Goal: Task Accomplishment & Management: Manage account settings

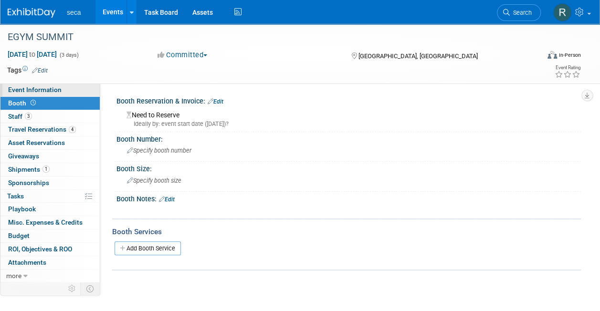
click at [64, 84] on link "Event Information" at bounding box center [49, 90] width 99 height 13
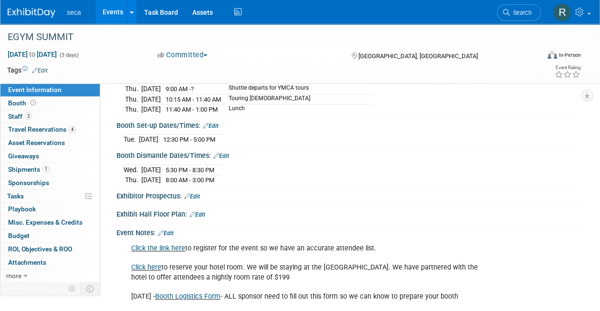
scroll to position [173, 0]
click at [228, 153] on link "Edit" at bounding box center [221, 156] width 16 height 7
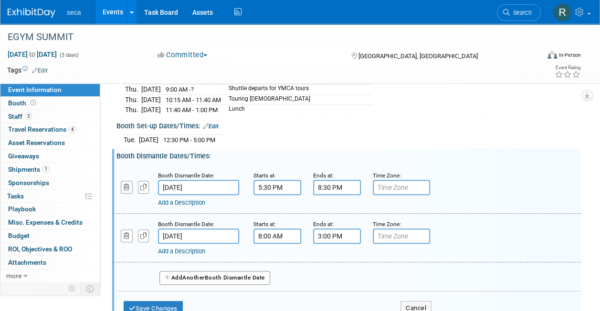
click at [126, 184] on icon "button" at bounding box center [127, 187] width 6 height 6
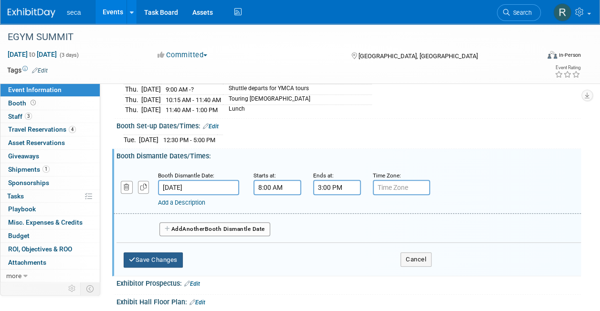
click at [149, 253] on button "Save Changes" at bounding box center [153, 260] width 59 height 15
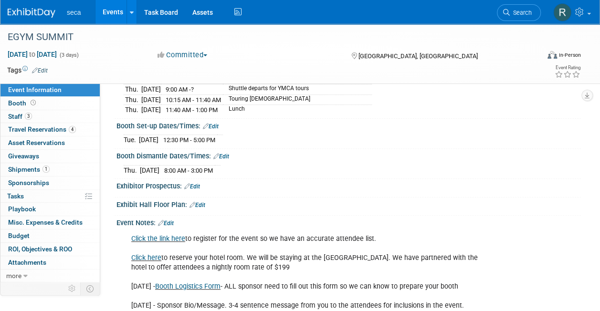
click at [118, 13] on link "Events" at bounding box center [112, 12] width 35 height 24
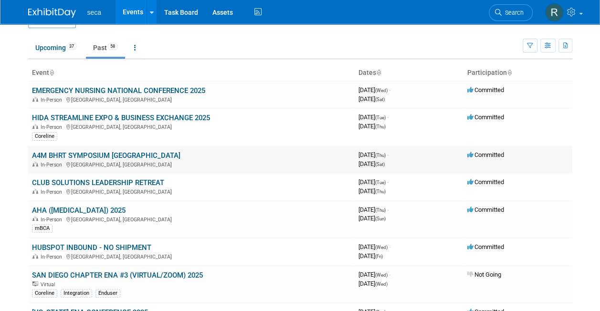
scroll to position [22, 0]
click at [106, 152] on link "A4M BHRT SYMPOSIUM BOSTON" at bounding box center [106, 156] width 148 height 9
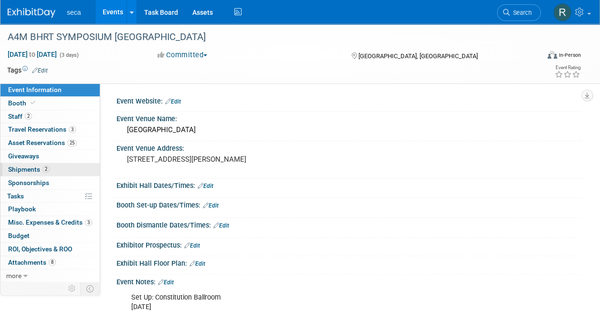
click at [45, 167] on span "2" at bounding box center [45, 169] width 7 height 7
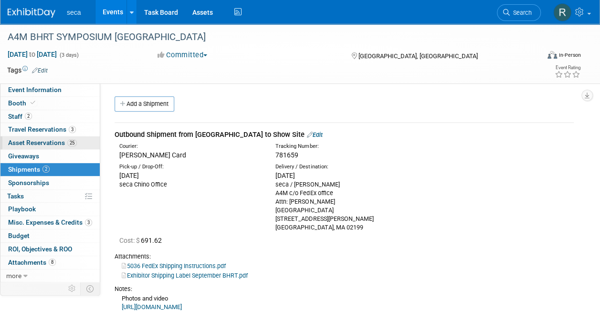
click at [55, 144] on span "Asset Reservations 25" at bounding box center [42, 143] width 69 height 8
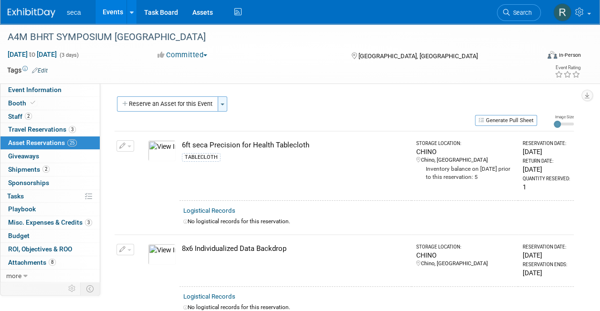
click at [222, 105] on span "button" at bounding box center [223, 105] width 4 height 2
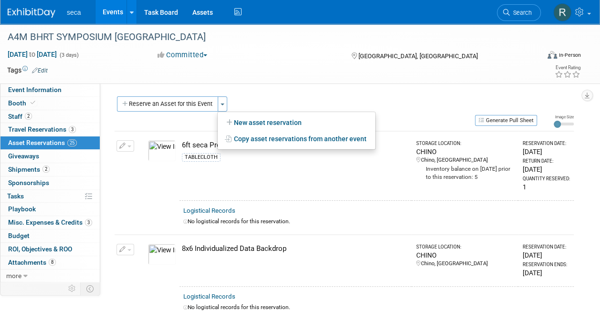
click at [112, 14] on link "Events" at bounding box center [112, 12] width 35 height 24
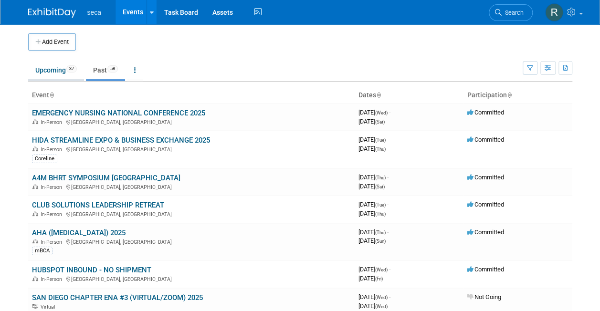
click at [51, 72] on link "Upcoming 37" at bounding box center [56, 70] width 56 height 18
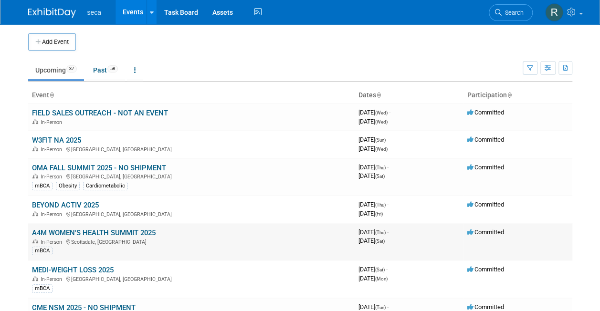
click at [76, 232] on link "A4M WOMEN'S HEALTH SUMMIT 2025" at bounding box center [94, 233] width 124 height 9
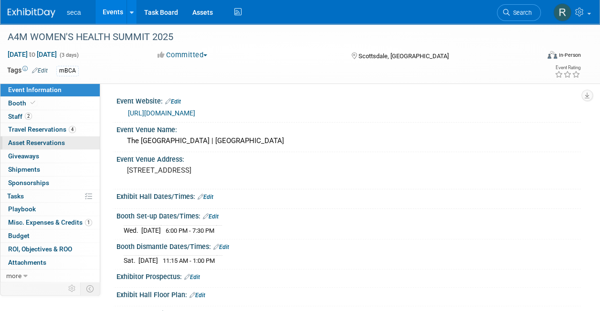
click at [45, 141] on span "Asset Reservations 0" at bounding box center [36, 143] width 57 height 8
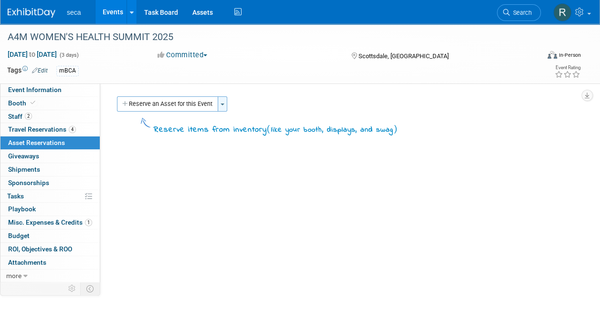
click at [226, 102] on button "Toggle Dropdown" at bounding box center [223, 103] width 10 height 15
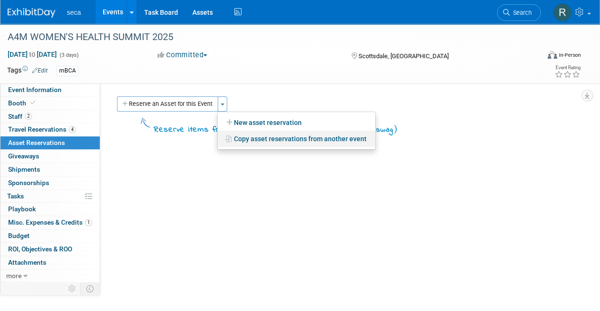
click at [262, 137] on link "Copy asset reservations from another event" at bounding box center [297, 139] width 158 height 16
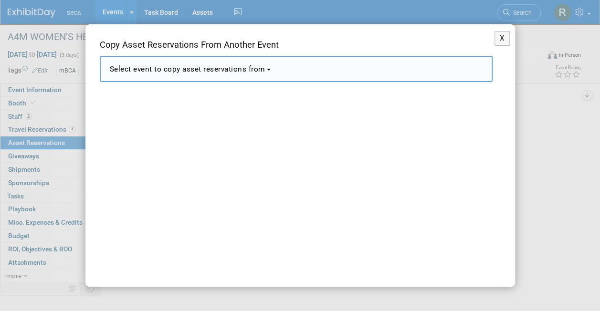
click at [229, 67] on span "Select event to copy asset reservations from" at bounding box center [188, 69] width 156 height 9
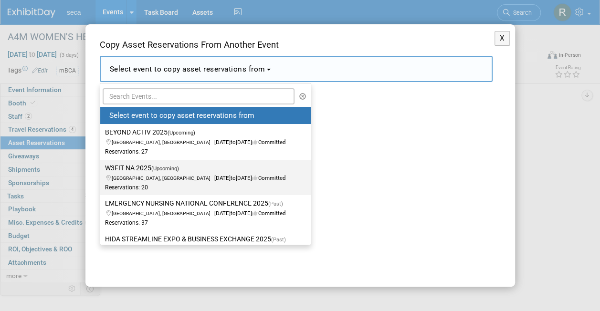
click at [220, 181] on label "W3FIT NA 2025 (Upcoming) Westlake Village, CA Sep 21, 2025 to Sep 24, 2025 Comm…" at bounding box center [203, 178] width 196 height 32
click at [102, 171] on input "W3FIT NA 2025 (Upcoming) Westlake Village, CA Sep 21, 2025 to Sep 24, 2025 Comm…" at bounding box center [98, 168] width 6 height 6
select select "11147646"
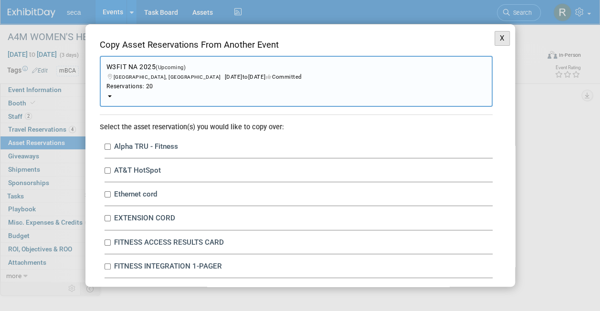
click at [496, 36] on button "X" at bounding box center [503, 38] width 16 height 15
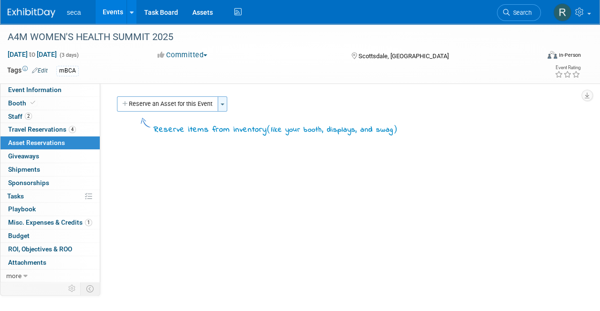
click at [224, 102] on button "Toggle Dropdown" at bounding box center [223, 103] width 10 height 15
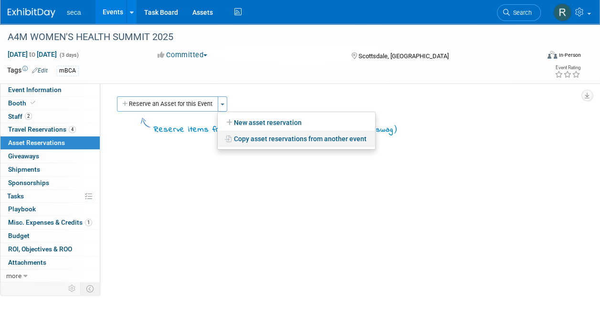
click at [256, 138] on link "Copy asset reservations from another event" at bounding box center [297, 139] width 158 height 16
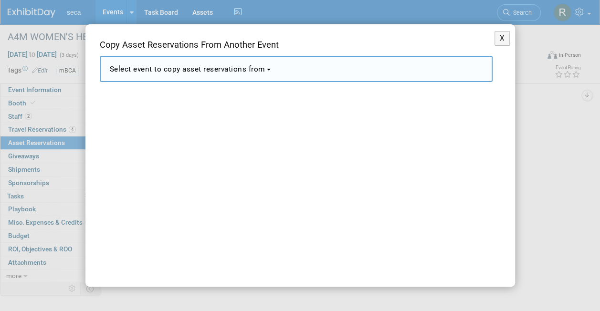
click at [213, 69] on span "Select event to copy asset reservations from" at bounding box center [188, 69] width 156 height 9
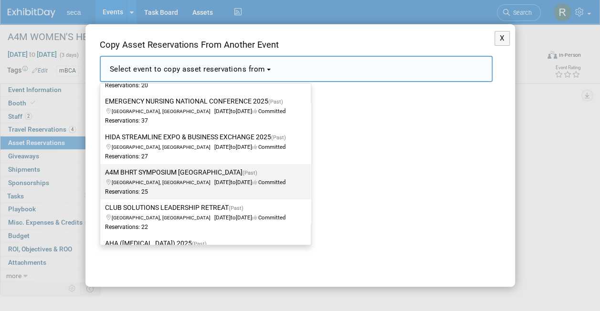
scroll to position [102, 0]
click at [160, 172] on label "A4M BHRT SYMPOSIUM BOSTON (Past) Boston, MA Sep 11, 2025 to Sep 13, 2025 Commit…" at bounding box center [203, 182] width 196 height 32
click at [102, 172] on input "A4M BHRT SYMPOSIUM BOSTON (Past) Boston, MA Sep 11, 2025 to Sep 13, 2025 Commit…" at bounding box center [98, 172] width 6 height 6
select select "11146238"
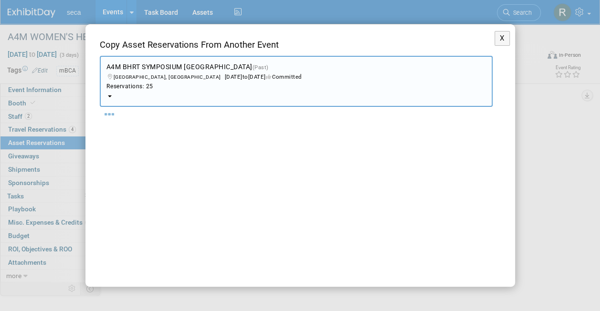
select select "9"
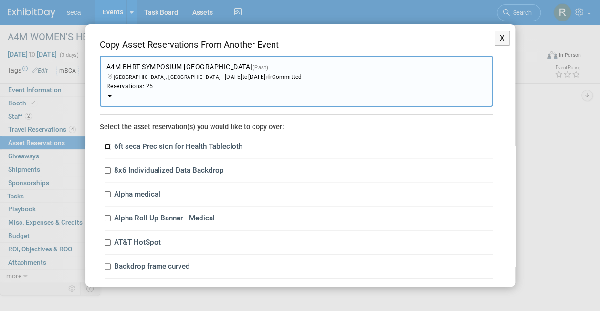
click at [108, 146] on input "6ft seca Precision for Health Tablecloth" at bounding box center [108, 147] width 6 height 6
checkbox input "true"
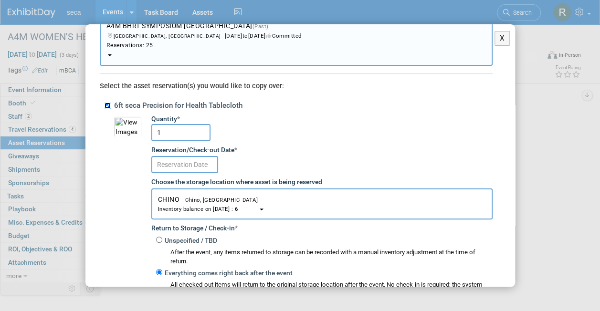
scroll to position [42, 0]
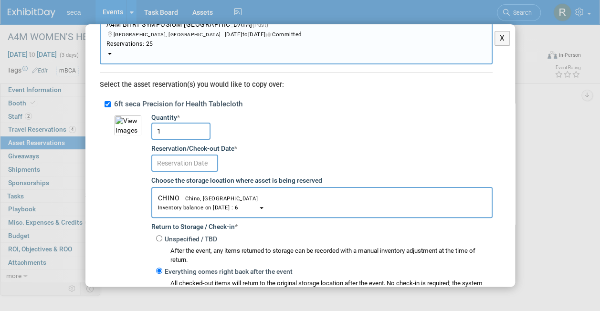
click at [178, 163] on input "text" at bounding box center [184, 163] width 67 height 17
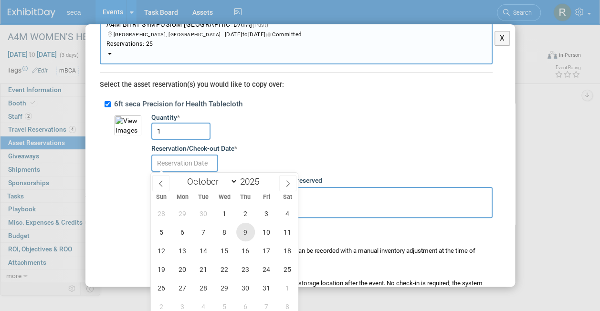
click at [237, 236] on span "9" at bounding box center [245, 232] width 19 height 19
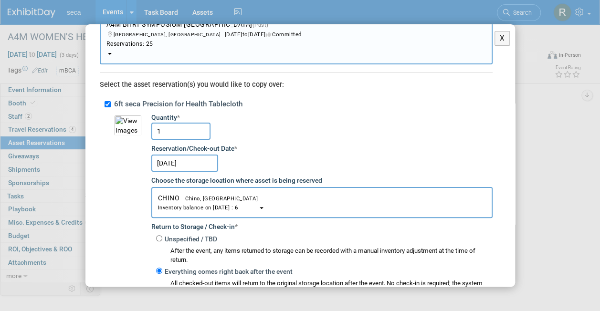
click at [191, 165] on input "Oct 9, 2025" at bounding box center [184, 163] width 67 height 17
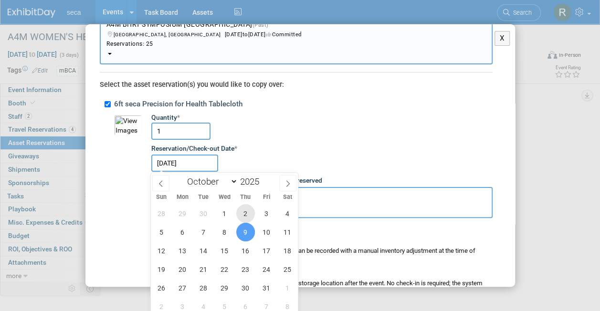
click at [245, 215] on span "2" at bounding box center [245, 213] width 19 height 19
type input "Oct 2, 2025"
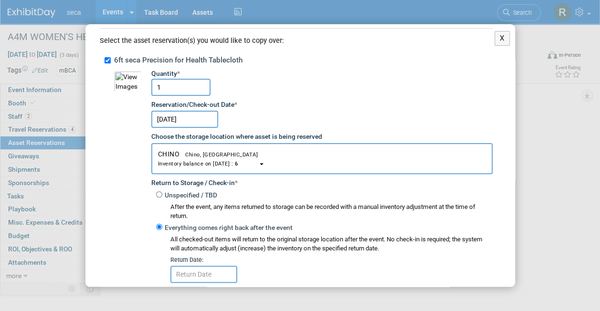
scroll to position [87, 0]
click at [159, 194] on input "Unspecified / TBD" at bounding box center [159, 194] width 6 height 6
radio input "true"
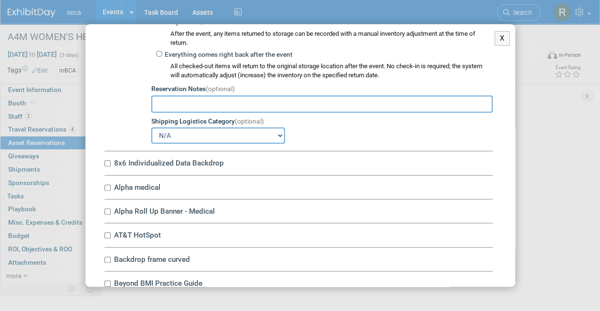
scroll to position [260, 0]
click at [107, 162] on input "8x6 Individualized Data Backdrop" at bounding box center [108, 163] width 6 height 6
checkbox input "true"
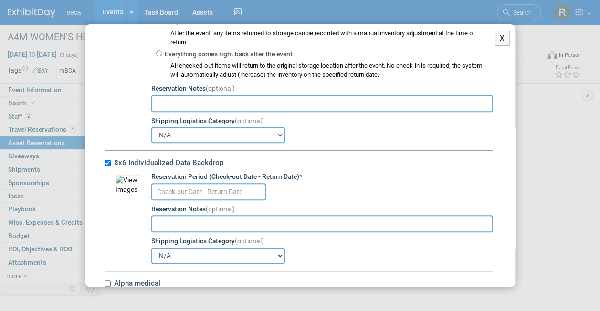
click at [190, 187] on input "text" at bounding box center [208, 191] width 115 height 17
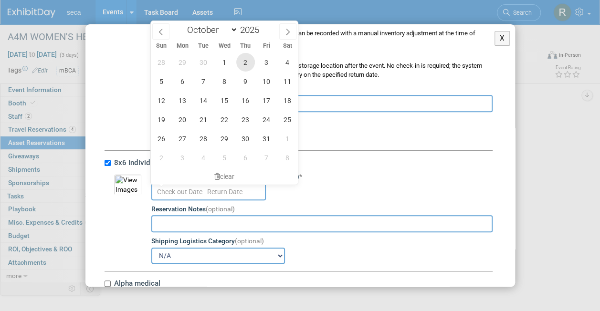
click at [244, 61] on span "2" at bounding box center [245, 62] width 19 height 19
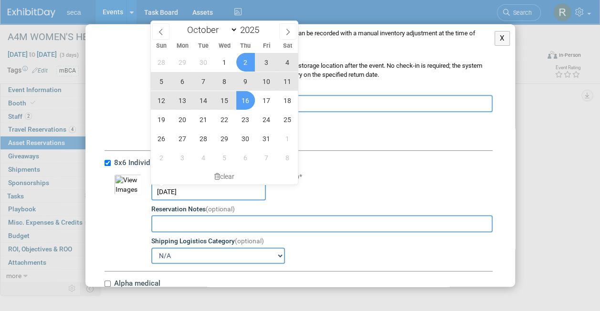
click at [252, 96] on span "16" at bounding box center [245, 100] width 19 height 19
type input "Oct 2, 2025 to Oct 16, 2025"
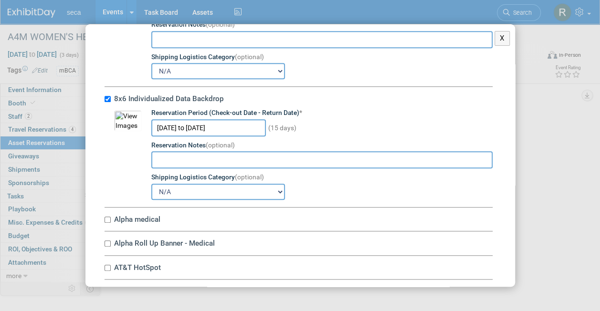
scroll to position [375, 0]
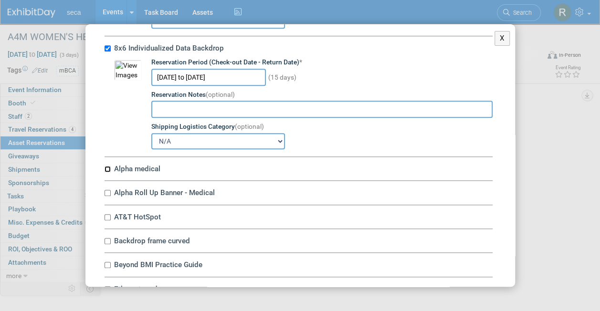
click at [106, 167] on input "Alpha medical" at bounding box center [108, 169] width 6 height 6
checkbox input "true"
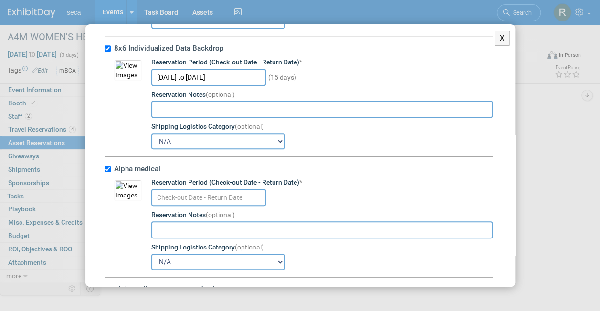
click at [173, 195] on input "text" at bounding box center [208, 197] width 115 height 17
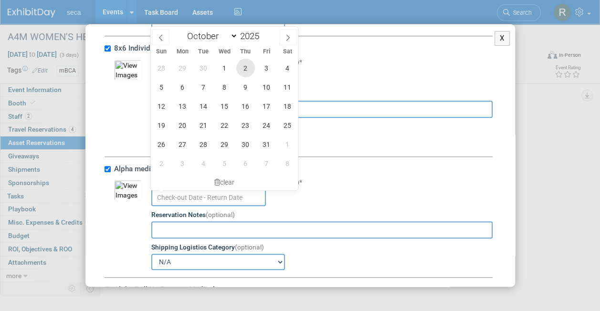
click at [248, 70] on span "2" at bounding box center [245, 68] width 19 height 19
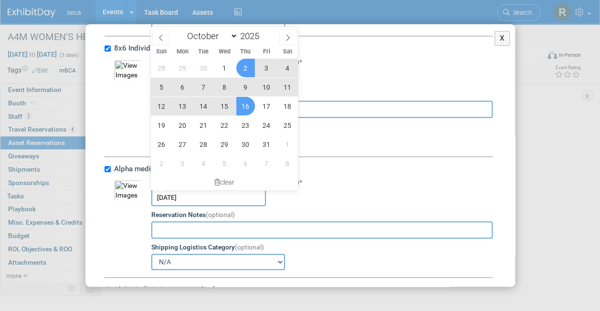
click at [250, 106] on span "16" at bounding box center [245, 106] width 19 height 19
type input "Oct 2, 2025 to Oct 16, 2025"
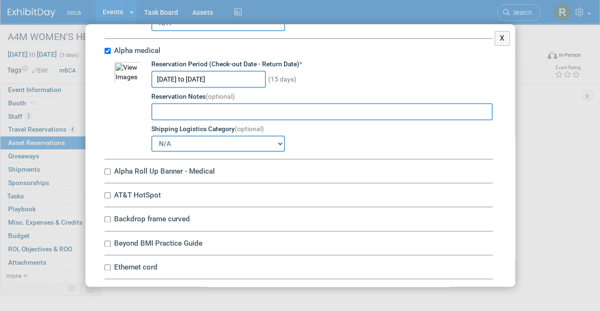
scroll to position [493, 0]
click at [106, 169] on input "Alpha Roll Up Banner - Medical" at bounding box center [108, 172] width 6 height 6
checkbox input "true"
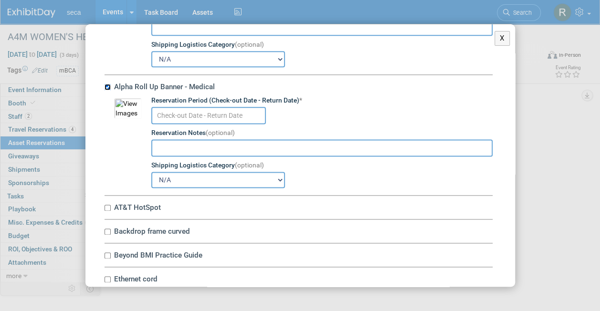
scroll to position [578, 0]
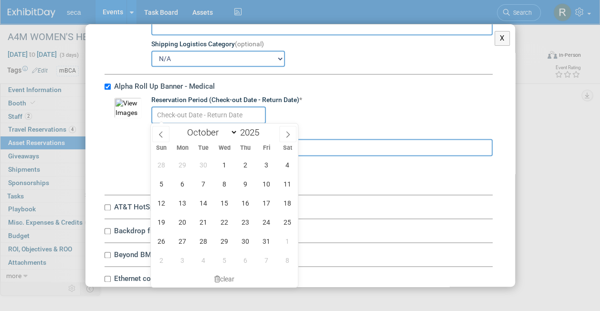
click at [211, 109] on input "text" at bounding box center [208, 114] width 115 height 17
click at [243, 168] on span "2" at bounding box center [245, 165] width 19 height 19
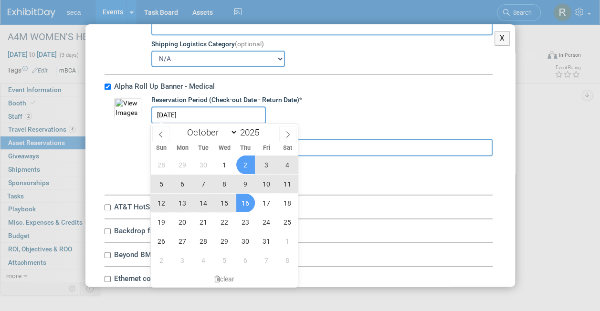
click at [246, 204] on span "16" at bounding box center [245, 203] width 19 height 19
type input "Oct 2, 2025 to Oct 16, 2025"
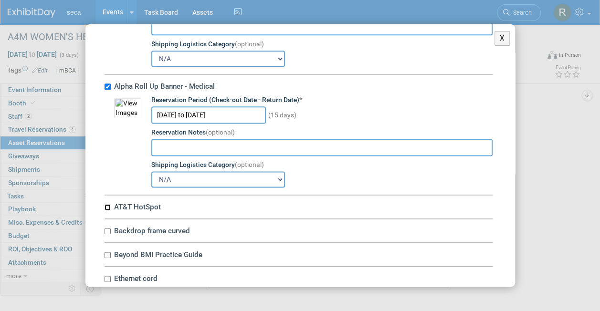
click at [105, 204] on input "AT&T HotSpot" at bounding box center [108, 207] width 6 height 6
checkbox input "true"
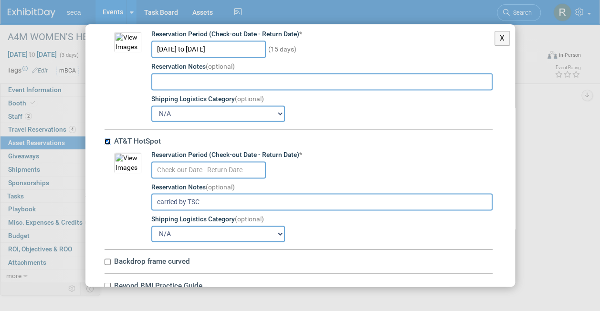
scroll to position [648, 0]
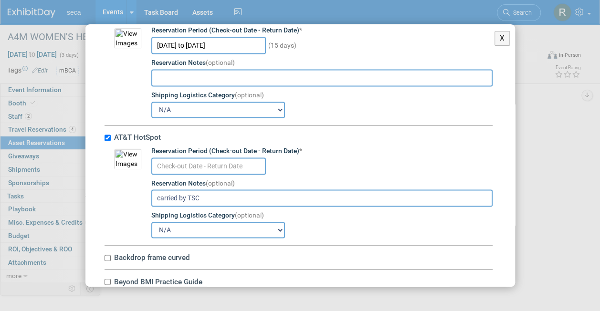
click at [199, 162] on input "text" at bounding box center [208, 166] width 115 height 17
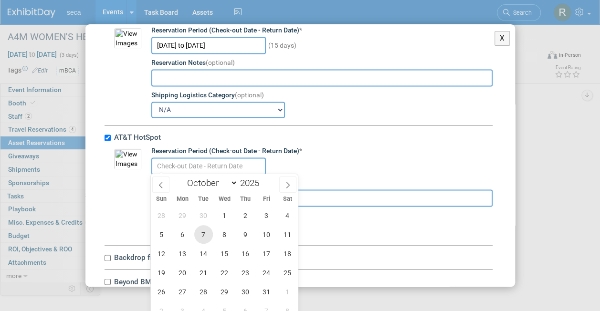
click at [203, 230] on span "7" at bounding box center [203, 234] width 19 height 19
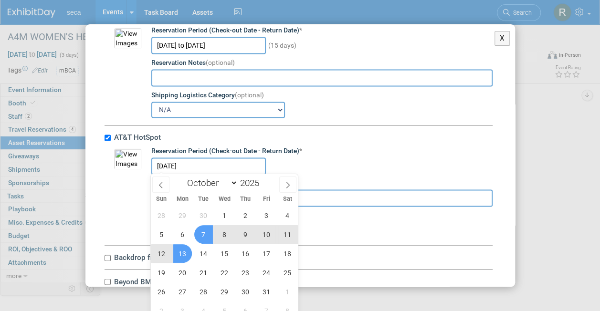
click at [185, 253] on span "13" at bounding box center [182, 253] width 19 height 19
type input "Oct 7, 2025 to Oct 13, 2025"
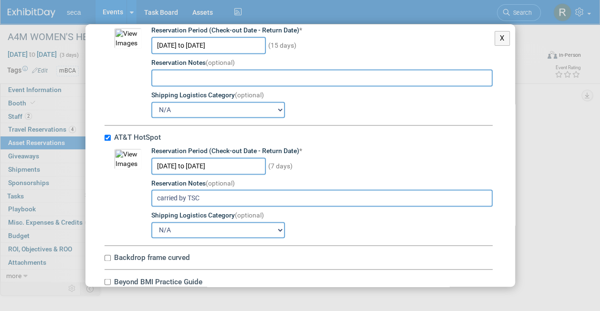
click at [206, 200] on input "carried by TSC" at bounding box center [321, 198] width 341 height 17
type input "carried by RJO"
click at [127, 205] on td "10051572-10727622-65bd3474-ccaf-468f-9578-e55ad7b1667d.jpg" at bounding box center [128, 193] width 28 height 92
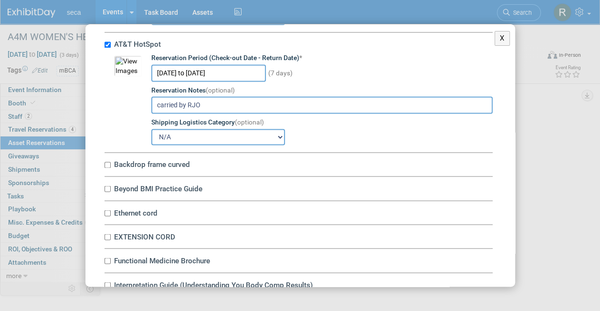
scroll to position [741, 0]
click at [106, 161] on input "Backdrop frame curved" at bounding box center [108, 164] width 6 height 6
checkbox input "true"
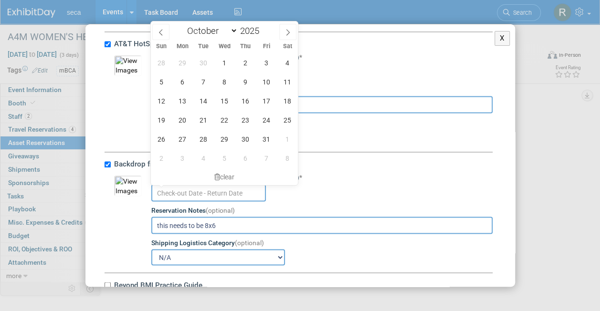
click at [195, 188] on input "text" at bounding box center [208, 192] width 115 height 17
click at [248, 61] on span "2" at bounding box center [245, 62] width 19 height 19
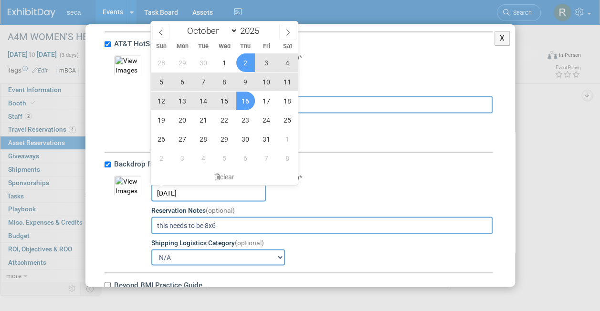
click at [244, 102] on span "16" at bounding box center [245, 101] width 19 height 19
type input "Oct 2, 2025 to Oct 16, 2025"
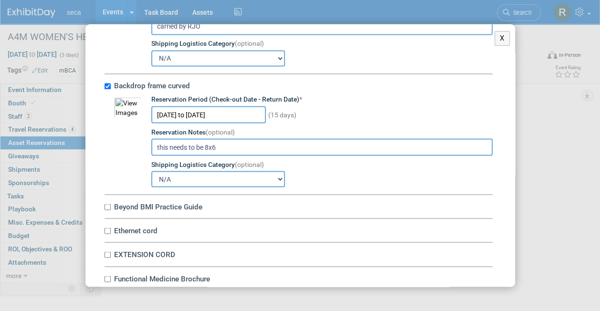
scroll to position [871, 0]
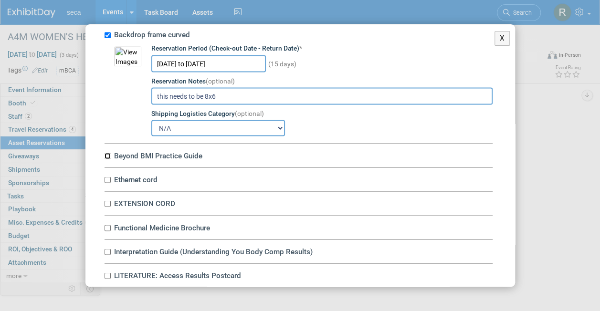
click at [108, 154] on input "Beyond BMI Practice Guide" at bounding box center [108, 156] width 6 height 6
checkbox input "true"
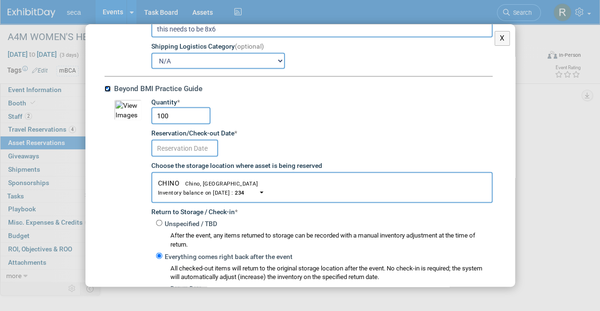
scroll to position [940, 0]
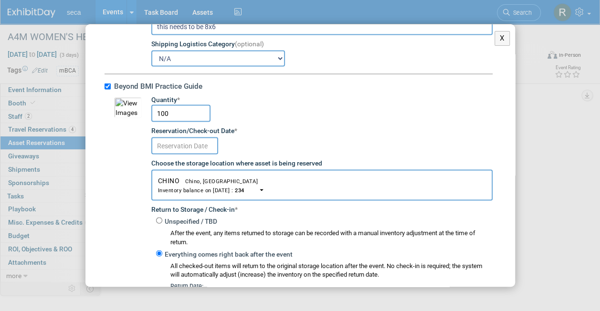
click at [180, 110] on input "100" at bounding box center [180, 113] width 59 height 17
type input "1"
type input "50"
click at [184, 144] on input "text" at bounding box center [184, 145] width 67 height 17
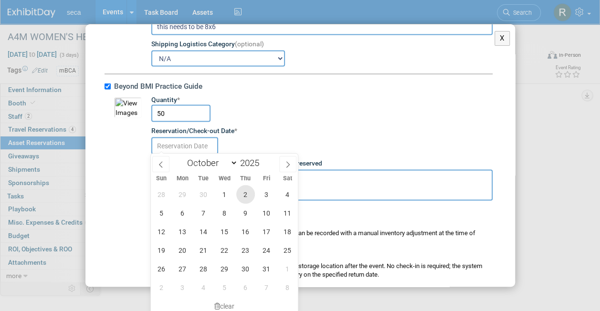
click at [240, 196] on span "2" at bounding box center [245, 194] width 19 height 19
type input "Oct 2, 2025"
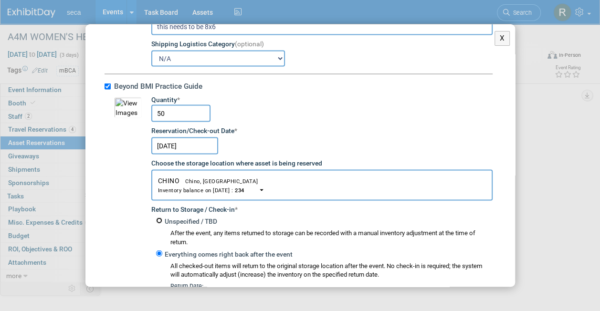
click at [158, 221] on input "Unspecified / TBD" at bounding box center [159, 221] width 6 height 6
radio input "true"
click at [177, 114] on input "50" at bounding box center [180, 113] width 59 height 17
type input "5"
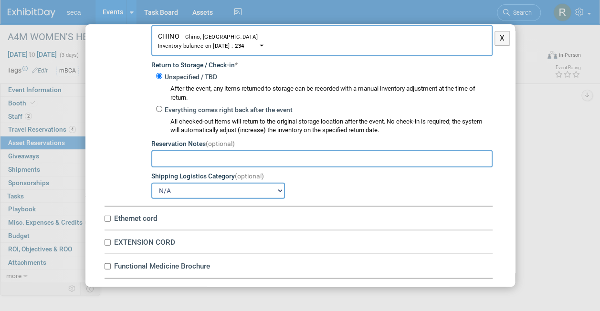
scroll to position [1137, 0]
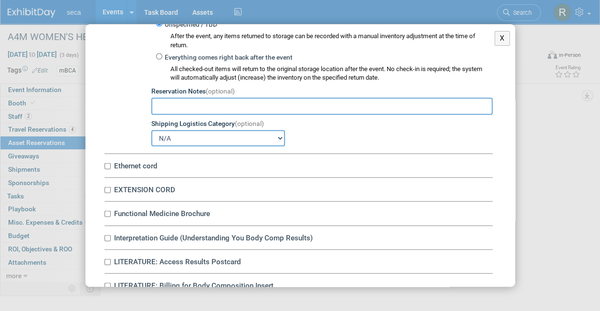
type input "75"
click at [107, 164] on input "Ethernet cord" at bounding box center [108, 166] width 6 height 6
checkbox input "true"
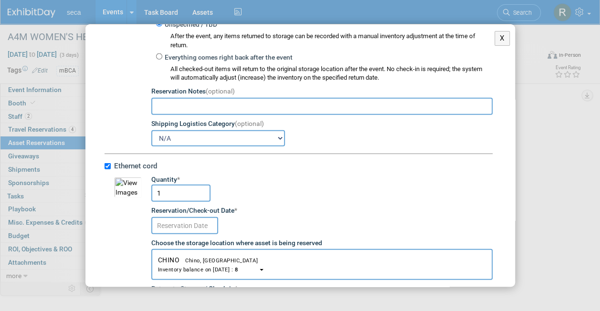
click at [144, 243] on td "Quantity * 1 Reservation/Check-out Date * Choose the storage location where ass…" at bounding box center [317, 313] width 351 height 277
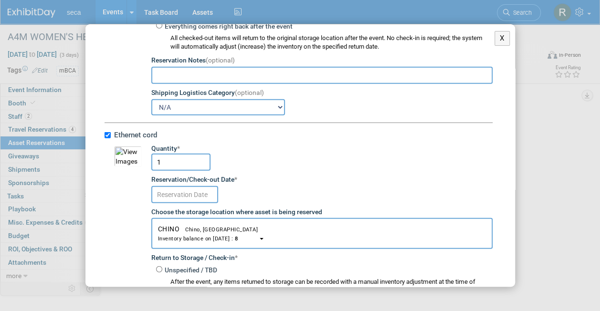
click at [185, 191] on input "text" at bounding box center [184, 194] width 67 height 17
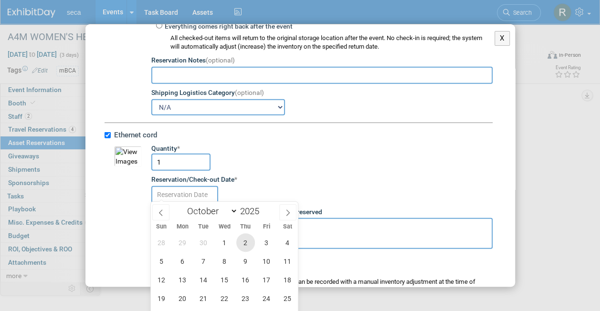
click at [247, 243] on span "2" at bounding box center [245, 242] width 19 height 19
type input "Oct 2, 2025"
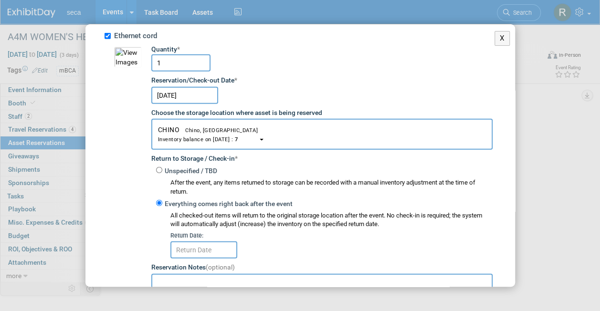
scroll to position [1268, 0]
click at [160, 168] on input "Unspecified / TBD" at bounding box center [159, 170] width 6 height 6
radio input "true"
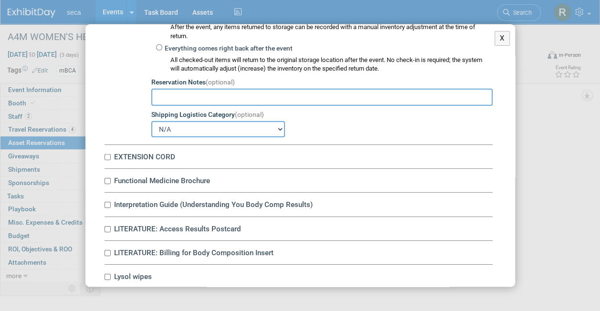
scroll to position [1430, 0]
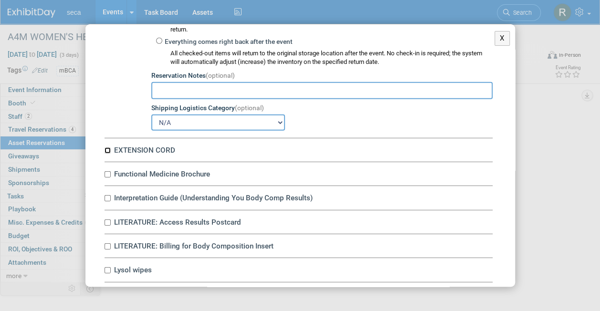
click at [105, 148] on input "EXTENSION CORD" at bounding box center [108, 151] width 6 height 6
checkbox input "true"
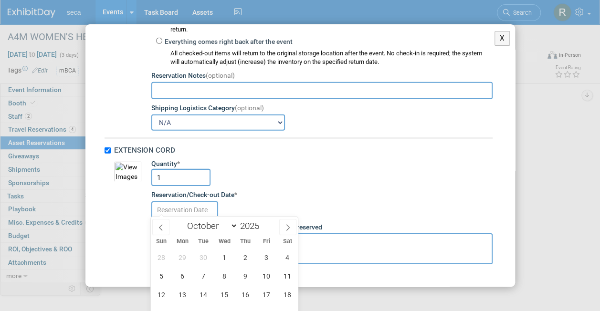
click at [172, 204] on input "text" at bounding box center [184, 209] width 67 height 17
click at [237, 258] on span "2" at bounding box center [245, 257] width 19 height 19
type input "Oct 2, 2025"
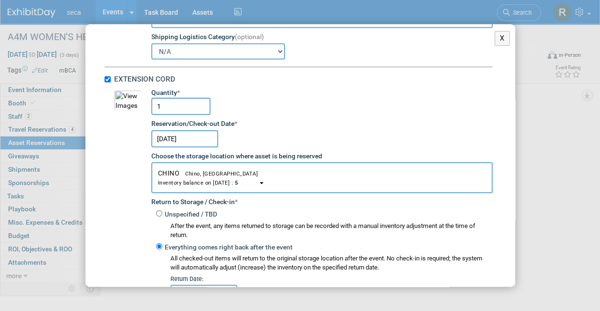
scroll to position [1505, 0]
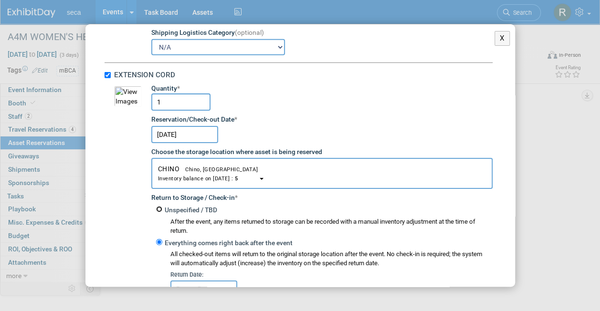
click at [159, 208] on input "Unspecified / TBD" at bounding box center [159, 209] width 6 height 6
radio input "true"
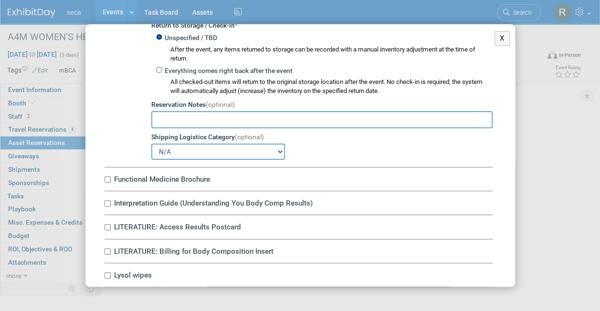
scroll to position [1678, 0]
click at [107, 176] on input "Functional Medicine Brochure" at bounding box center [108, 179] width 6 height 6
checkbox input "true"
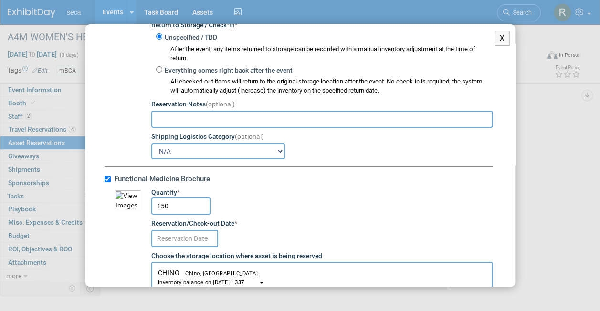
click at [184, 202] on input "150" at bounding box center [180, 206] width 59 height 17
type input "1"
type input "75"
click at [165, 232] on input "text" at bounding box center [184, 238] width 67 height 17
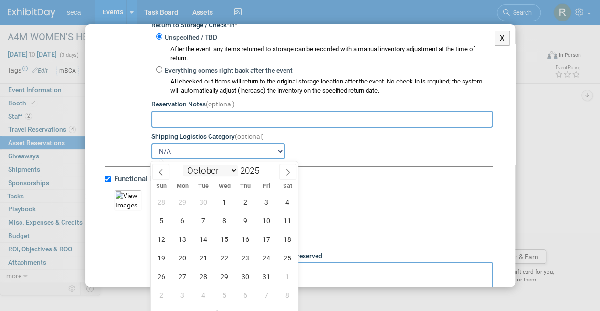
scroll to position [85, 0]
click at [248, 196] on span "2" at bounding box center [245, 200] width 19 height 19
type input "Oct 2, 2025"
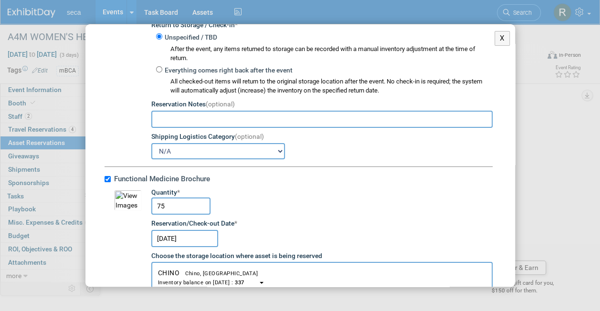
scroll to position [1780, 0]
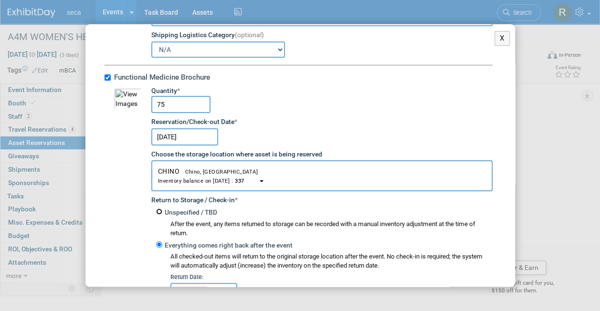
click at [160, 210] on input "Unspecified / TBD" at bounding box center [159, 212] width 6 height 6
radio input "true"
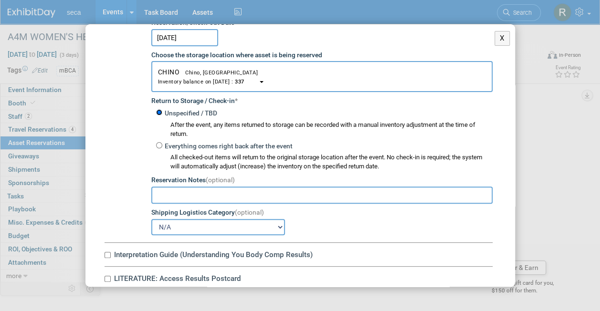
scroll to position [1983, 0]
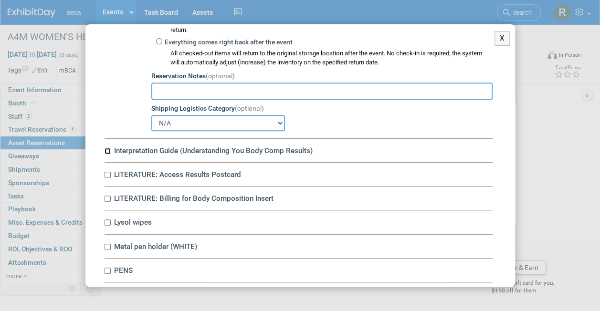
click at [106, 148] on input "Interpretation Guide (Understanding You Body Comp Results)" at bounding box center [108, 151] width 6 height 6
checkbox input "true"
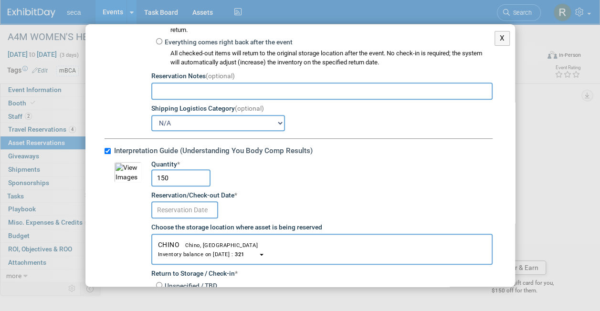
click at [176, 175] on input "150" at bounding box center [180, 177] width 59 height 17
type input "1"
type input "75"
click at [175, 212] on input "text" at bounding box center [184, 209] width 67 height 17
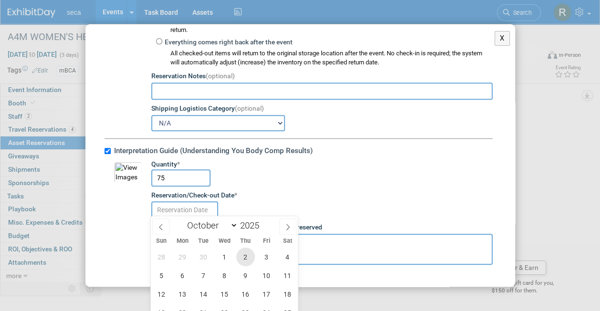
click at [239, 256] on span "2" at bounding box center [245, 257] width 19 height 19
type input "Oct 2, 2025"
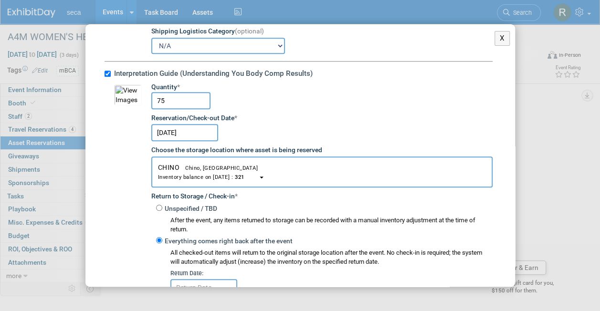
scroll to position [2062, 0]
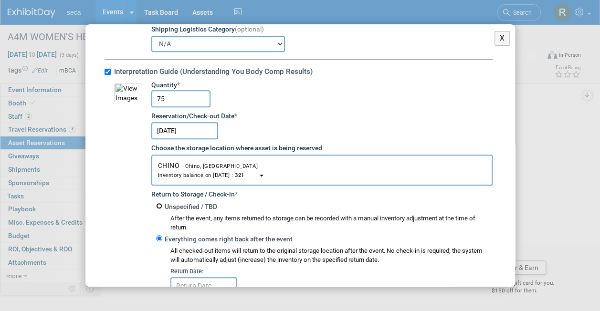
click at [159, 203] on input "Unspecified / TBD" at bounding box center [159, 206] width 6 height 6
radio input "true"
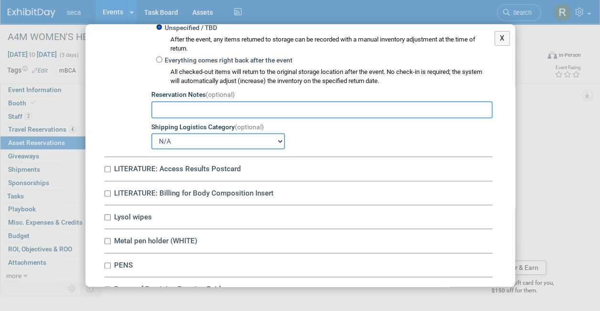
scroll to position [2268, 0]
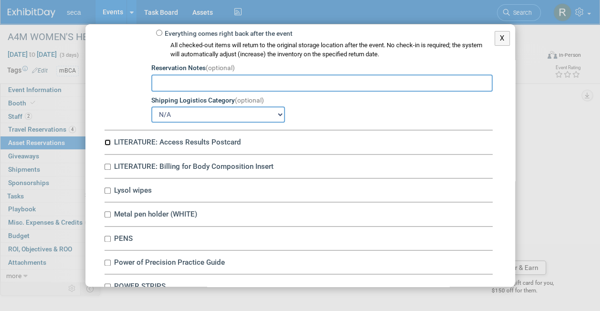
click at [107, 139] on input "LITERATURE: Access Results Postcard" at bounding box center [108, 142] width 6 height 6
checkbox input "true"
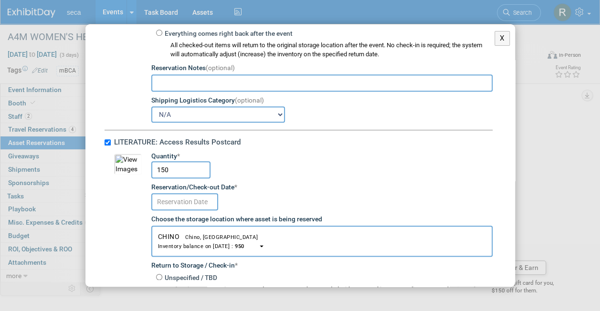
click at [182, 163] on input "150" at bounding box center [180, 169] width 59 height 17
type input "1"
type input "75"
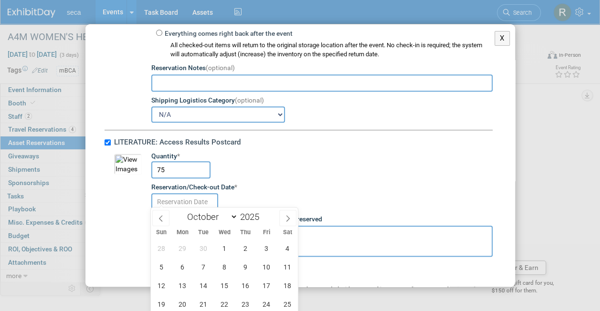
click at [178, 193] on input "text" at bounding box center [184, 201] width 67 height 17
click at [243, 243] on span "2" at bounding box center [245, 248] width 19 height 19
type input "Oct 2, 2025"
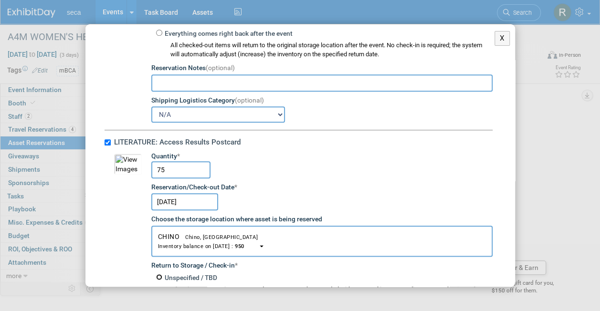
click at [160, 274] on input "Unspecified / TBD" at bounding box center [159, 277] width 6 height 6
radio input "true"
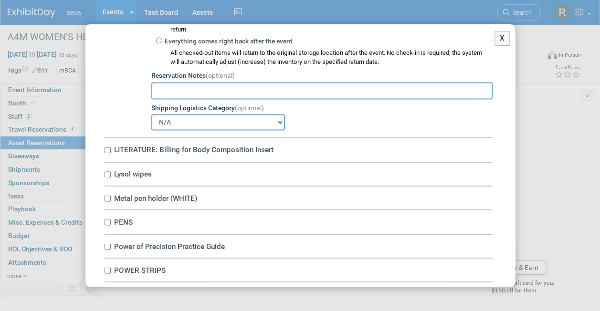
scroll to position [2552, 0]
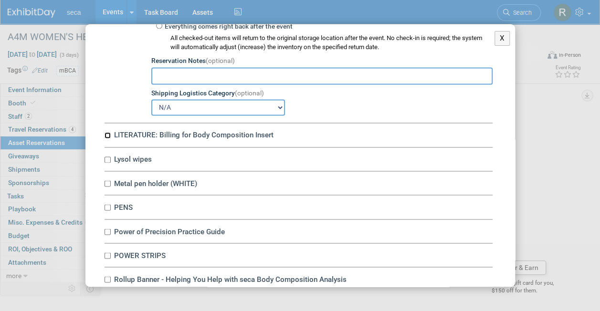
click at [107, 132] on input "LITERATURE: Billing for Body Composition Insert" at bounding box center [108, 135] width 6 height 6
checkbox input "true"
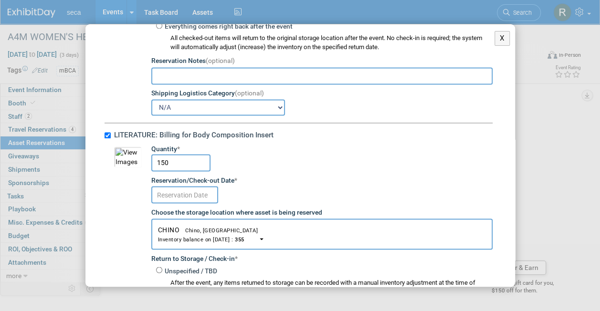
click at [179, 160] on input "150" at bounding box center [180, 162] width 59 height 17
type input "1"
type input "75"
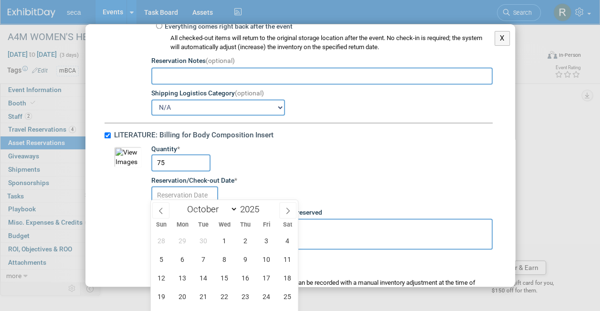
click at [179, 192] on input "text" at bounding box center [184, 194] width 67 height 17
click at [245, 239] on span "2" at bounding box center [245, 241] width 19 height 19
type input "Oct 2, 2025"
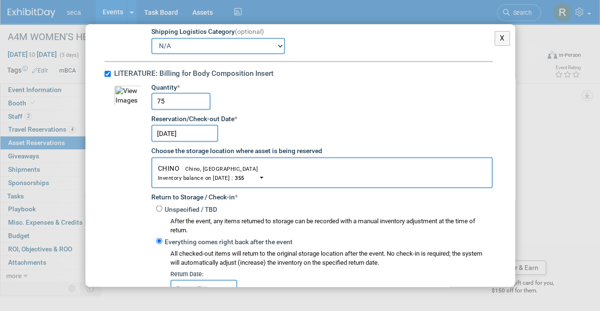
scroll to position [2618, 0]
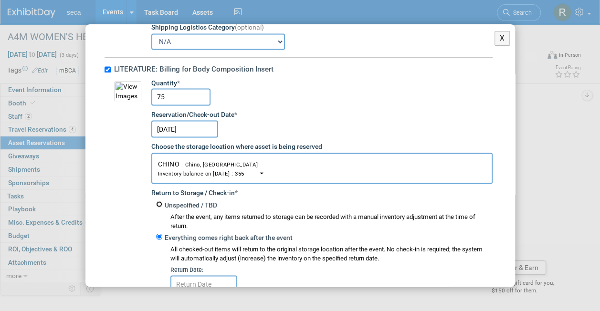
click at [159, 201] on input "Unspecified / TBD" at bounding box center [159, 204] width 6 height 6
radio input "true"
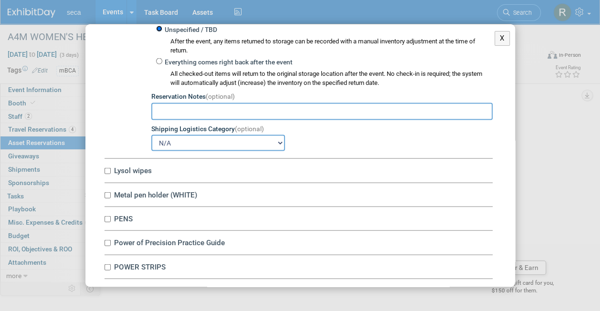
scroll to position [2794, 0]
click at [107, 168] on input "Lysol wipes" at bounding box center [108, 171] width 6 height 6
checkbox input "true"
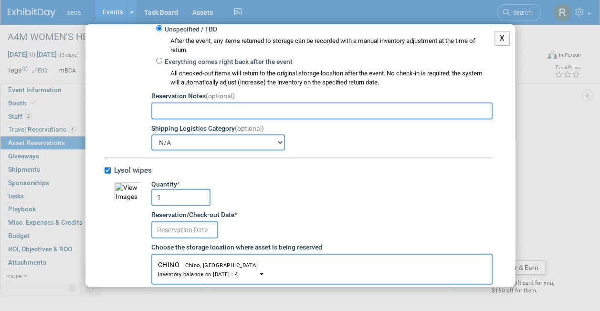
click at [190, 226] on body "seca Events Add Event Bulk Upload Events Shareable Event Boards Recently Viewed…" at bounding box center [300, 82] width 600 height 311
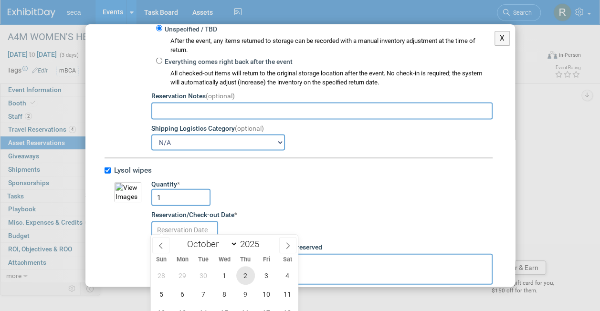
click at [242, 274] on span "2" at bounding box center [245, 275] width 19 height 19
type input "Oct 2, 2025"
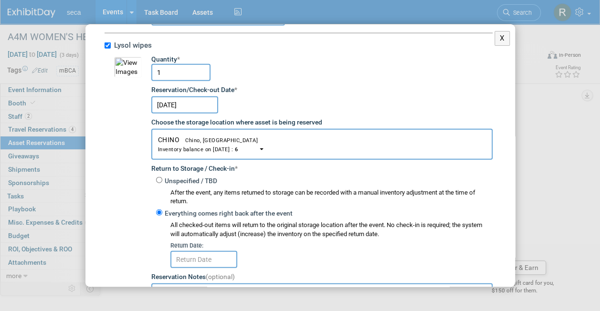
scroll to position [2919, 0]
click at [158, 177] on input "Unspecified / TBD" at bounding box center [159, 180] width 6 height 6
radio input "true"
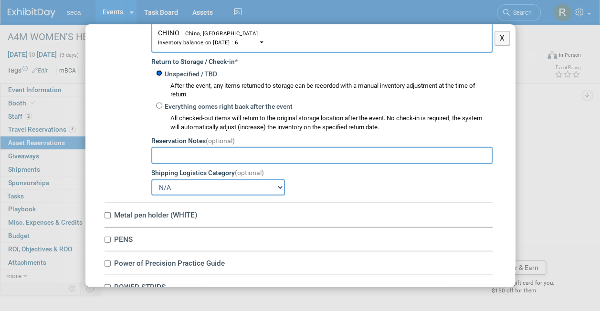
scroll to position [3048, 0]
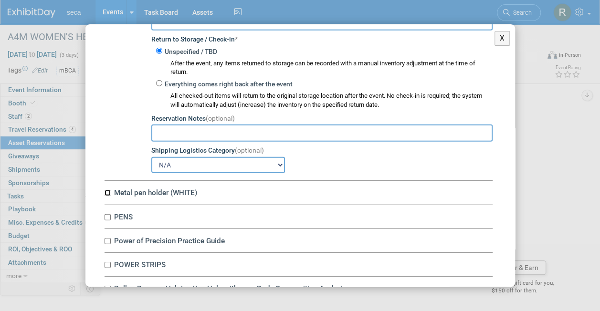
click at [107, 190] on input "Metal pen holder (WHITE)" at bounding box center [108, 193] width 6 height 6
checkbox input "true"
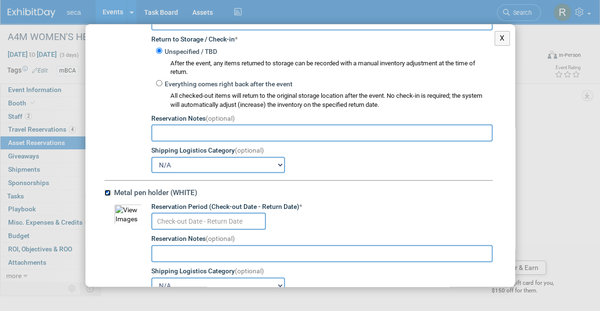
scroll to position [3140, 0]
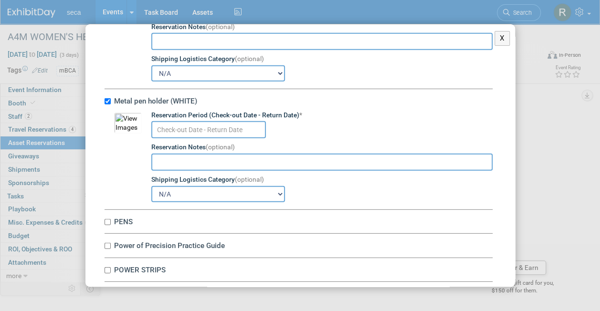
click at [178, 121] on input "text" at bounding box center [208, 129] width 115 height 17
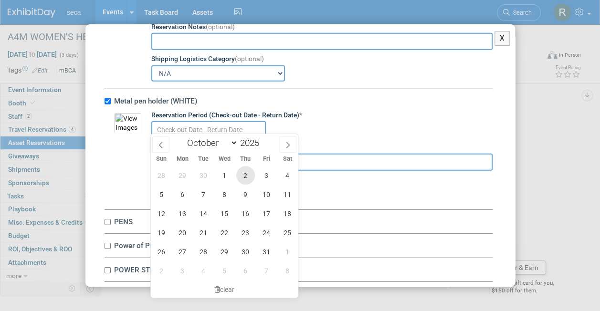
click at [248, 176] on span "2" at bounding box center [245, 175] width 19 height 19
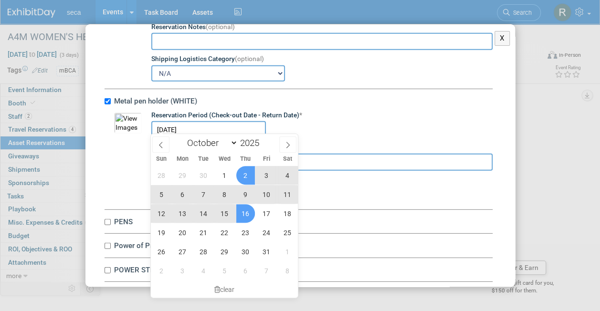
click at [246, 213] on span "16" at bounding box center [245, 213] width 19 height 19
type input "Oct 2, 2025 to Oct 16, 2025"
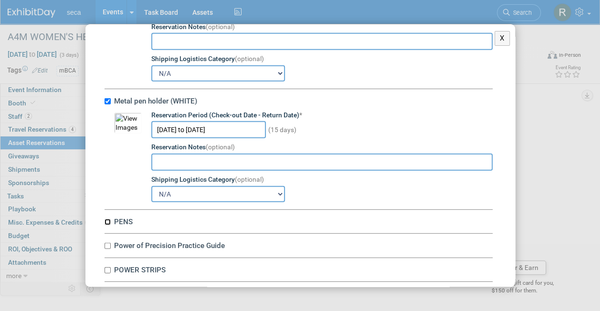
click at [106, 219] on input "PENS" at bounding box center [108, 222] width 6 height 6
checkbox input "true"
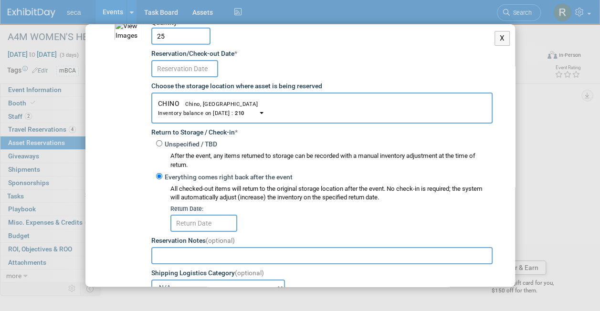
scroll to position [3353, 0]
click at [158, 140] on input "Unspecified / TBD" at bounding box center [159, 143] width 6 height 6
radio input "true"
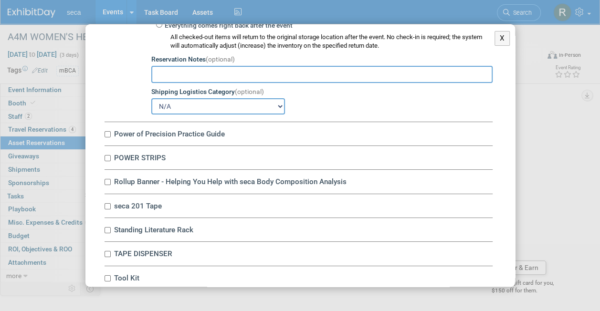
scroll to position [3507, 0]
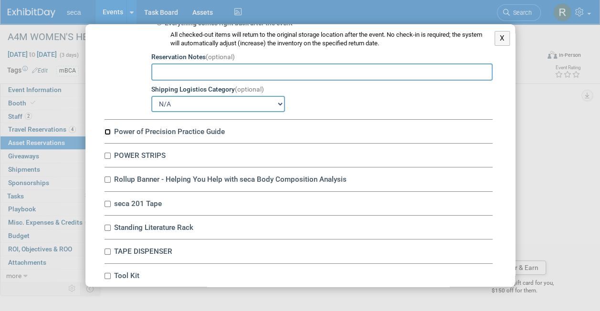
click at [107, 129] on input "Power of Precision Practice Guide" at bounding box center [108, 132] width 6 height 6
checkbox input "true"
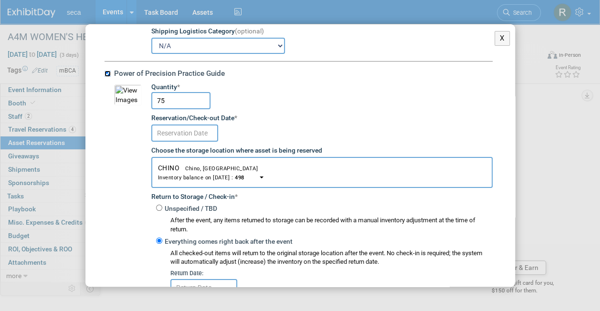
scroll to position [3571, 0]
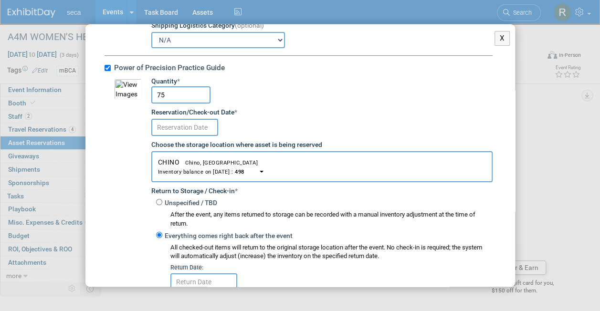
click at [180, 120] on input "text" at bounding box center [184, 127] width 67 height 17
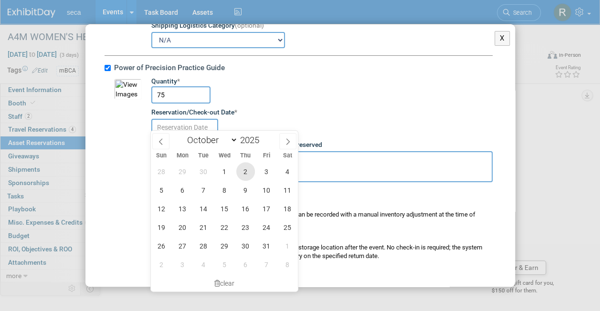
click at [245, 169] on span "2" at bounding box center [245, 171] width 19 height 19
type input "Oct 2, 2025"
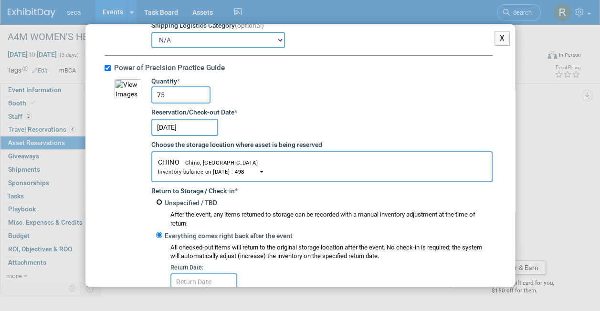
click at [158, 199] on input "Unspecified / TBD" at bounding box center [159, 202] width 6 height 6
radio input "true"
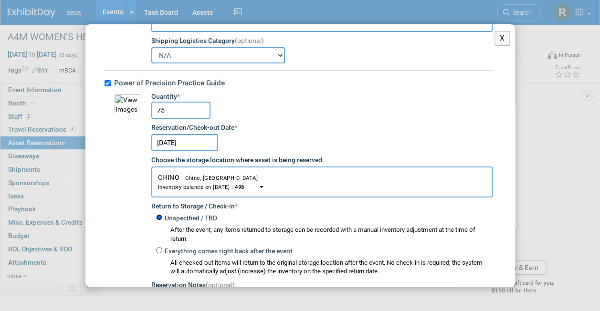
scroll to position [3549, 0]
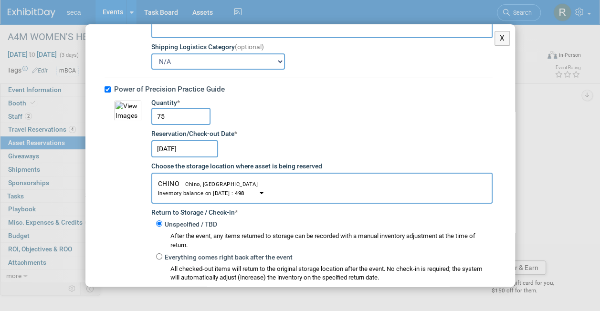
click at [171, 110] on input "75" at bounding box center [180, 116] width 59 height 17
type input "7"
type input "50"
click at [133, 176] on td "10051572-10726603-7e9084f5-181f-466f-9df0-00746be88c69.jpg" at bounding box center [128, 222] width 28 height 248
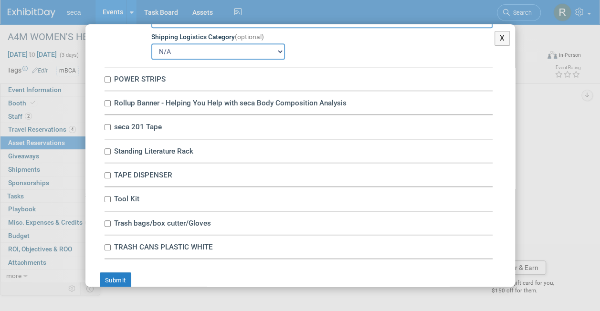
scroll to position [3837, 0]
click at [105, 76] on input "POWER STRIPS" at bounding box center [108, 79] width 6 height 6
checkbox input "true"
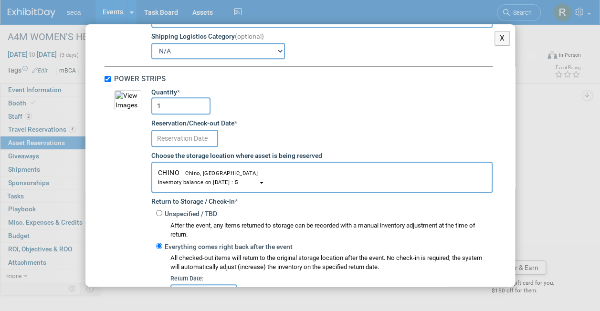
click at [177, 136] on body "seca Events Add Event Bulk Upload Events Shareable Event Boards Recently Viewed…" at bounding box center [300, 82] width 600 height 311
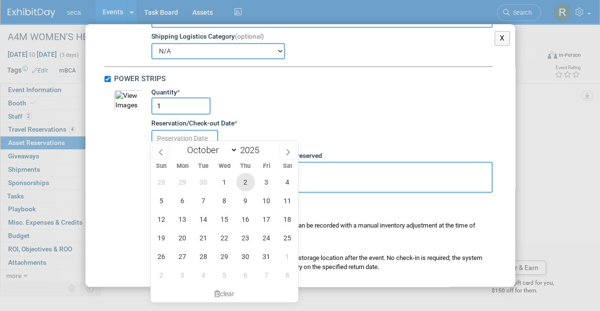
click at [244, 185] on span "2" at bounding box center [245, 182] width 19 height 19
type input "Oct 2, 2025"
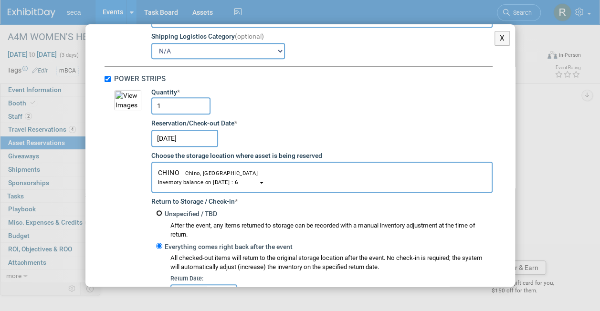
click at [161, 210] on input "Unspecified / TBD" at bounding box center [159, 213] width 6 height 6
radio input "true"
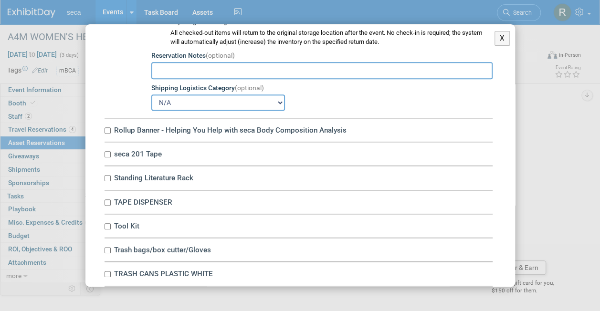
scroll to position [4097, 0]
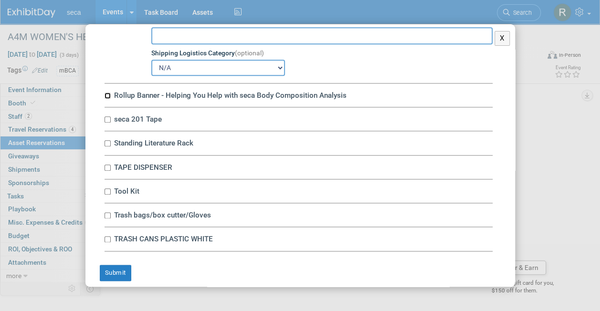
click at [108, 93] on input "Rollup Banner - Helping You Help with seca Body Composition Analysis" at bounding box center [108, 96] width 6 height 6
checkbox input "true"
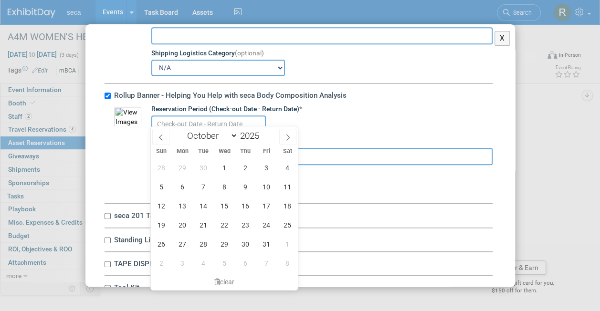
click at [158, 116] on input "text" at bounding box center [208, 124] width 115 height 17
click at [246, 171] on span "2" at bounding box center [245, 167] width 19 height 19
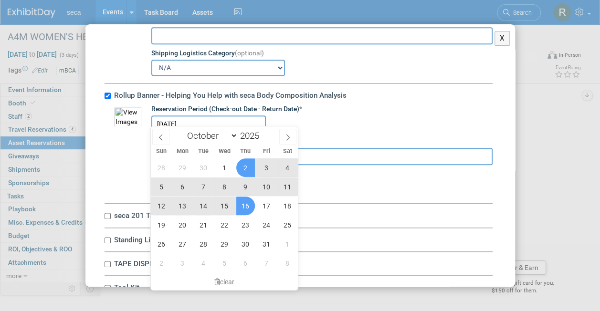
click at [247, 204] on span "16" at bounding box center [245, 206] width 19 height 19
type input "Oct 2, 2025 to Oct 16, 2025"
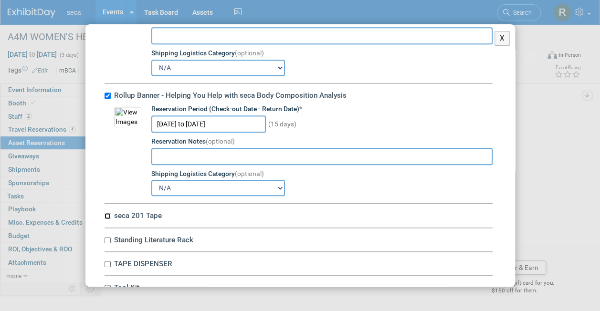
click at [105, 213] on input "seca 201 Tape" at bounding box center [108, 216] width 6 height 6
checkbox input "true"
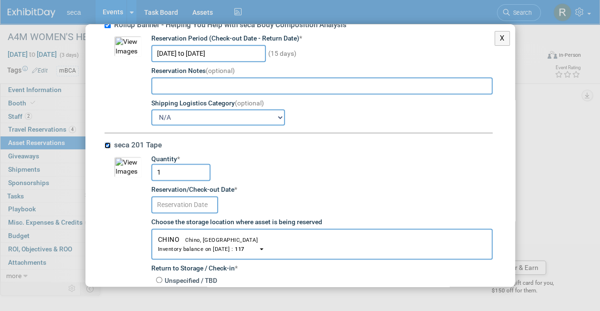
scroll to position [4169, 0]
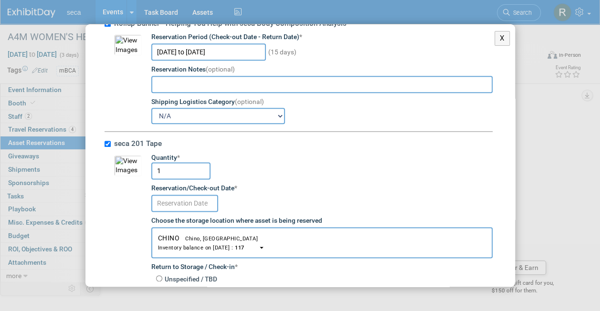
click at [183, 195] on input "text" at bounding box center [184, 203] width 67 height 17
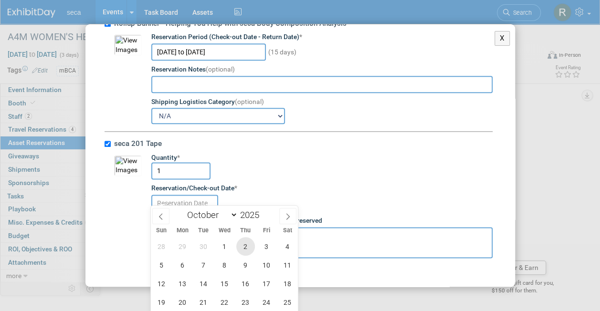
click at [243, 241] on span "2" at bounding box center [245, 246] width 19 height 19
type input "Oct 2, 2025"
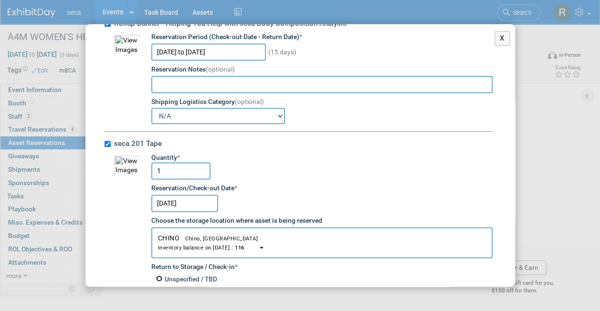
click at [158, 275] on input "Unspecified / TBD" at bounding box center [159, 278] width 6 height 6
radio input "true"
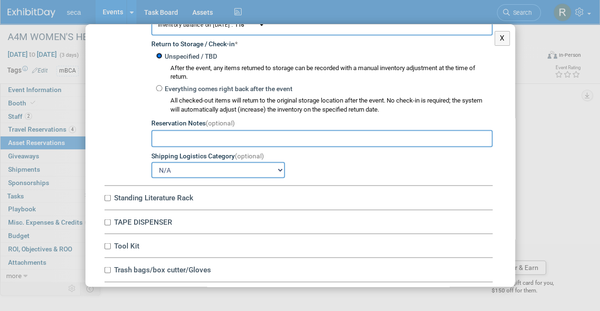
scroll to position [4392, 0]
click at [110, 194] on input "Standing Literature Rack" at bounding box center [108, 197] width 6 height 6
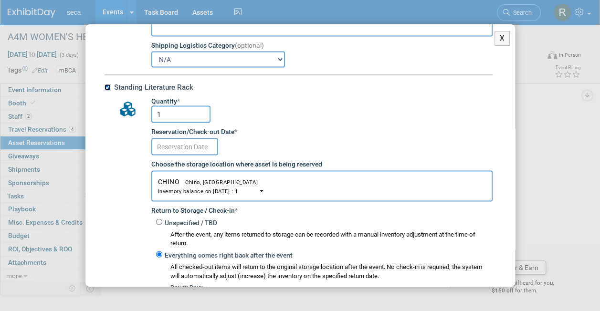
scroll to position [4507, 0]
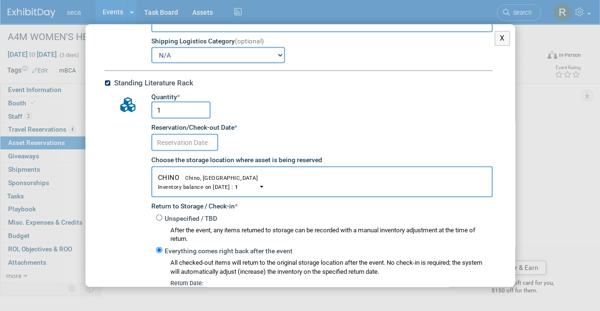
click at [108, 80] on input "Standing Literature Rack" at bounding box center [108, 83] width 6 height 6
checkbox input "false"
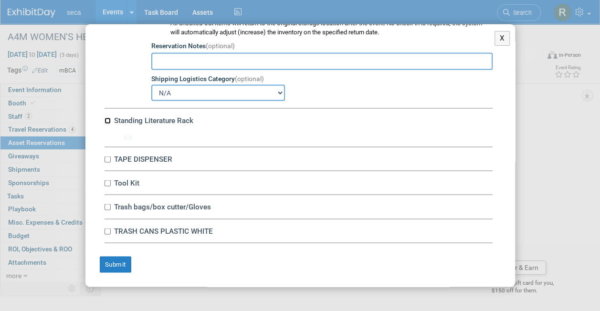
scroll to position [4446, 0]
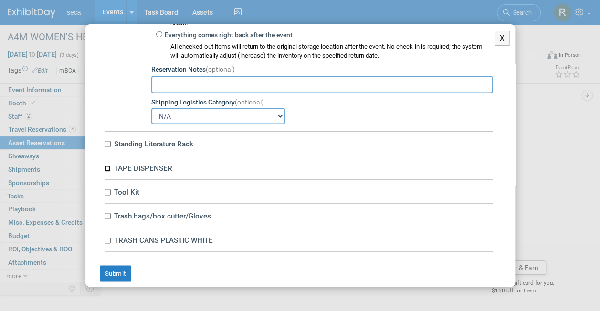
click at [108, 165] on input "TAPE DISPENSER" at bounding box center [108, 168] width 6 height 6
checkbox input "true"
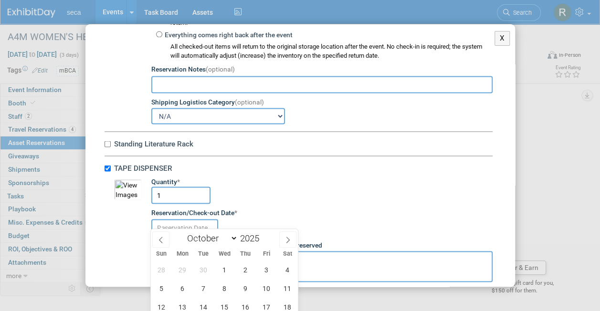
click at [174, 221] on input "text" at bounding box center [184, 227] width 67 height 17
click at [246, 269] on span "2" at bounding box center [245, 270] width 19 height 19
type input "Oct 2, 2025"
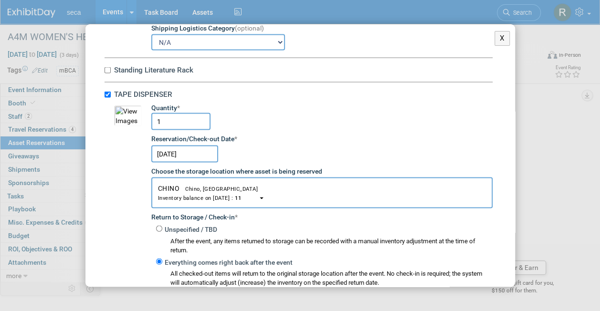
scroll to position [4520, 0]
click at [160, 225] on input "Unspecified / TBD" at bounding box center [159, 228] width 6 height 6
radio input "true"
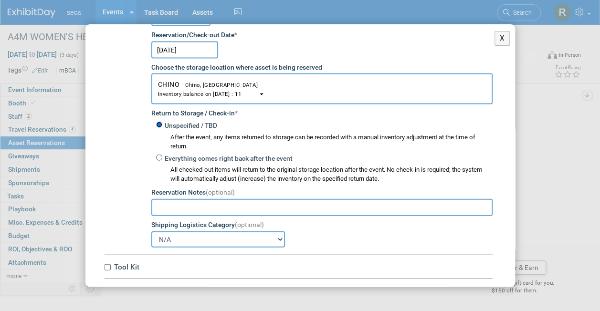
scroll to position [4679, 0]
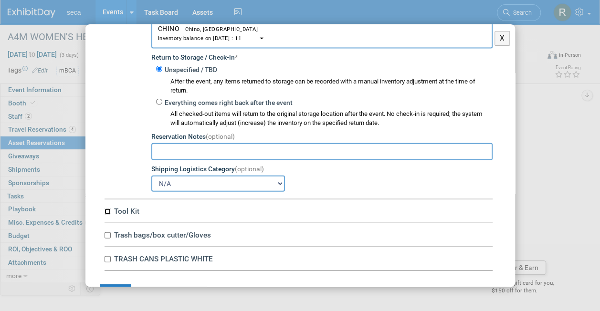
click at [107, 209] on input "Tool Kit" at bounding box center [108, 212] width 6 height 6
checkbox input "true"
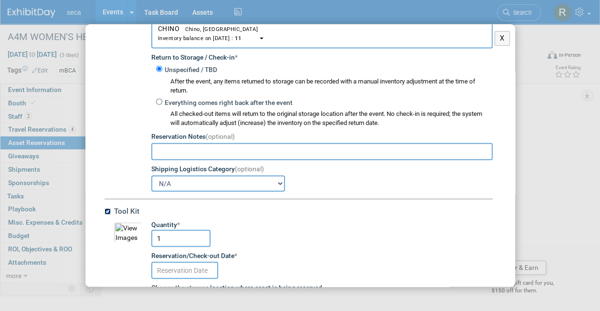
scroll to position [4769, 0]
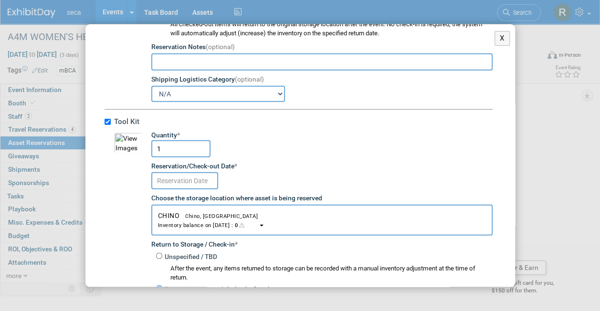
click at [181, 175] on body "seca Events Add Event Bulk Upload Events Shareable Event Boards Recently Viewed…" at bounding box center [300, 82] width 600 height 311
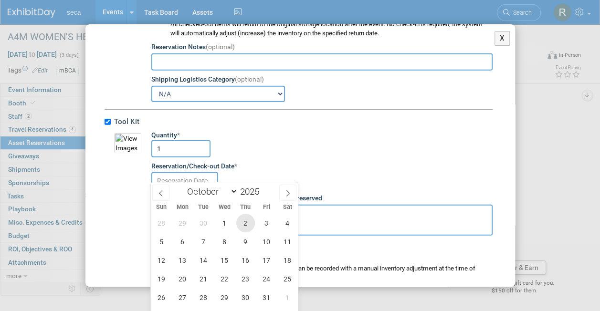
click at [243, 219] on span "2" at bounding box center [245, 223] width 19 height 19
type input "Oct 2, 2025"
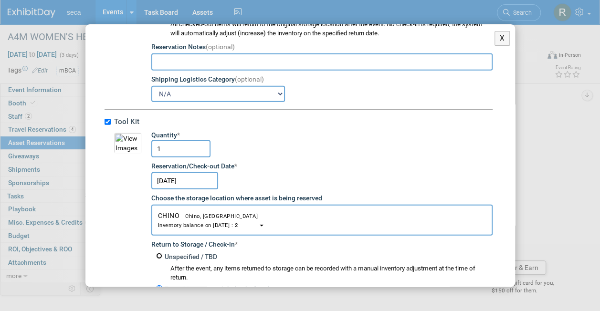
click at [156, 253] on input "Unspecified / TBD" at bounding box center [159, 256] width 6 height 6
radio input "true"
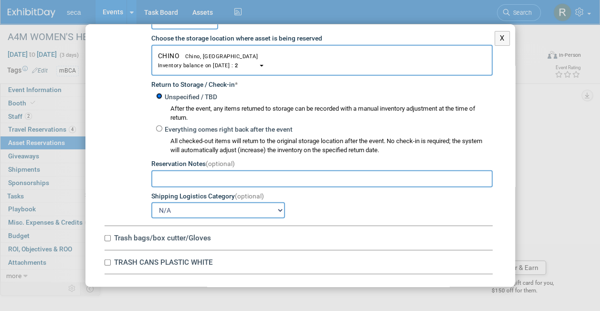
scroll to position [4951, 0]
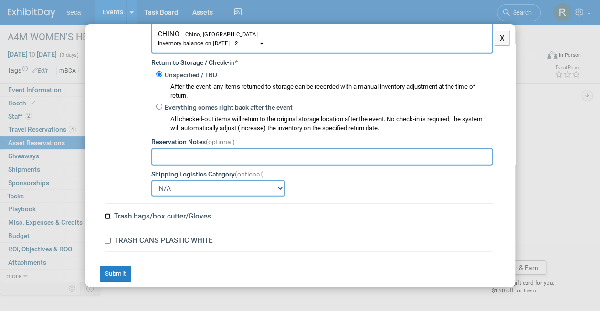
click at [107, 213] on input "Trash bags/box cutter/Gloves" at bounding box center [108, 216] width 6 height 6
checkbox input "true"
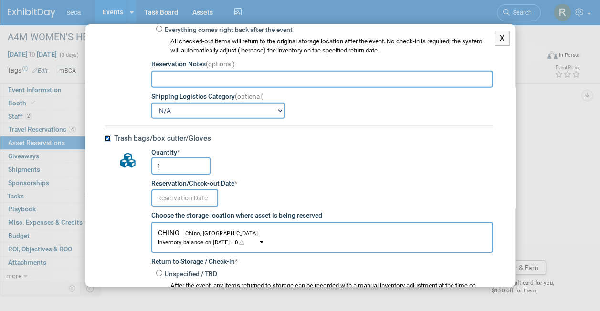
scroll to position [5029, 0]
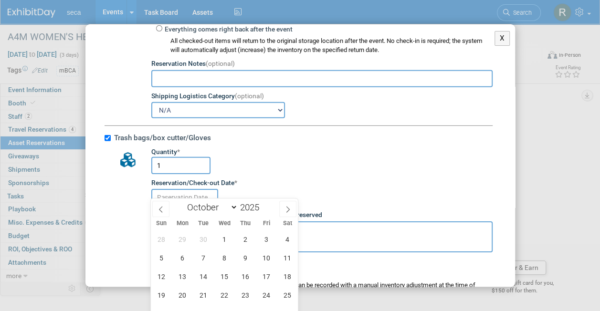
click at [185, 190] on body "seca Events Add Event Bulk Upload Events Shareable Event Boards Recently Viewed…" at bounding box center [300, 82] width 600 height 311
click at [245, 241] on span "2" at bounding box center [245, 239] width 19 height 19
type input "Oct 2, 2025"
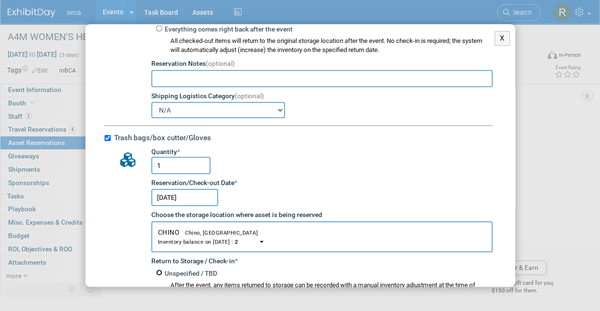
click at [157, 270] on input "Unspecified / TBD" at bounding box center [159, 273] width 6 height 6
radio input "true"
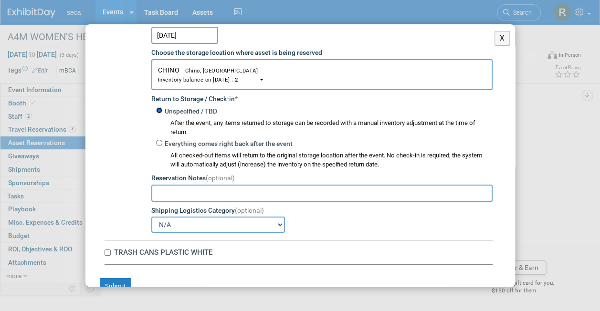
scroll to position [5193, 0]
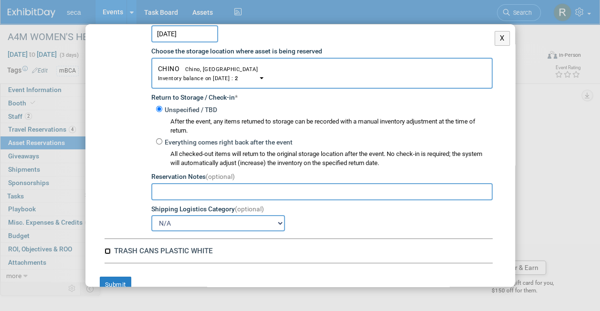
click at [108, 248] on input "TRASH CANS PLASTIC WHITE" at bounding box center [108, 251] width 6 height 6
checkbox input "true"
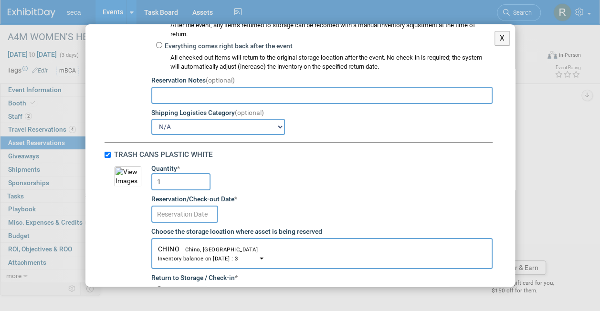
click at [182, 206] on input "text" at bounding box center [184, 214] width 67 height 17
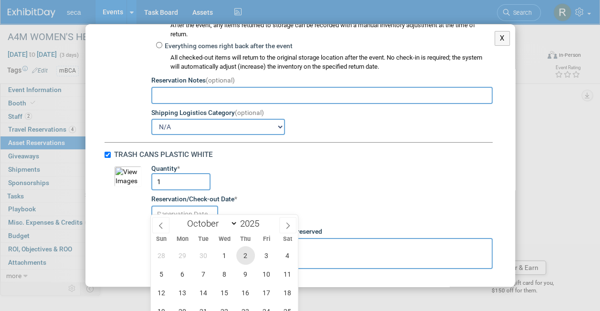
click at [245, 253] on span "2" at bounding box center [245, 255] width 19 height 19
type input "Oct 2, 2025"
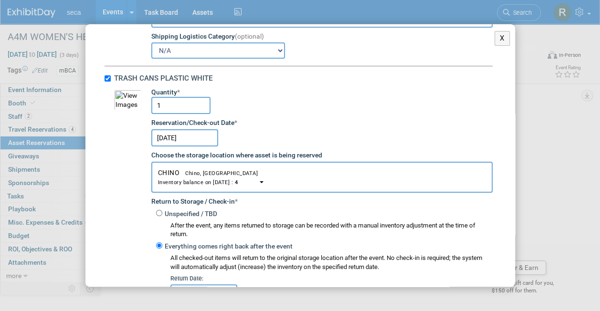
scroll to position [5366, 0]
click at [158, 210] on input "Unspecified / TBD" at bounding box center [159, 213] width 6 height 6
radio input "true"
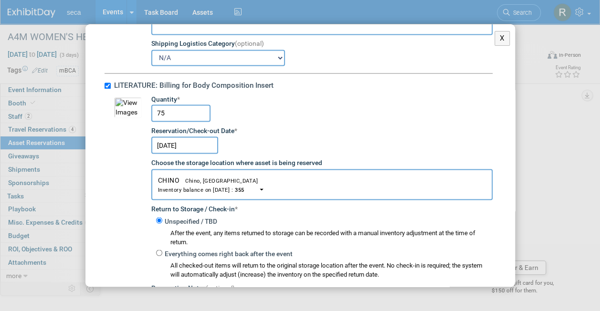
scroll to position [2651, 0]
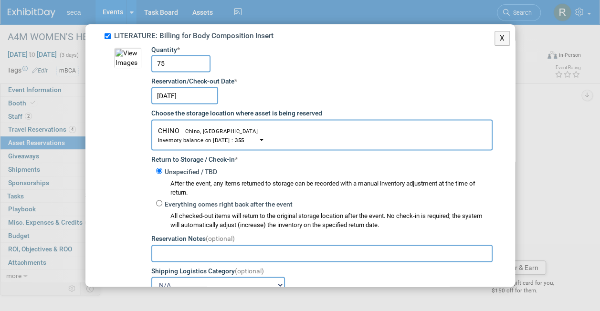
click at [187, 248] on input "text" at bounding box center [321, 253] width 341 height 17
type input "m"
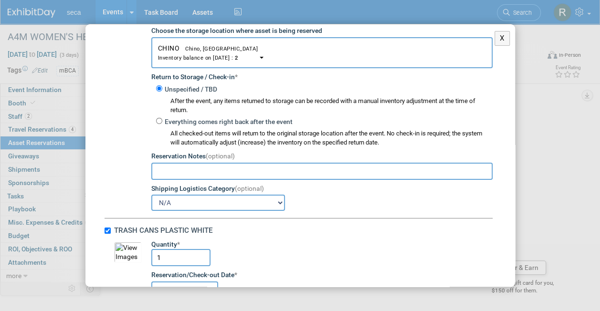
scroll to position [5456, 0]
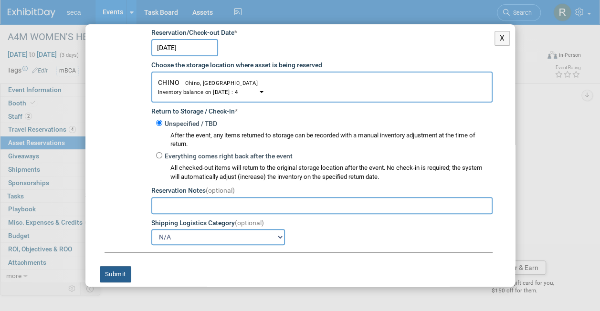
type input "include matching clear sign holder"
click at [115, 266] on button "Submit" at bounding box center [116, 274] width 32 height 16
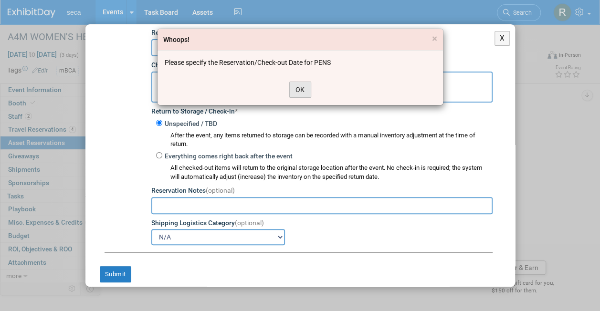
click at [306, 91] on button "OK" at bounding box center [300, 90] width 22 height 16
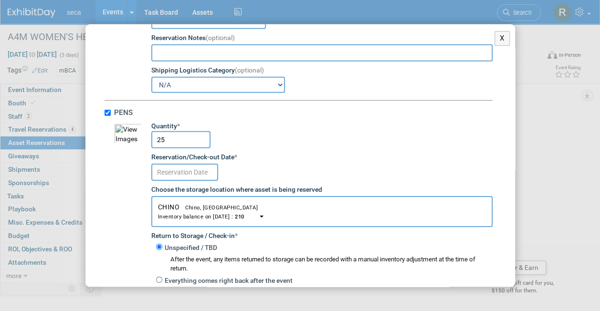
scroll to position [3249, 0]
click at [189, 163] on input "text" at bounding box center [184, 171] width 67 height 17
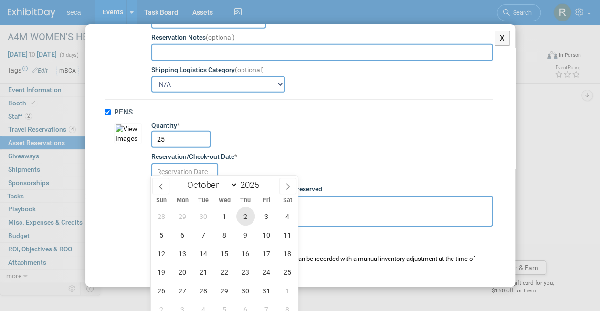
click at [246, 216] on span "2" at bounding box center [245, 216] width 19 height 19
type input "Oct 2, 2025"
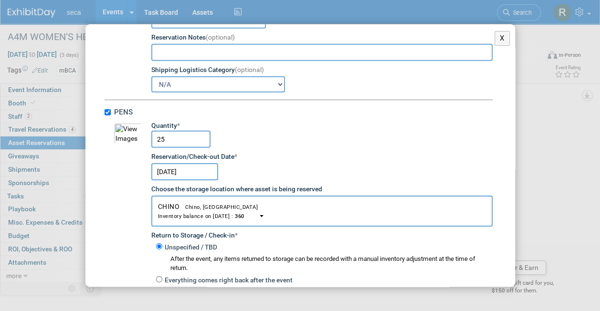
click at [113, 242] on div "10051572-10727404-88a2ea63-8eb3-4981-bd3a-797e140cb283.jpg Quantity * 25 Reserv…" at bounding box center [299, 245] width 388 height 248
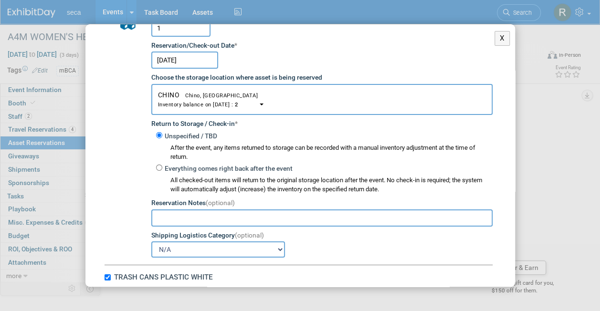
scroll to position [5456, 0]
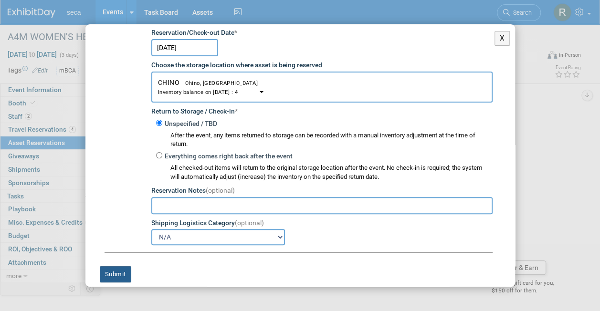
click at [113, 268] on button "Submit" at bounding box center [116, 274] width 32 height 16
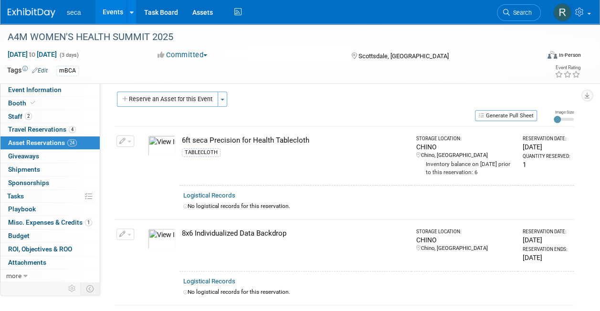
scroll to position [0, 0]
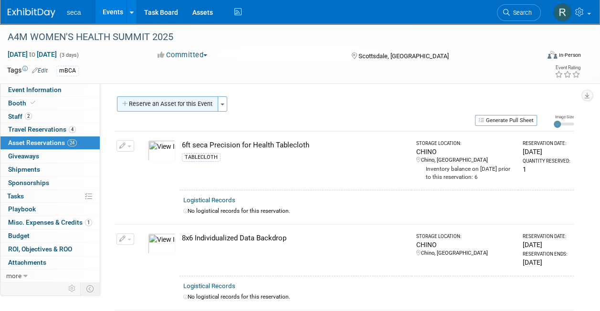
click at [141, 107] on button "Reserve an Asset for this Event" at bounding box center [167, 103] width 101 height 15
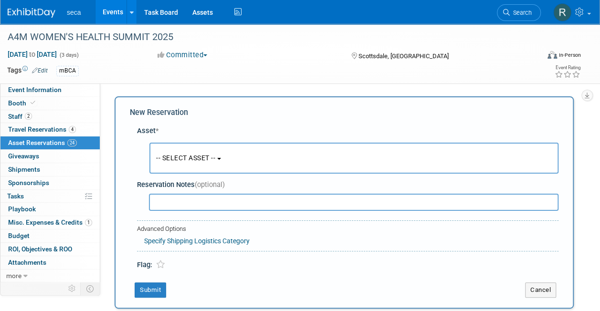
scroll to position [9, 0]
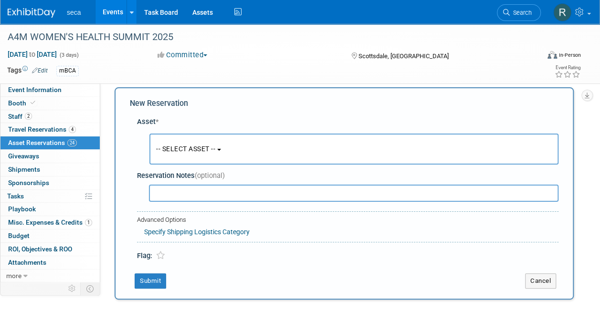
click at [194, 148] on span "-- SELECT ASSET --" at bounding box center [185, 149] width 59 height 8
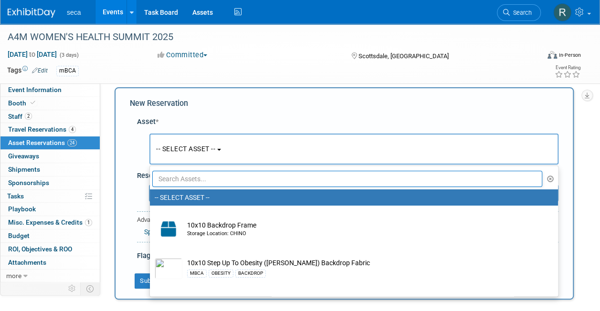
click at [194, 176] on input "text" at bounding box center [347, 179] width 390 height 16
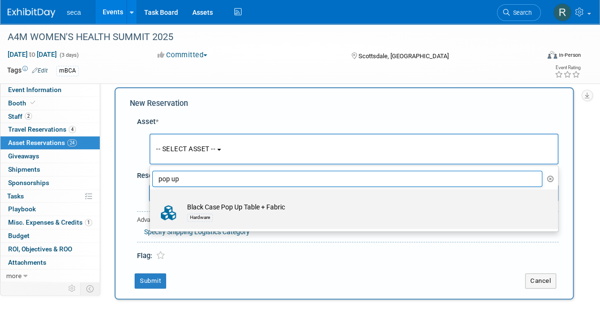
type input "pop up"
click at [224, 207] on td "Black Case Pop Up Table + Fabric Hardware" at bounding box center [360, 212] width 357 height 21
click at [151, 201] on input "Black Case Pop Up Table + Fabric Hardware" at bounding box center [148, 198] width 6 height 6
select select "10727722"
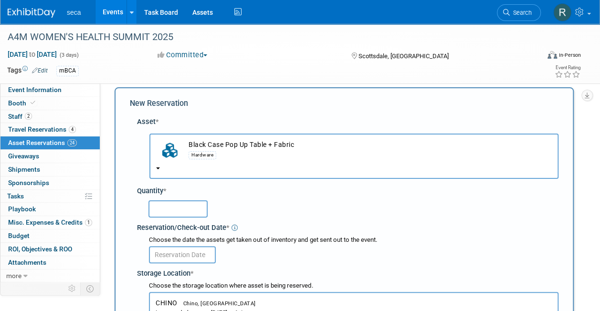
click at [180, 206] on input "text" at bounding box center [177, 208] width 59 height 17
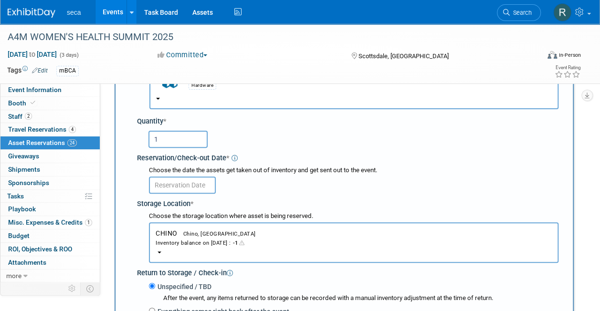
scroll to position [79, 0]
type input "1"
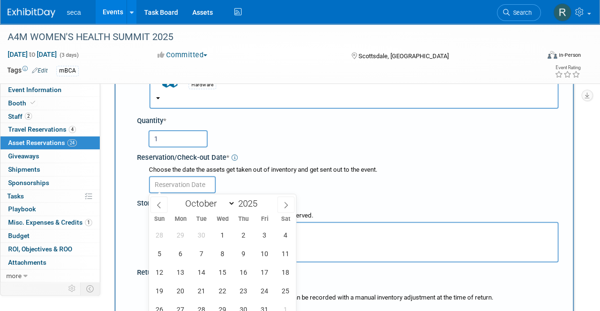
click at [178, 181] on input "text" at bounding box center [182, 184] width 67 height 17
click at [244, 236] on span "2" at bounding box center [243, 235] width 19 height 19
type input "Oct 2, 2025"
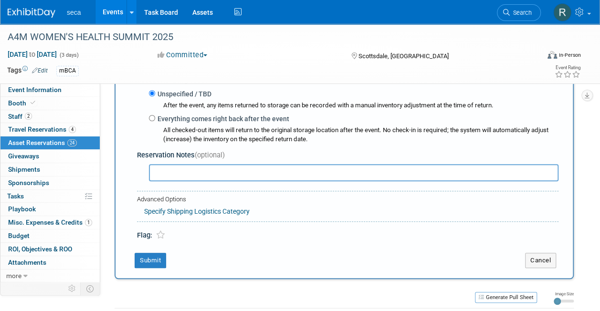
scroll to position [272, 0]
click at [186, 174] on input "text" at bounding box center [354, 172] width 410 height 17
click at [144, 262] on button "Submit" at bounding box center [151, 260] width 32 height 15
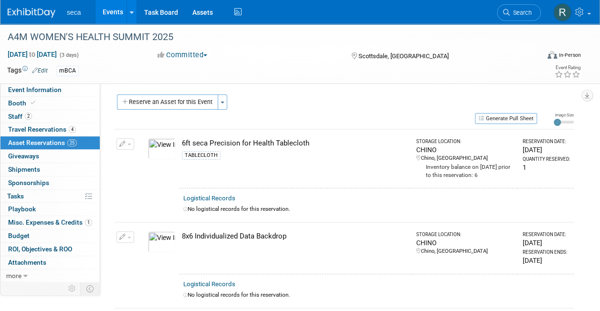
scroll to position [0, 0]
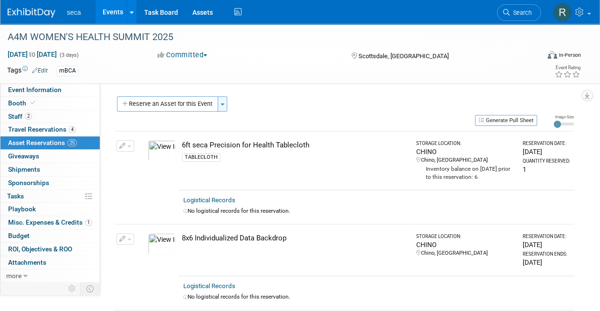
click at [222, 100] on button "Toggle Dropdown" at bounding box center [223, 103] width 10 height 15
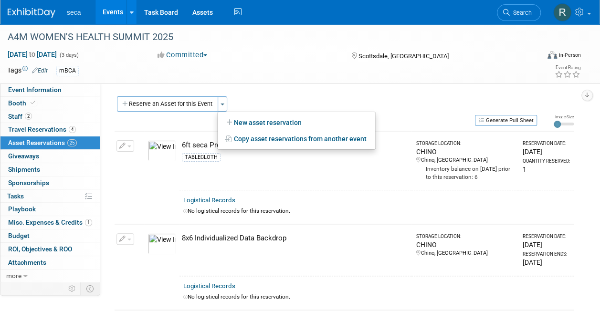
drag, startPoint x: 227, startPoint y: 107, endPoint x: 212, endPoint y: 107, distance: 15.3
click at [227, 107] on div "Reserve an Asset for this Event Toggle Dropdown New asset reservation Copy asse…" at bounding box center [344, 105] width 459 height 18
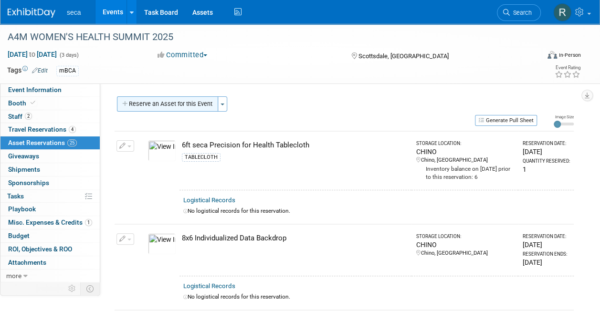
click at [190, 103] on button "Reserve an Asset for this Event" at bounding box center [167, 103] width 101 height 15
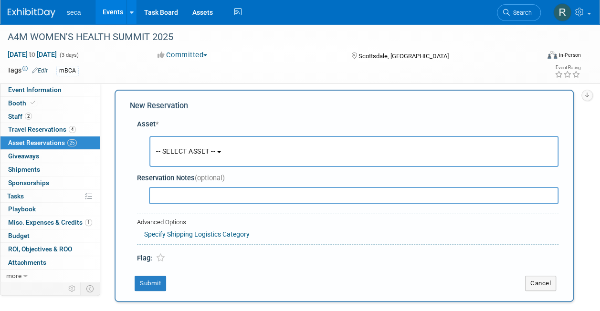
scroll to position [9, 0]
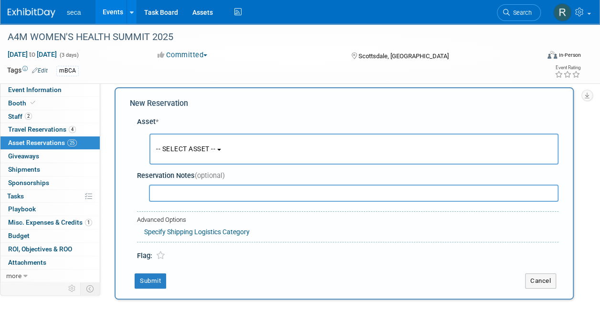
click at [193, 146] on span "-- SELECT ASSET --" at bounding box center [185, 149] width 59 height 8
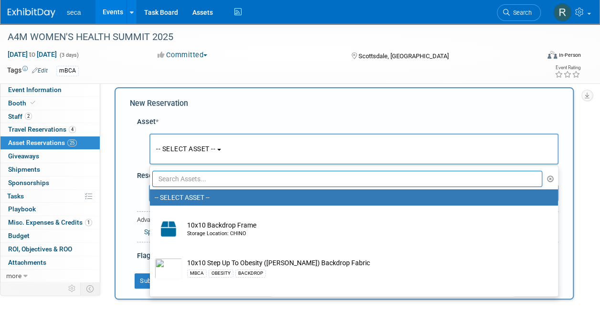
click at [192, 177] on input "text" at bounding box center [347, 179] width 390 height 16
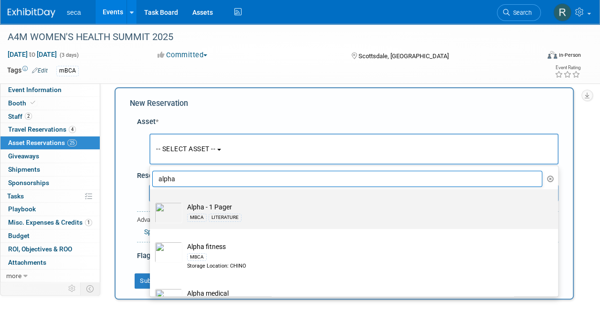
type input "alpha"
click at [176, 210] on img at bounding box center [169, 212] width 28 height 21
click at [151, 201] on input "Alpha - 1 Pager MBCA LITERATURE" at bounding box center [148, 198] width 6 height 6
select select "10726664"
select select "9"
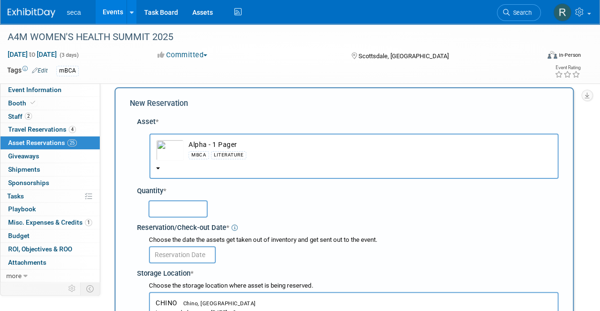
click at [176, 210] on input "text" at bounding box center [177, 208] width 59 height 17
type input "75"
click at [181, 257] on body "seca Events Add Event Bulk Upload Events Shareable Event Boards Recently Viewed…" at bounding box center [300, 146] width 600 height 311
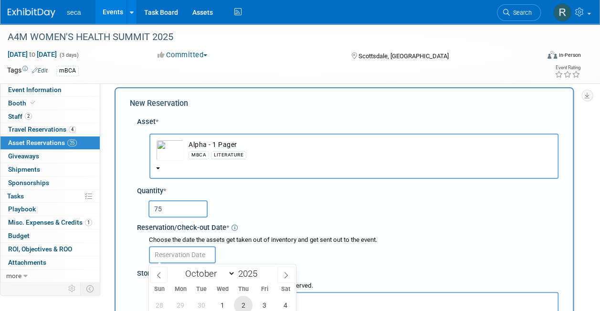
click at [243, 304] on span "2" at bounding box center [243, 305] width 19 height 19
type input "Oct 2, 2025"
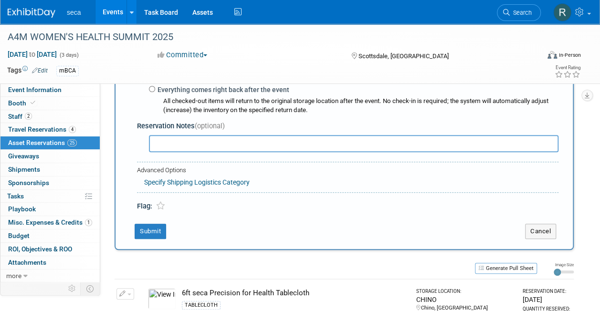
scroll to position [303, 0]
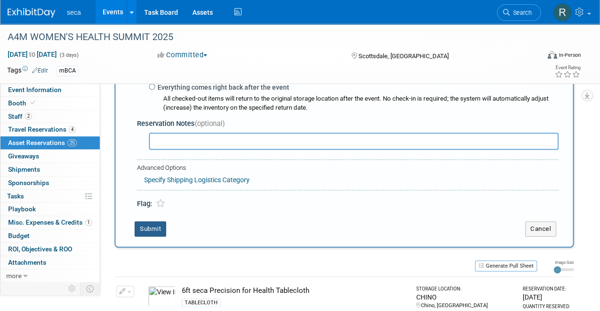
click at [149, 226] on button "Submit" at bounding box center [151, 228] width 32 height 15
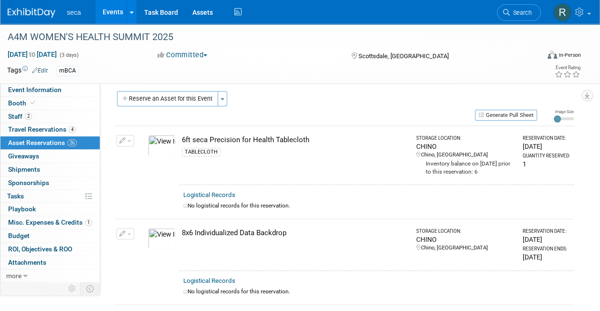
scroll to position [5, 0]
click at [188, 98] on button "Reserve an Asset for this Event" at bounding box center [167, 99] width 101 height 15
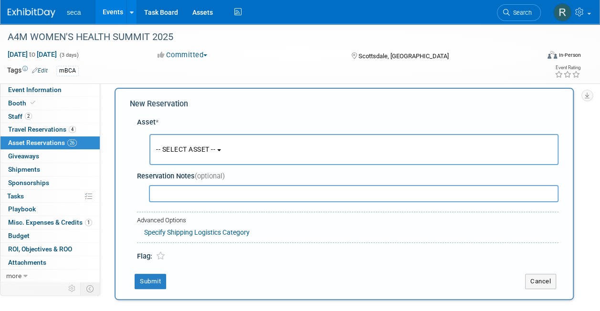
scroll to position [9, 0]
click at [189, 149] on span "-- SELECT ASSET --" at bounding box center [185, 149] width 59 height 8
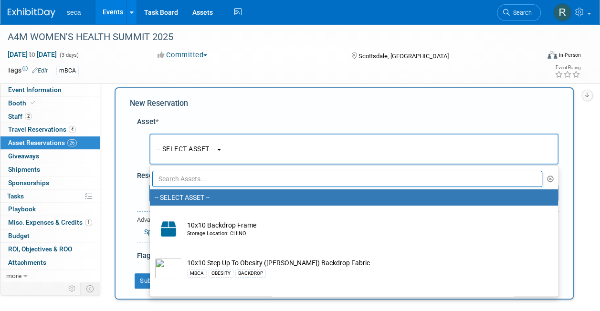
click at [189, 178] on input "text" at bounding box center [347, 179] width 390 height 16
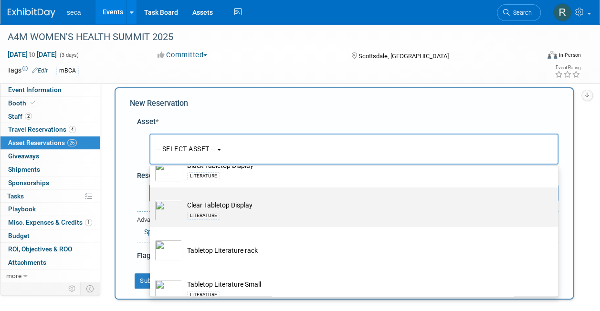
scroll to position [54, 0]
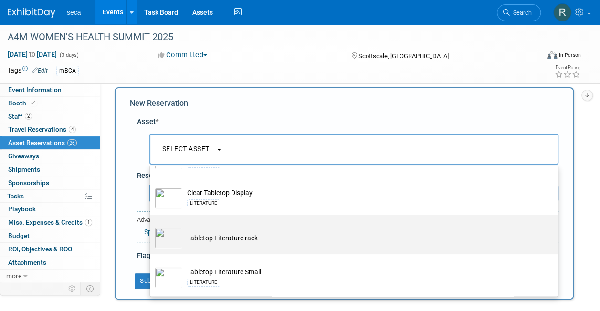
type input "tabletop"
click at [242, 237] on td "Tabletop Literature rack" at bounding box center [360, 238] width 357 height 21
click at [151, 226] on input "Tabletop Literature rack" at bounding box center [148, 223] width 6 height 6
select select "10728123"
select select "9"
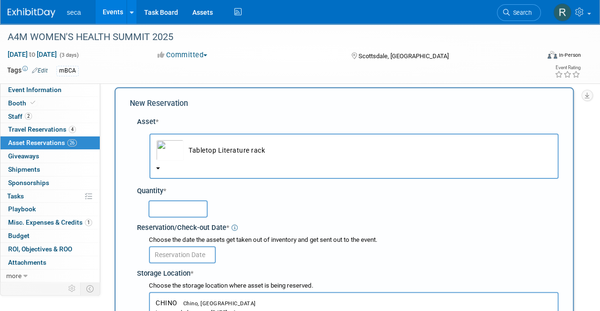
click at [189, 214] on input "text" at bounding box center [177, 208] width 59 height 17
type input "1"
click at [185, 254] on input "text" at bounding box center [182, 254] width 67 height 17
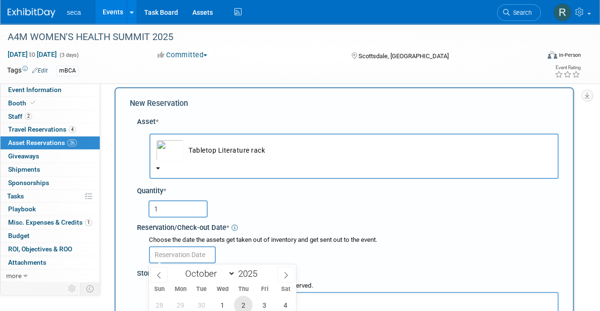
click at [245, 301] on span "2" at bounding box center [243, 305] width 19 height 19
type input "Oct 2, 2025"
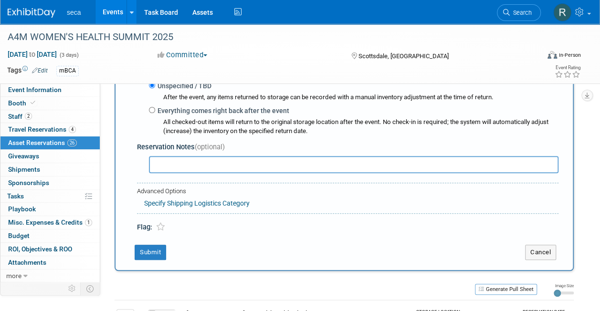
scroll to position [280, 0]
click at [142, 250] on button "Submit" at bounding box center [151, 251] width 32 height 15
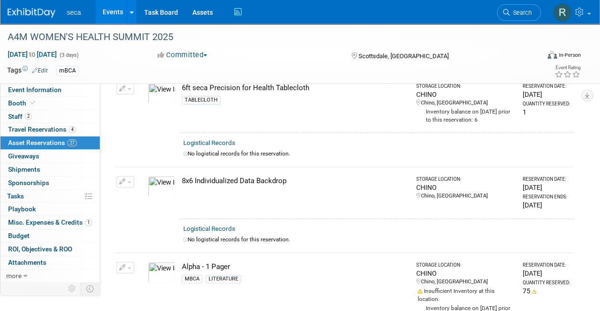
scroll to position [0, 0]
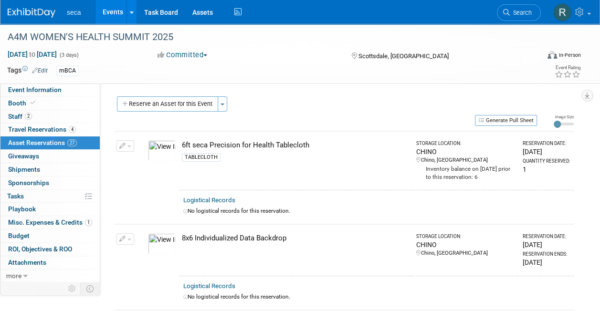
click at [41, 11] on img at bounding box center [32, 13] width 48 height 10
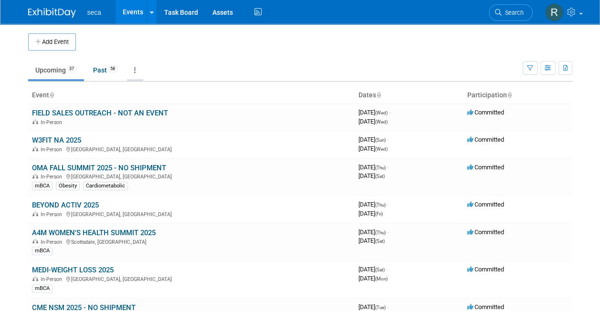
click at [137, 73] on link at bounding box center [135, 70] width 16 height 18
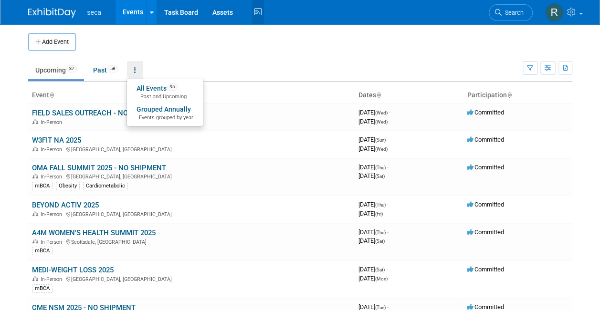
click at [258, 15] on icon at bounding box center [258, 12] width 12 height 15
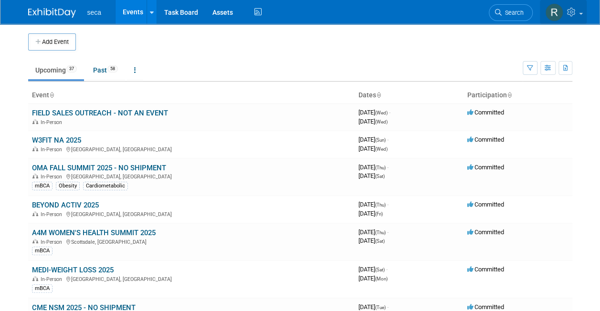
click at [574, 13] on icon at bounding box center [572, 12] width 11 height 9
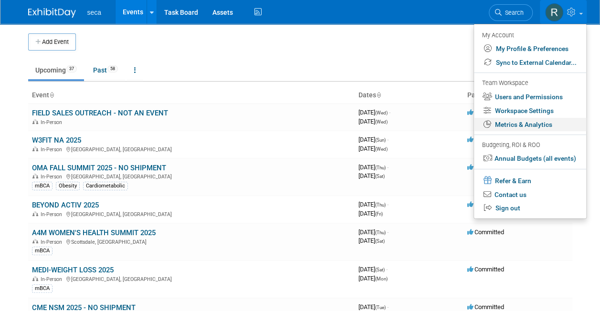
click at [526, 124] on link "Metrics & Analytics" at bounding box center [530, 125] width 112 height 14
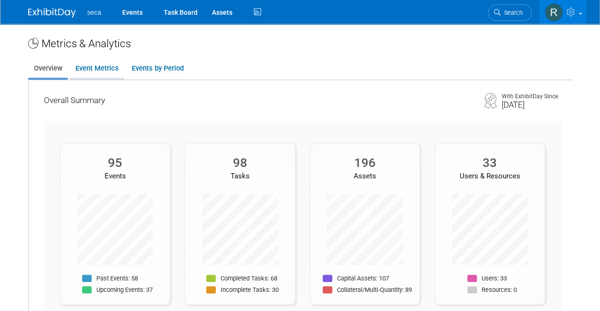
click at [91, 69] on link "Event Metrics" at bounding box center [97, 68] width 54 height 19
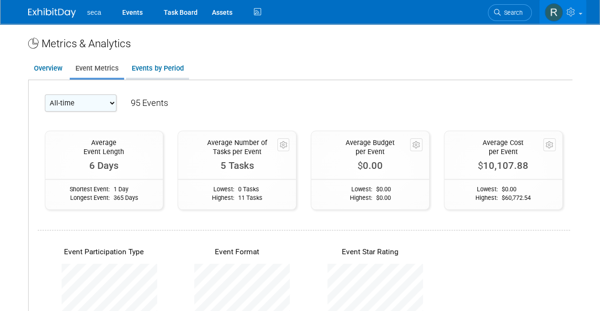
click at [163, 69] on link "Events by Period" at bounding box center [157, 68] width 63 height 19
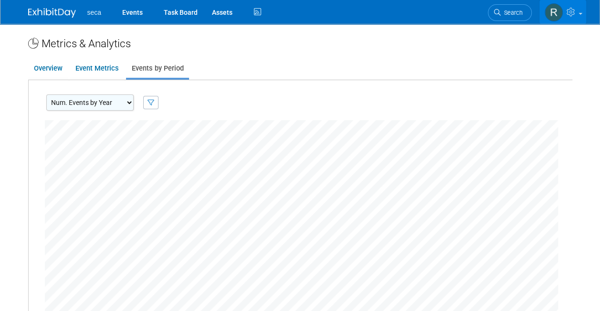
click at [577, 10] on icon at bounding box center [572, 12] width 11 height 9
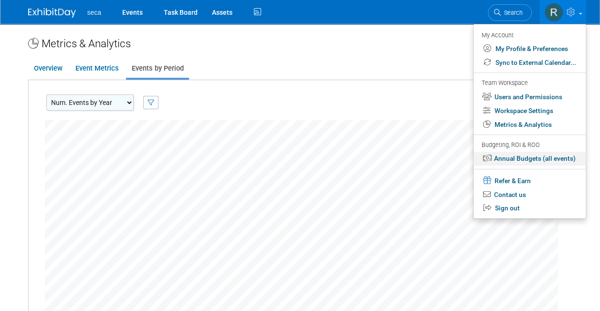
click at [525, 158] on link "Annual Budgets (all events)" at bounding box center [530, 159] width 112 height 14
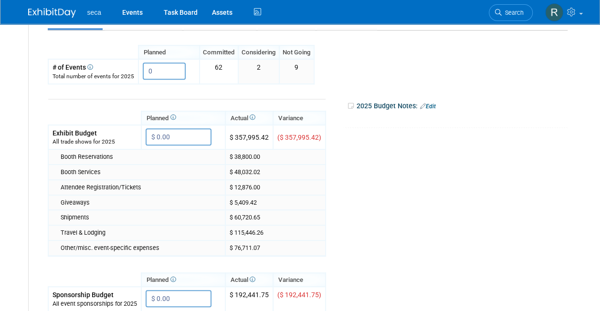
scroll to position [12, 0]
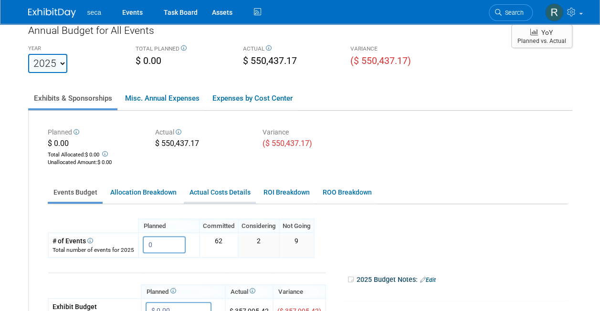
click at [210, 191] on link "Actual Costs Details" at bounding box center [220, 192] width 72 height 19
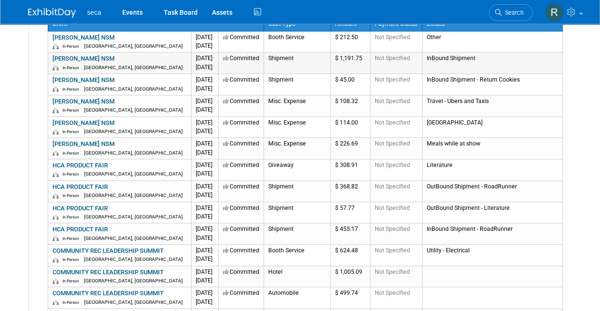
scroll to position [165, 0]
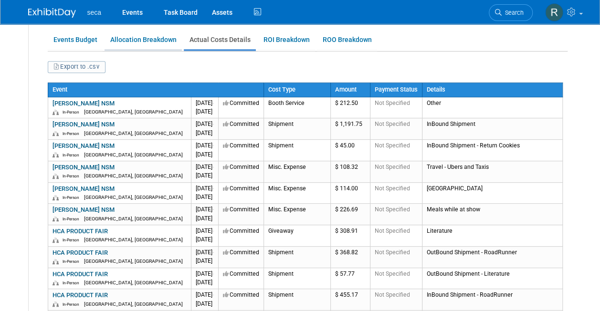
click at [149, 35] on link "Allocation Breakdown" at bounding box center [143, 40] width 77 height 19
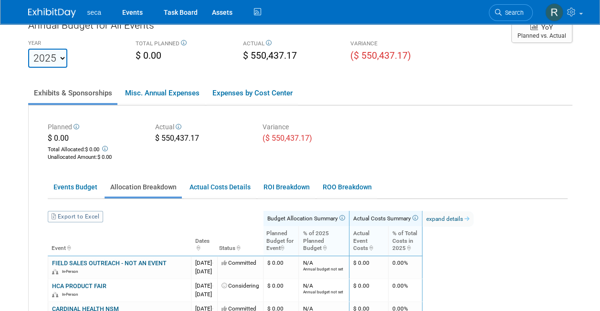
scroll to position [0, 0]
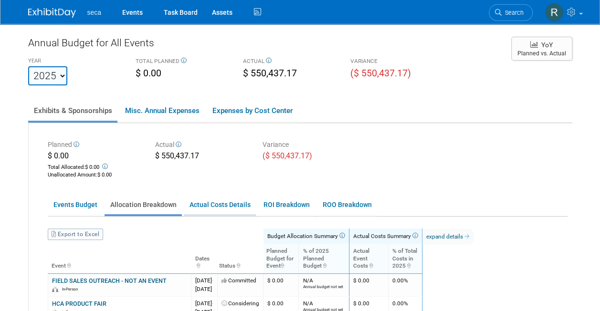
click at [209, 208] on link "Actual Costs Details" at bounding box center [220, 205] width 72 height 19
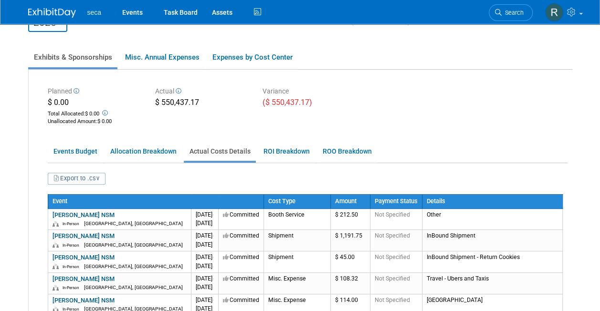
scroll to position [53, 0]
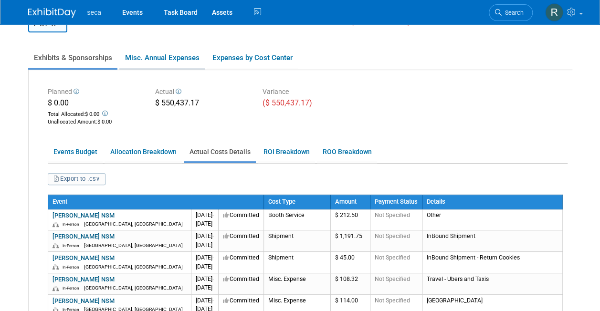
click at [183, 54] on link "Misc. Annual Expenses" at bounding box center [161, 58] width 85 height 20
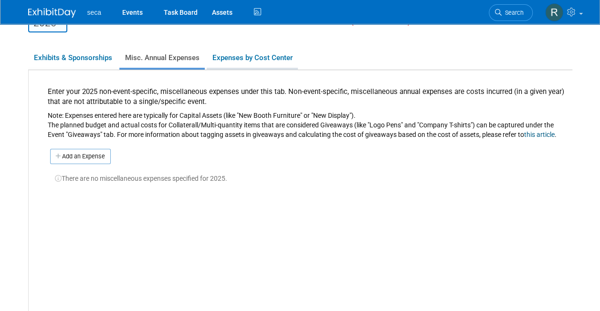
click at [246, 59] on link "Expenses by Cost Center" at bounding box center [252, 58] width 91 height 20
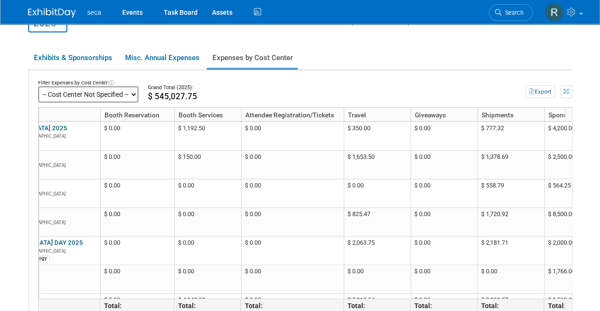
scroll to position [0, 236]
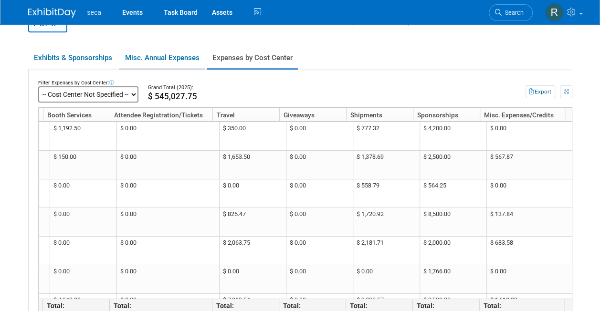
click at [150, 57] on link "Misc. Annual Expenses" at bounding box center [161, 58] width 85 height 20
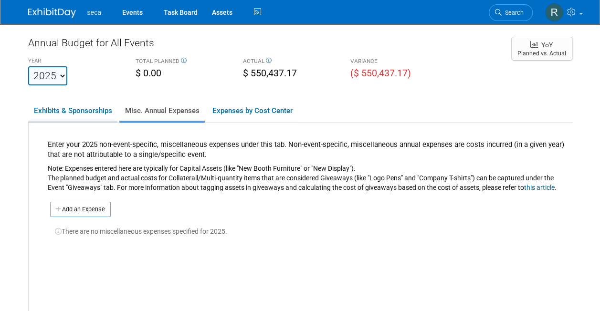
click at [97, 110] on link "Exhibits & Sponsorships" at bounding box center [72, 111] width 89 height 20
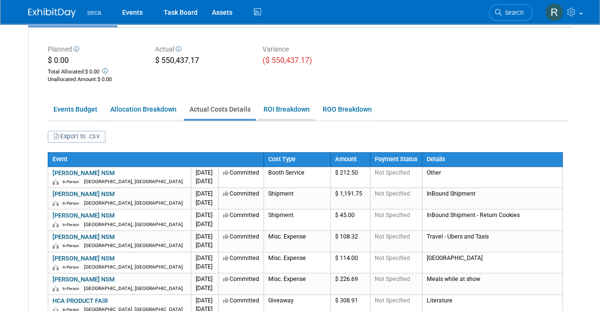
click at [276, 108] on link "ROI Breakdown" at bounding box center [286, 109] width 57 height 19
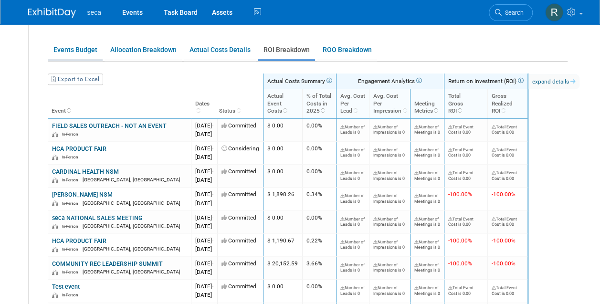
click at [76, 49] on link "Events Budget" at bounding box center [75, 50] width 55 height 19
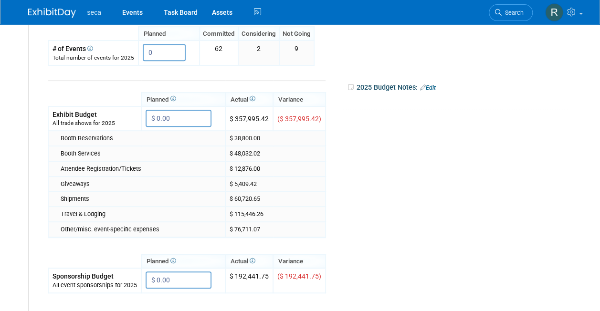
click at [110, 150] on div "Booth Services" at bounding box center [141, 153] width 160 height 9
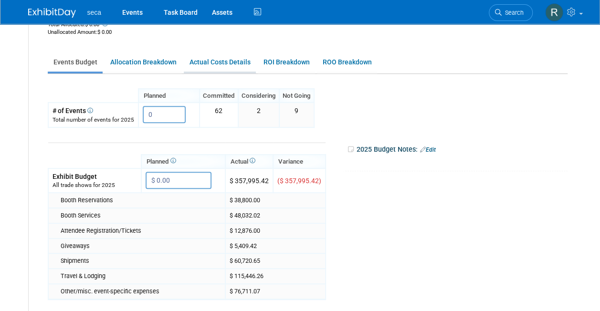
click at [210, 58] on link "Actual Costs Details" at bounding box center [220, 62] width 72 height 19
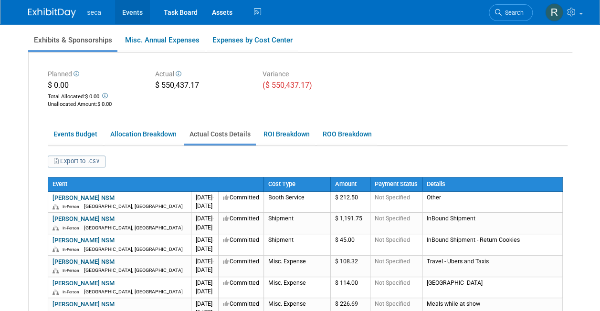
scroll to position [143, 0]
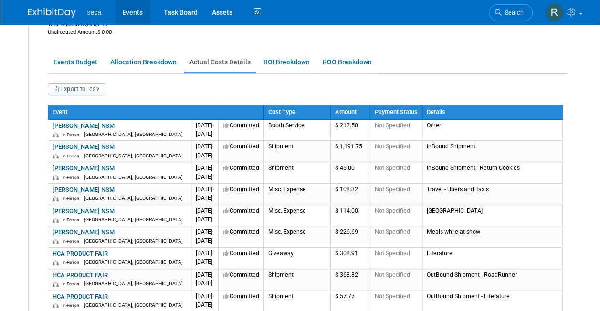
click at [130, 18] on link "Events" at bounding box center [132, 12] width 35 height 24
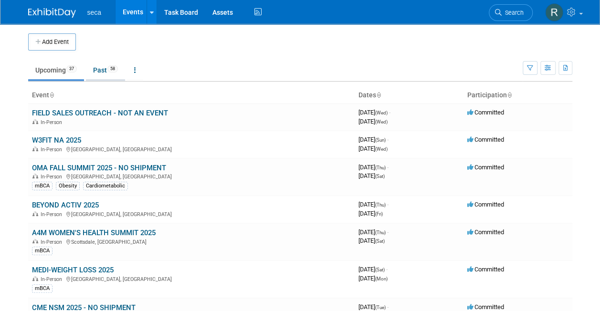
click at [106, 70] on link "Past 58" at bounding box center [105, 70] width 39 height 18
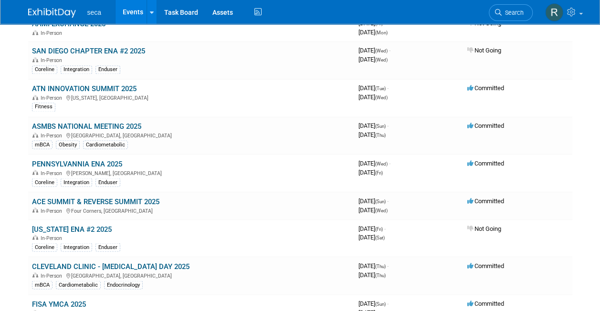
scroll to position [750, 0]
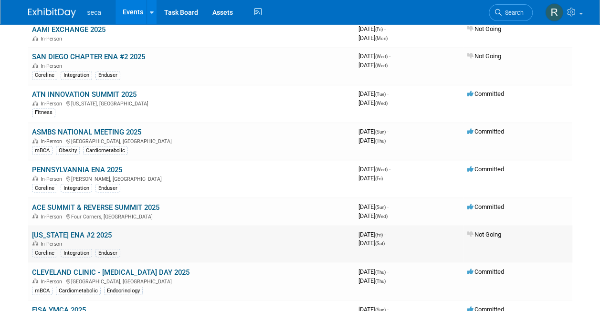
click at [87, 231] on link "[US_STATE] ENA #2 2025" at bounding box center [72, 235] width 80 height 9
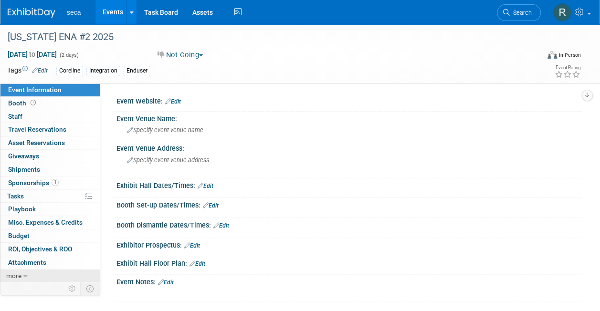
click at [29, 270] on link "more" at bounding box center [49, 276] width 99 height 13
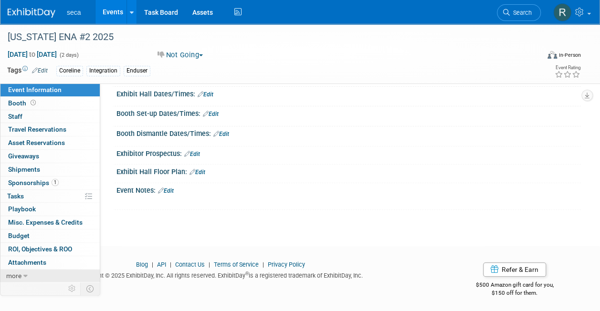
click at [23, 274] on icon at bounding box center [25, 276] width 4 height 7
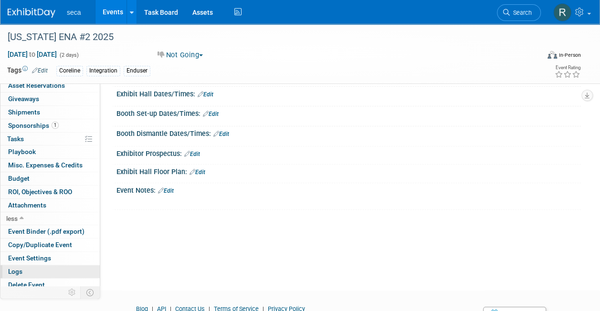
scroll to position [59, 0]
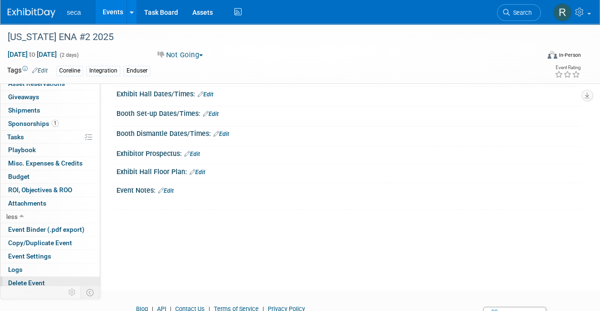
click at [35, 279] on span "Delete Event" at bounding box center [26, 283] width 37 height 8
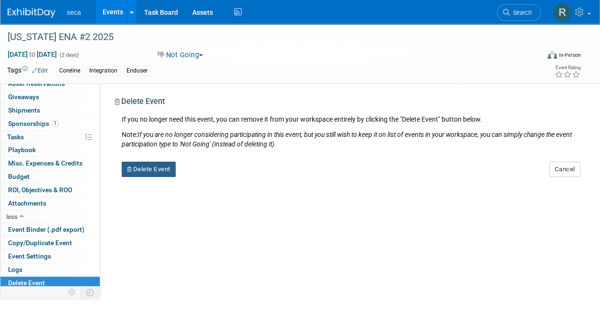
click at [148, 166] on button "Delete Event" at bounding box center [149, 169] width 54 height 15
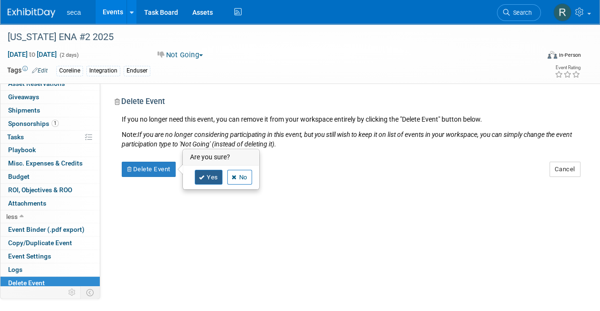
click at [201, 171] on link "Yes" at bounding box center [209, 177] width 28 height 15
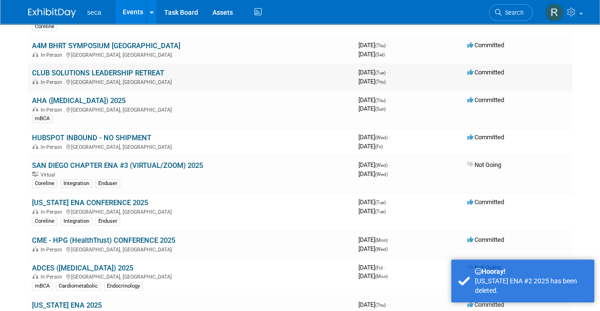
scroll to position [133, 0]
click at [85, 163] on link "SAN DIEGO CHAPTER ENA #3 (VIRTUAL/ZOOM) 2025" at bounding box center [117, 165] width 171 height 9
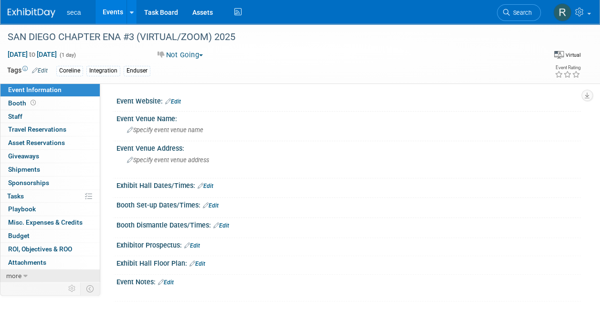
click at [21, 272] on span "more" at bounding box center [13, 276] width 15 height 8
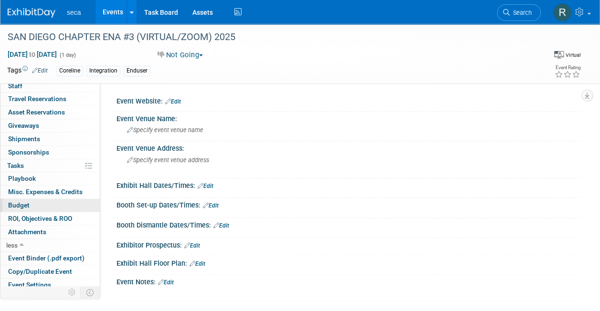
scroll to position [59, 0]
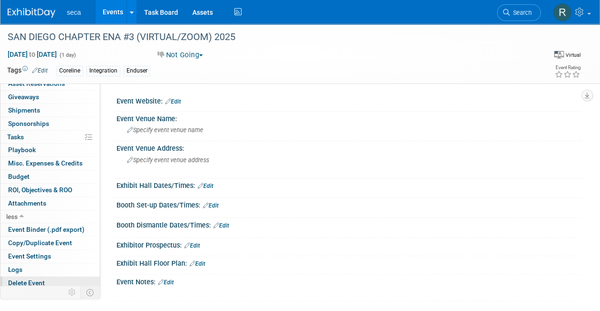
click at [39, 280] on span "Delete Event" at bounding box center [26, 283] width 37 height 8
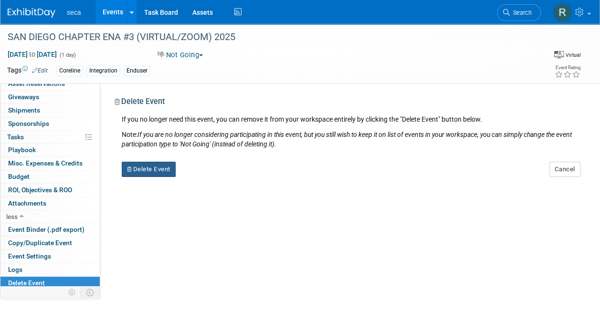
click at [163, 165] on button "Delete Event" at bounding box center [149, 169] width 54 height 15
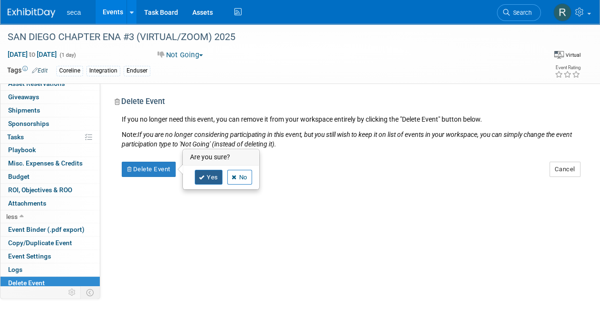
click at [203, 176] on icon at bounding box center [202, 177] width 6 height 5
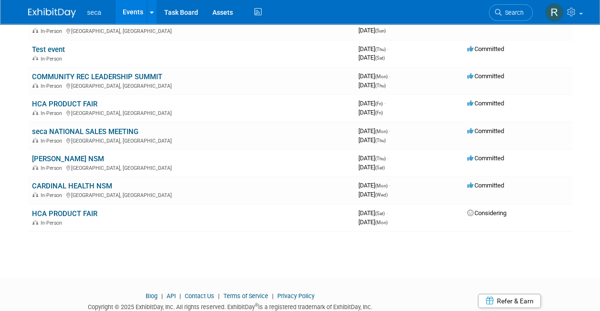
scroll to position [1616, 0]
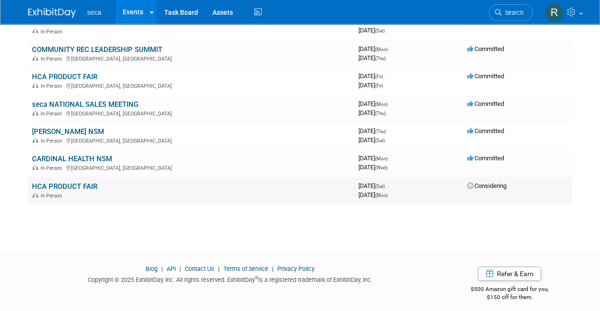
click at [82, 182] on link "HCA PRODUCT FAIR" at bounding box center [64, 186] width 65 height 9
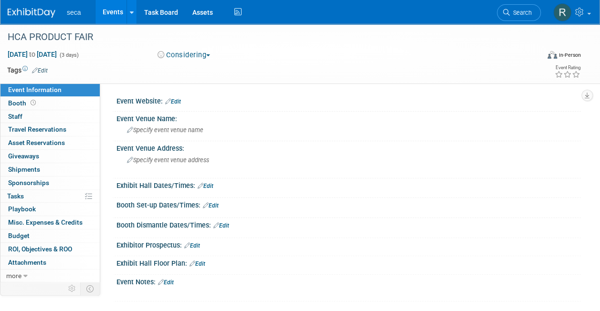
click at [179, 54] on button "Considering" at bounding box center [184, 55] width 60 height 10
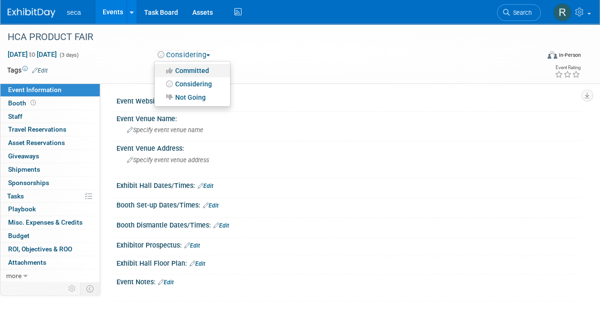
click at [183, 71] on link "Committed" at bounding box center [192, 70] width 75 height 13
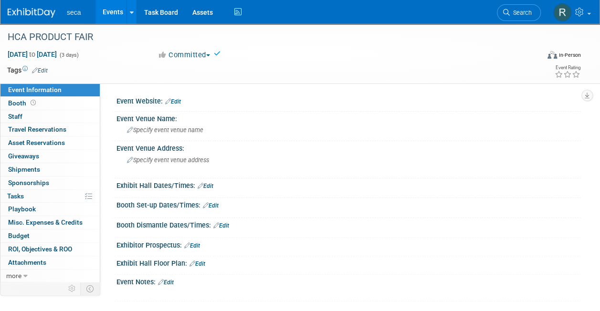
click at [113, 12] on link "Events" at bounding box center [112, 12] width 35 height 24
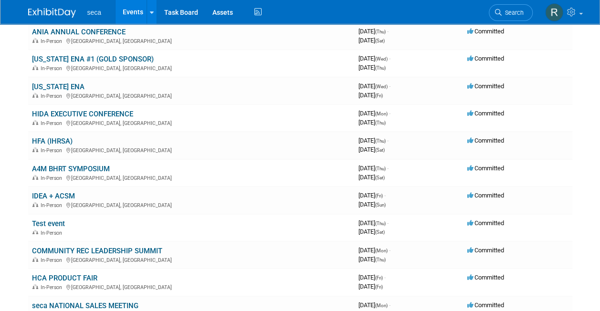
scroll to position [1616, 0]
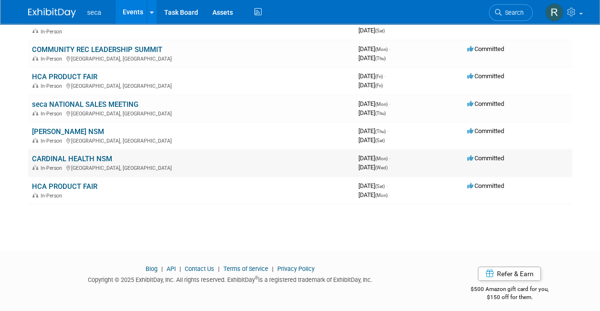
click at [69, 155] on link "CARDINAL HEALTH NSM" at bounding box center [72, 159] width 80 height 9
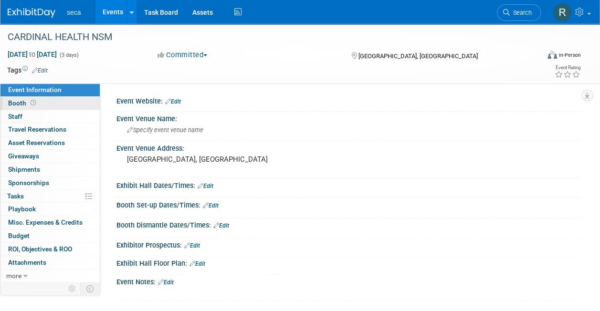
click at [29, 103] on span at bounding box center [33, 102] width 9 height 7
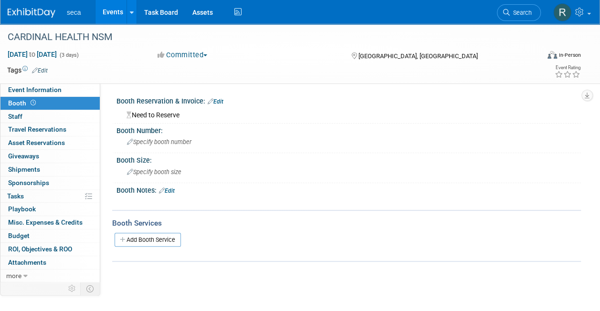
click at [113, 11] on link "Events" at bounding box center [112, 12] width 35 height 24
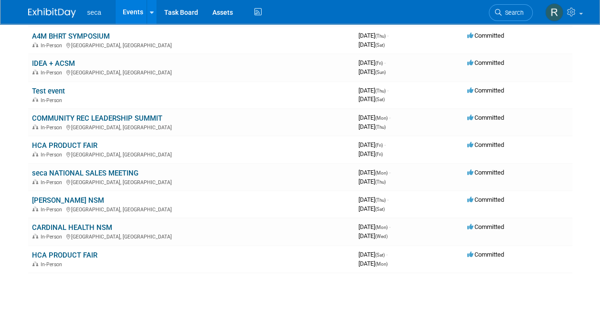
scroll to position [1506, 0]
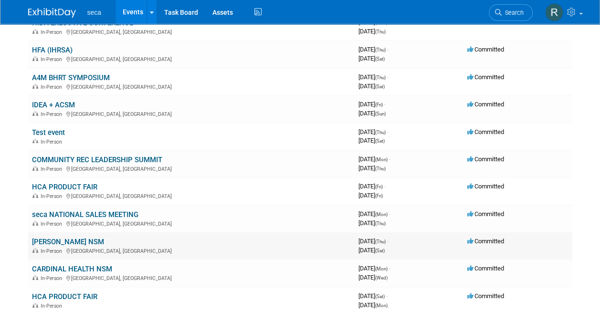
click at [74, 238] on link "[PERSON_NAME] NSM" at bounding box center [68, 242] width 72 height 9
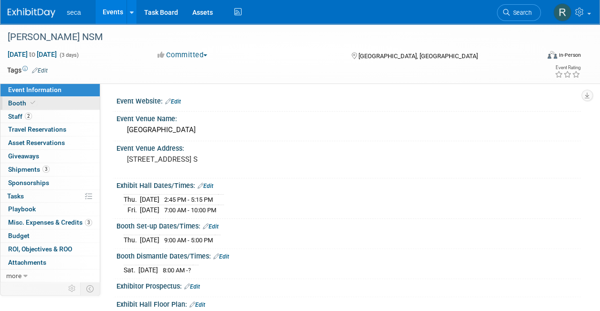
click at [23, 105] on span "Booth" at bounding box center [22, 103] width 29 height 8
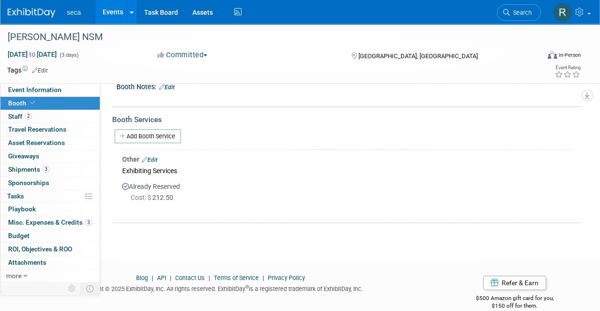
scroll to position [130, 0]
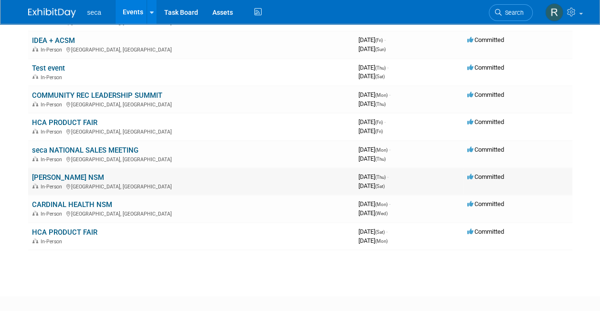
scroll to position [1570, 0]
click at [88, 229] on link "HCA PRODUCT FAIR" at bounding box center [64, 233] width 65 height 9
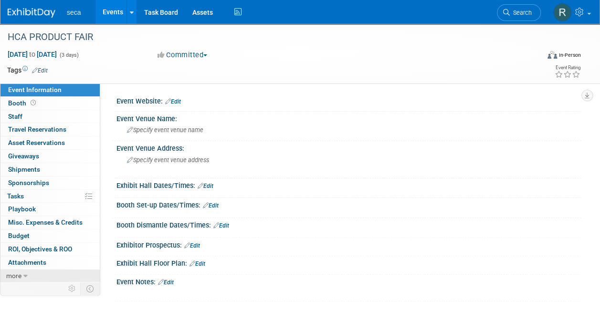
click at [23, 273] on icon at bounding box center [25, 276] width 4 height 7
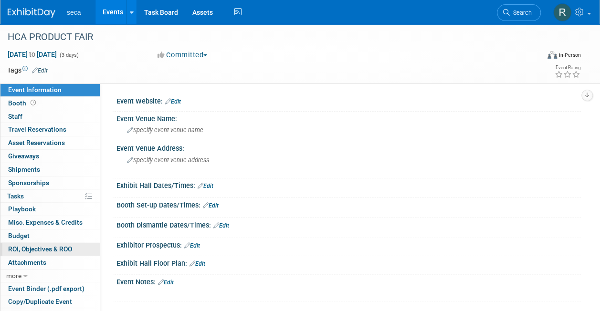
scroll to position [59, 0]
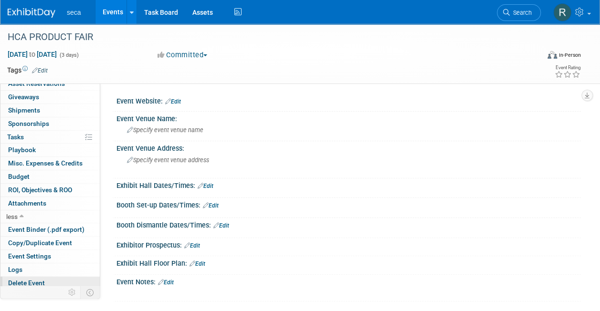
click at [32, 282] on span "Delete Event" at bounding box center [26, 283] width 37 height 8
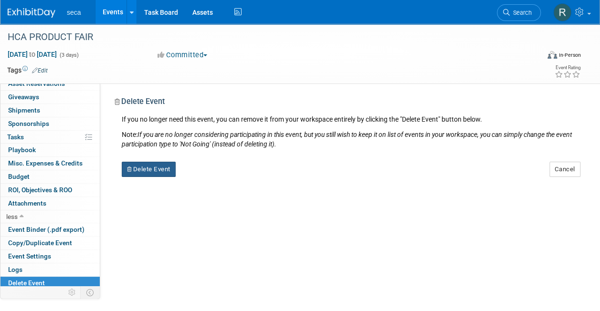
click at [163, 172] on button "Delete Event" at bounding box center [149, 169] width 54 height 15
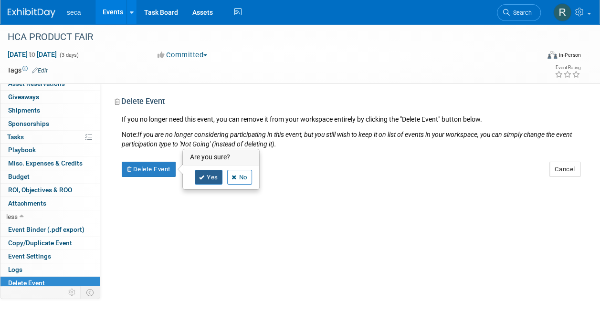
click at [201, 177] on icon at bounding box center [202, 177] width 6 height 5
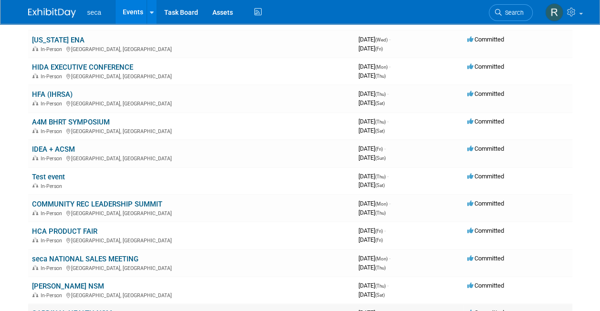
scroll to position [1461, 0]
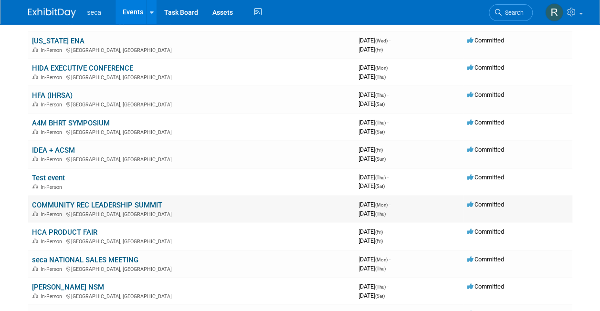
click at [77, 201] on link "COMMUNITY REC LEADERSHIP SUMMIT" at bounding box center [97, 205] width 130 height 9
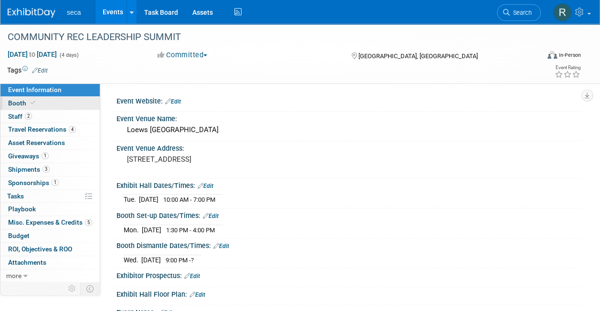
click at [37, 106] on link "Booth" at bounding box center [49, 103] width 99 height 13
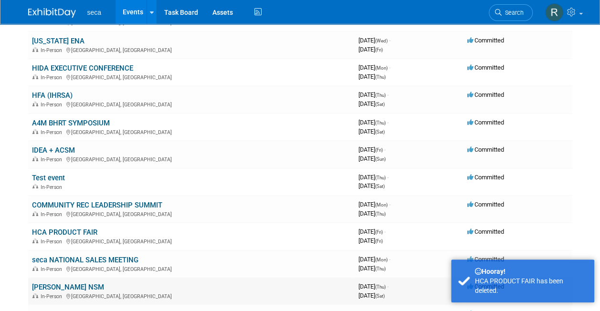
click at [82, 283] on link "[PERSON_NAME] NSM" at bounding box center [68, 287] width 72 height 9
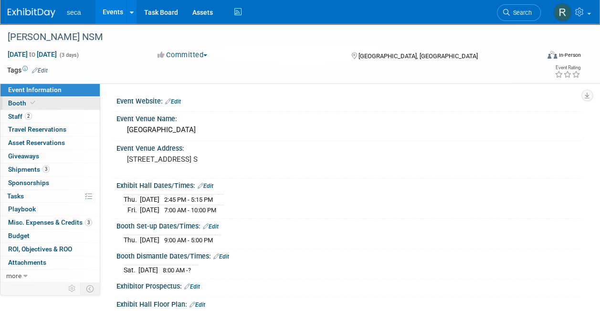
click at [52, 105] on link "Booth" at bounding box center [49, 103] width 99 height 13
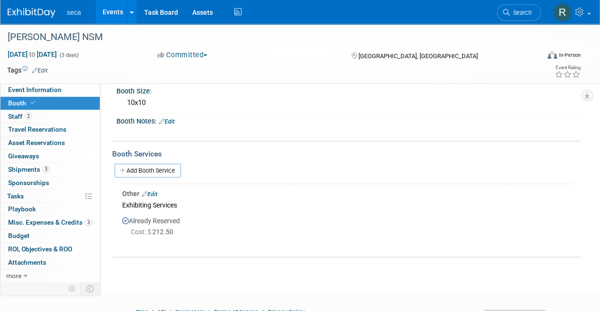
scroll to position [83, 0]
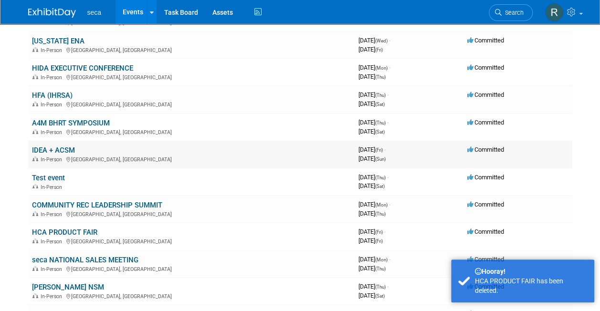
click at [54, 146] on link "IDEA + ACSM" at bounding box center [53, 150] width 43 height 9
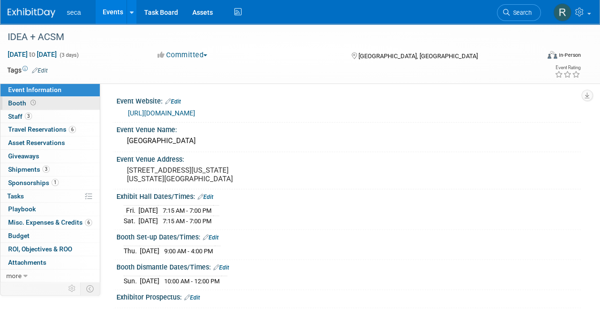
click at [35, 103] on span at bounding box center [33, 102] width 9 height 7
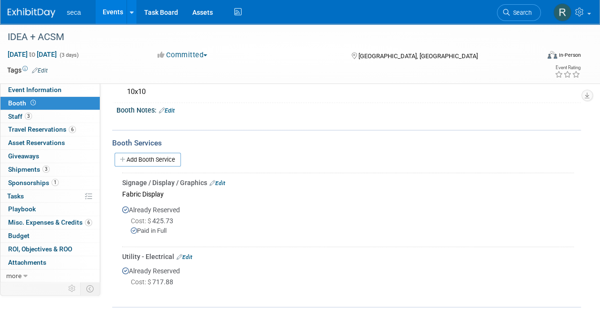
scroll to position [99, 0]
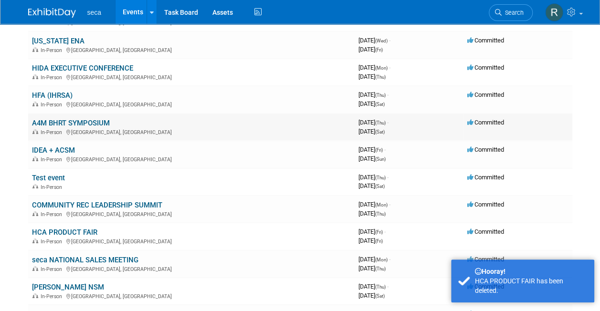
click at [75, 119] on link "A4M BHRT SYMPOSIUM" at bounding box center [71, 123] width 78 height 9
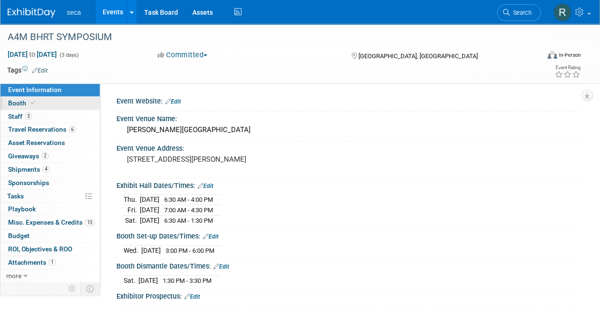
click at [36, 104] on link "Booth" at bounding box center [49, 103] width 99 height 13
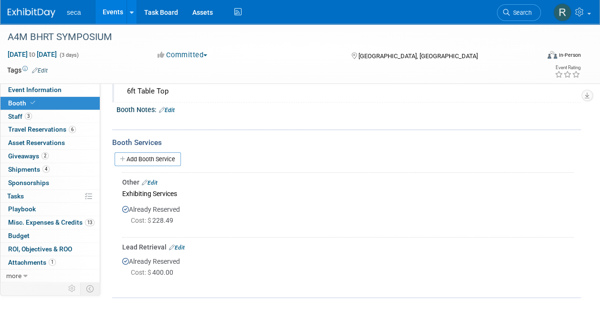
scroll to position [112, 0]
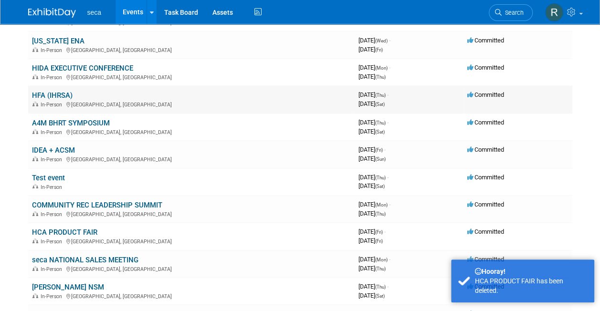
click at [60, 91] on link "HFA (IHRSA)" at bounding box center [52, 95] width 41 height 9
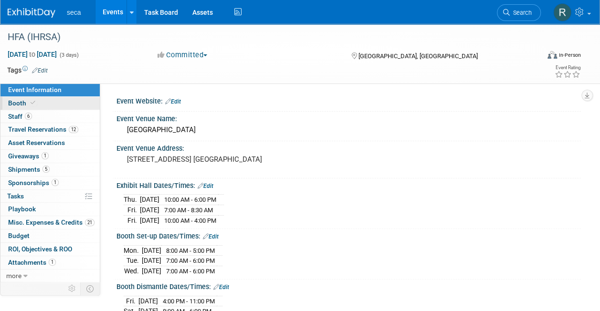
click at [31, 102] on icon at bounding box center [33, 102] width 5 height 5
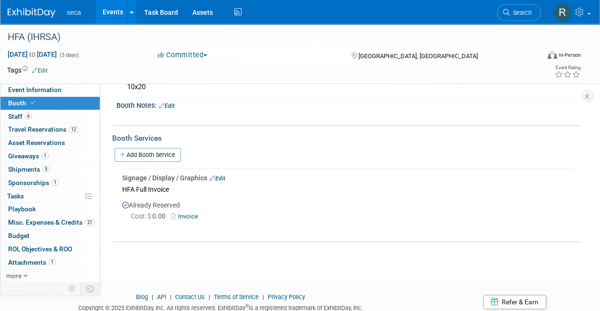
scroll to position [122, 0]
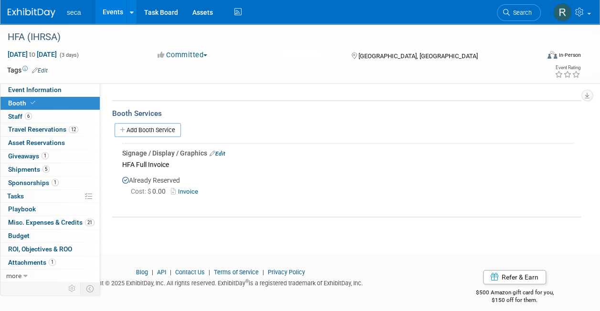
click at [188, 189] on link "Invoice" at bounding box center [186, 191] width 31 height 7
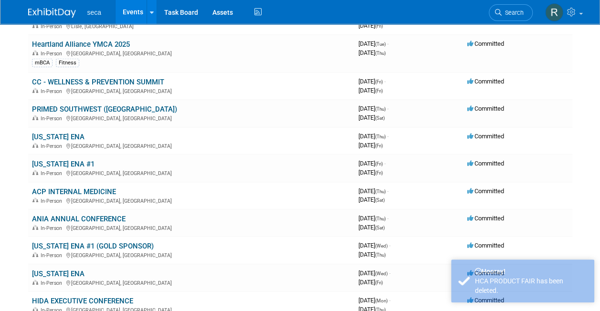
scroll to position [1227, 0]
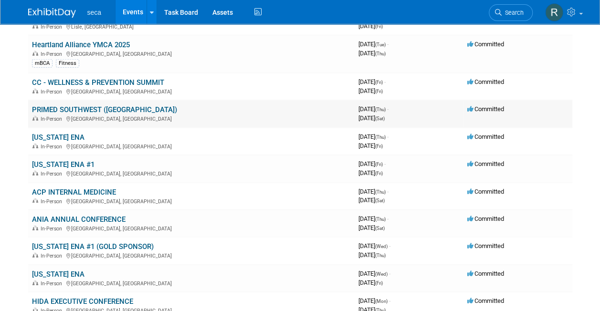
click at [84, 105] on link "PRIMED SOUTHWEST ([GEOGRAPHIC_DATA])" at bounding box center [104, 109] width 145 height 9
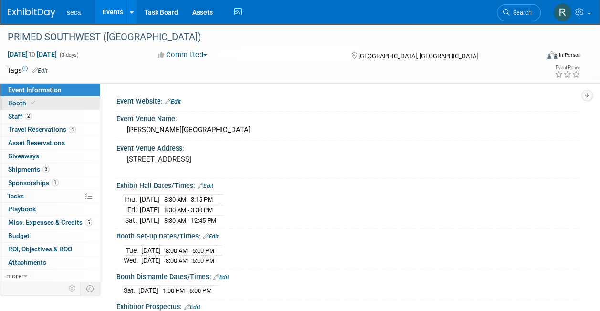
click at [27, 103] on span "Booth" at bounding box center [22, 103] width 29 height 8
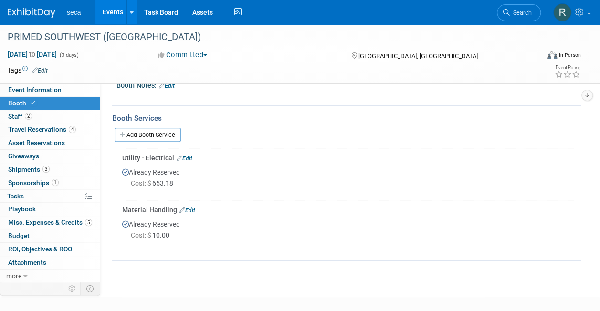
scroll to position [119, 0]
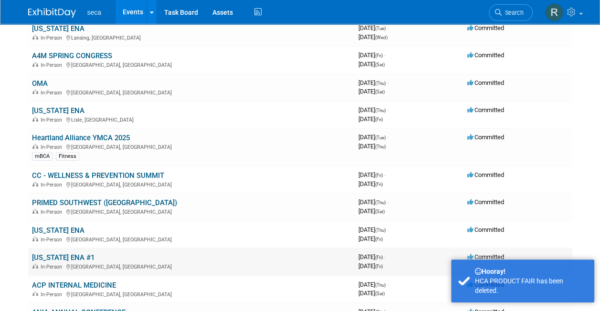
scroll to position [1134, 0]
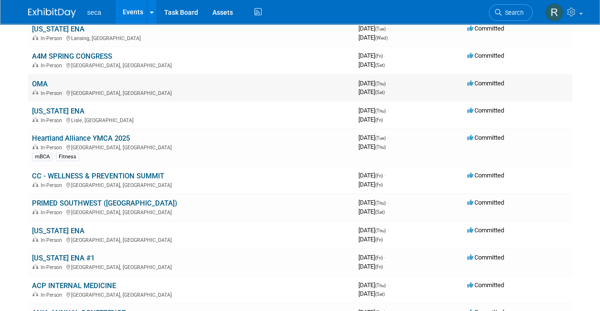
click at [40, 80] on link "OMA" at bounding box center [40, 84] width 16 height 9
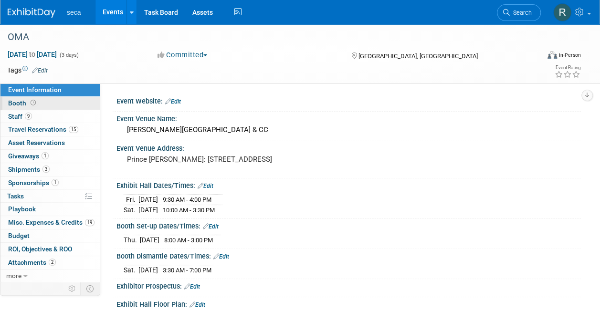
click at [31, 102] on icon at bounding box center [33, 102] width 5 height 5
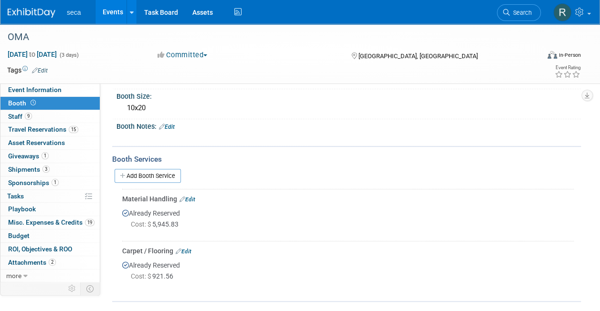
scroll to position [157, 0]
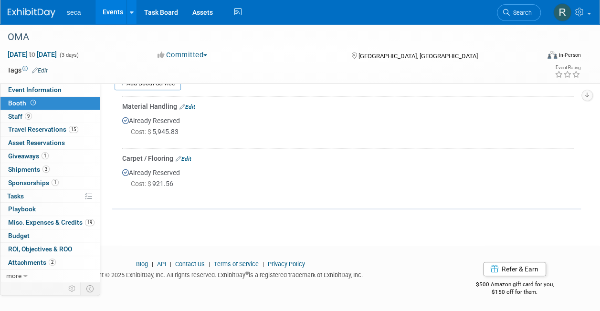
drag, startPoint x: 364, startPoint y: 182, endPoint x: 77, endPoint y: 315, distance: 315.9
click at [114, 9] on link "Events" at bounding box center [112, 12] width 35 height 24
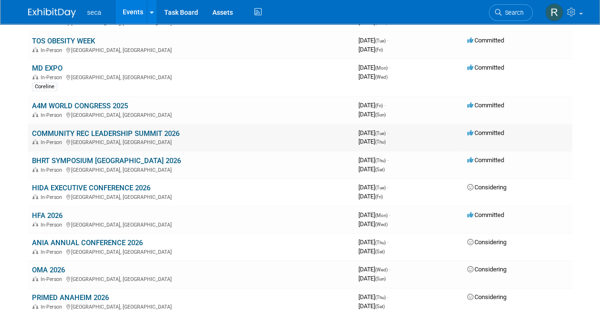
scroll to position [430, 0]
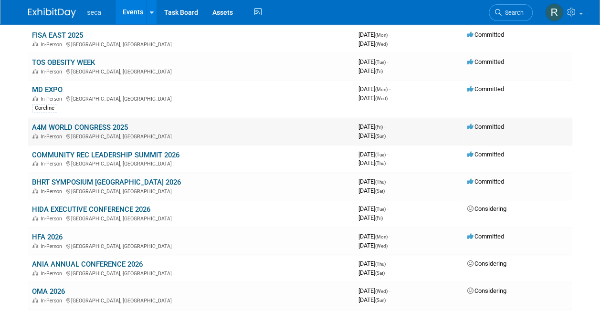
click at [95, 123] on link "A4M WORLD CONGRESS 2025" at bounding box center [80, 127] width 96 height 9
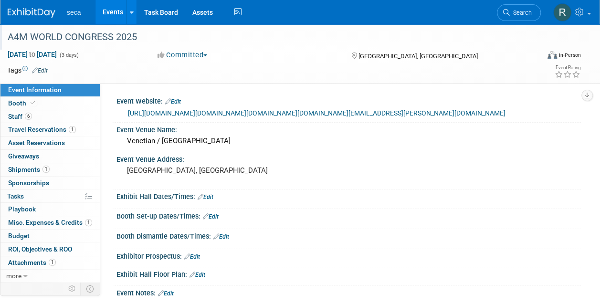
click at [75, 30] on div "A4M WORLD CONGRESS 2025" at bounding box center [267, 37] width 527 height 17
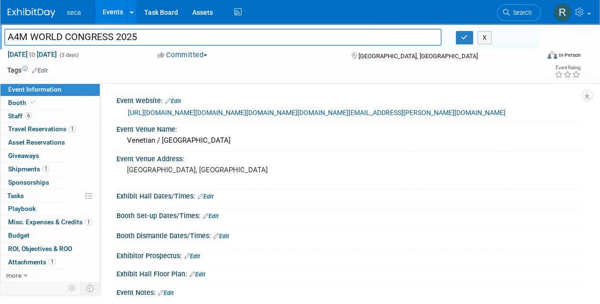
drag, startPoint x: 113, startPoint y: 36, endPoint x: 31, endPoint y: 41, distance: 82.3
click at [31, 41] on input "A4M WORLD CONGRESS 2025" at bounding box center [222, 37] width 437 height 17
type input "A4M LONGEVITY FEST 2025"
click at [465, 41] on button "button" at bounding box center [464, 37] width 17 height 13
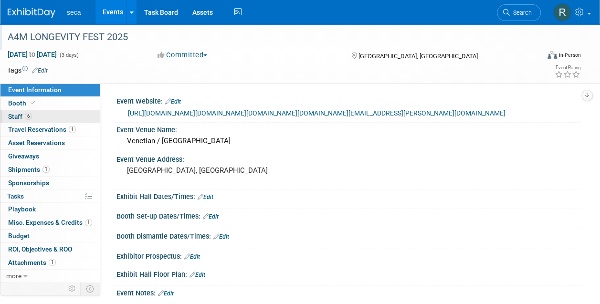
click at [38, 113] on link "6 Staff 6" at bounding box center [49, 116] width 99 height 13
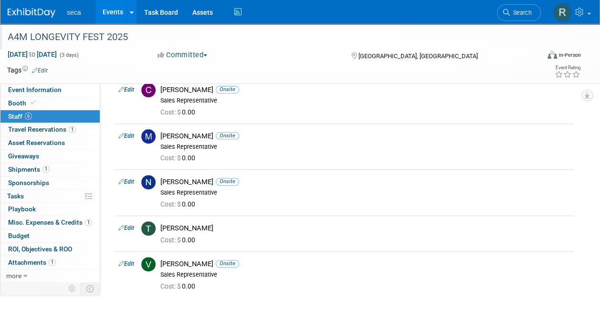
scroll to position [96, 0]
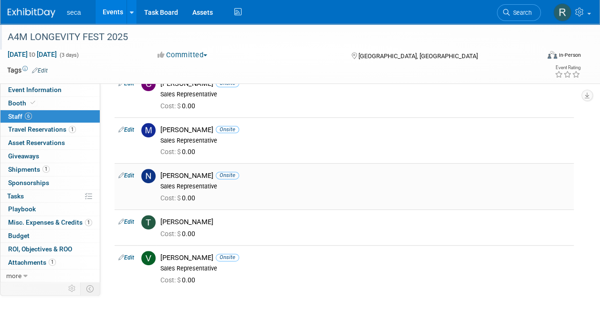
click at [132, 176] on link "Edit" at bounding box center [126, 175] width 16 height 7
select select "1d52e721-1cea-4414-be0a-c583ff5f92d3"
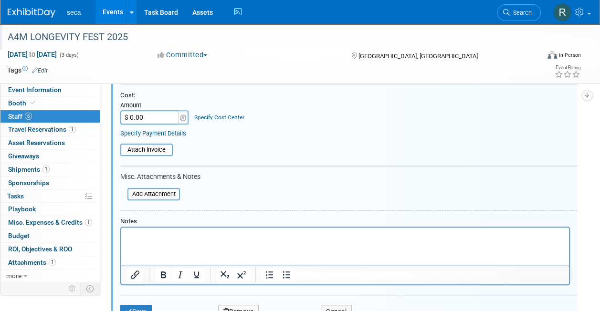
scroll to position [408, 0]
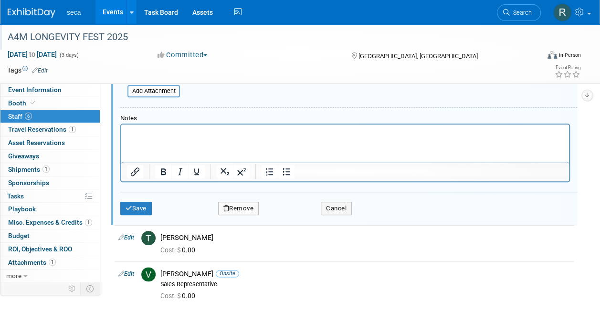
click at [231, 205] on button "Remove" at bounding box center [238, 208] width 41 height 13
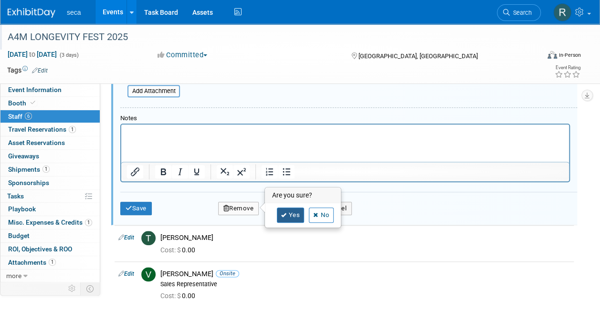
click at [286, 215] on link "Yes" at bounding box center [291, 215] width 28 height 15
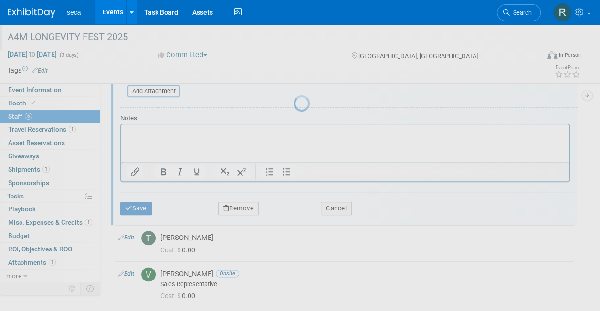
scroll to position [142, 0]
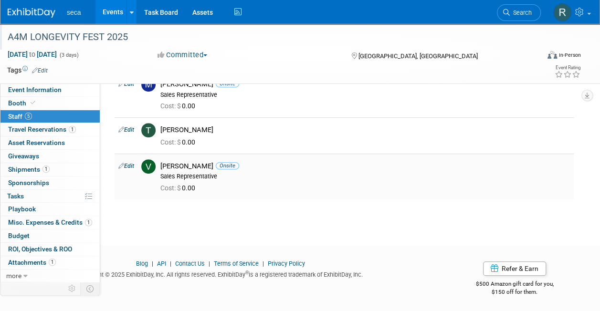
click at [130, 166] on link "Edit" at bounding box center [126, 166] width 16 height 7
select select "41956dfe-ea45-4dc6-9849-be8a98ee15a8"
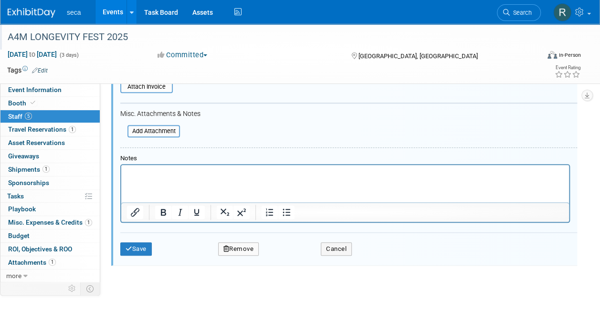
scroll to position [405, 0]
click at [232, 244] on button "Remove" at bounding box center [238, 248] width 41 height 13
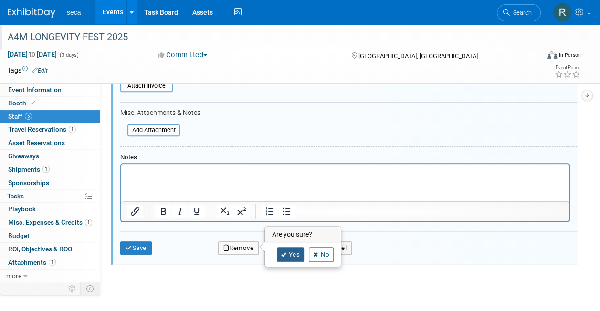
click at [288, 259] on link "Yes" at bounding box center [291, 254] width 28 height 15
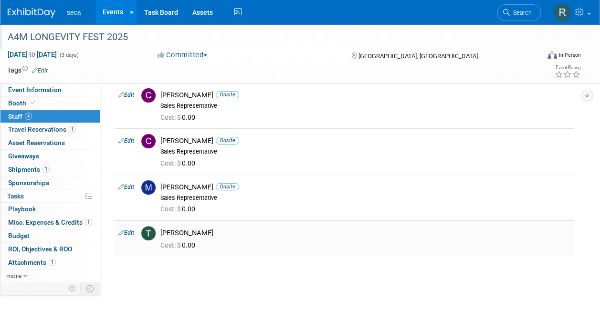
scroll to position [0, 0]
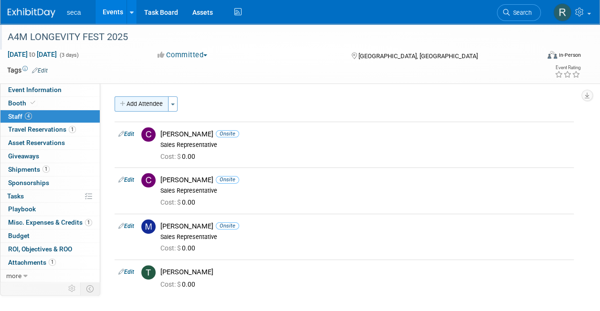
click at [135, 105] on button "Add Attendee" at bounding box center [142, 103] width 54 height 15
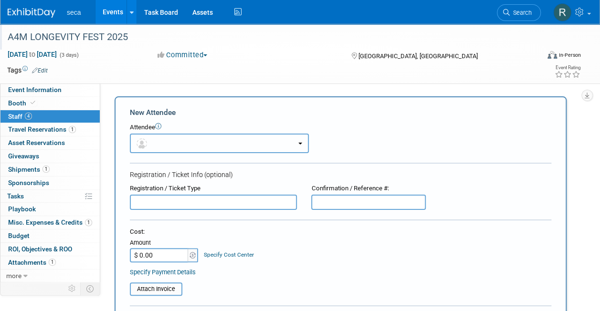
click at [181, 143] on button "button" at bounding box center [219, 144] width 179 height 20
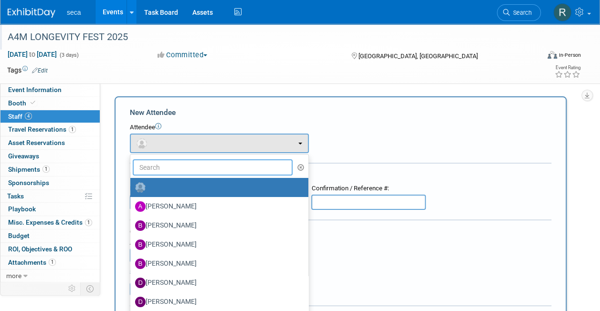
click at [185, 166] on input "text" at bounding box center [213, 167] width 160 height 16
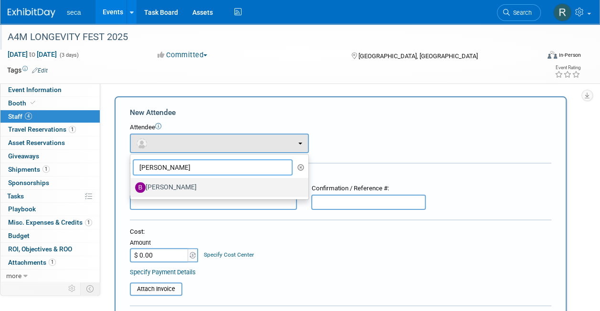
type input "[PERSON_NAME]"
click at [185, 182] on label "[PERSON_NAME]" at bounding box center [217, 187] width 164 height 15
click at [132, 183] on input "[PERSON_NAME]" at bounding box center [129, 186] width 6 height 6
select select "74b3c2fe-cf5f-4d67-b0a6-e73d6b98a023"
select select "4"
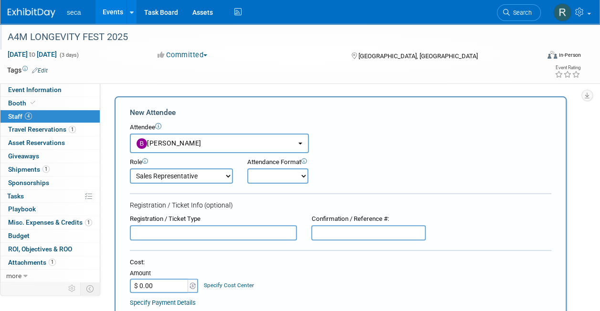
click at [268, 178] on select "Onsite Remote" at bounding box center [277, 176] width 61 height 15
select select "1"
click at [247, 169] on select "Onsite Remote" at bounding box center [277, 176] width 61 height 15
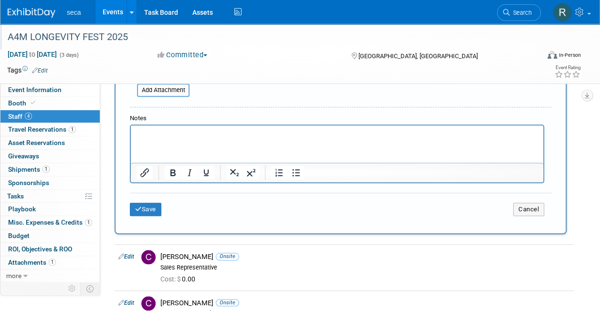
scroll to position [277, 0]
click at [146, 211] on button "Save" at bounding box center [146, 208] width 32 height 13
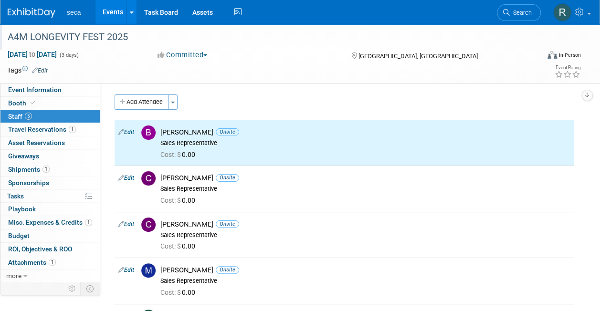
scroll to position [0, 0]
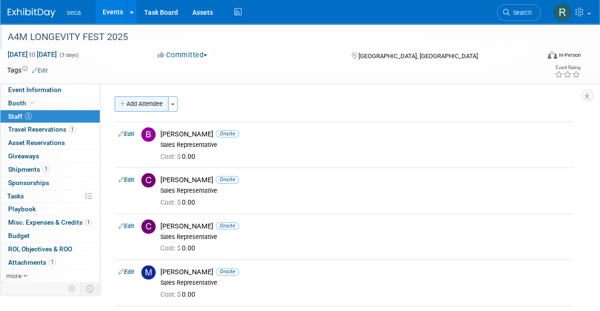
click at [151, 101] on button "Add Attendee" at bounding box center [142, 103] width 54 height 15
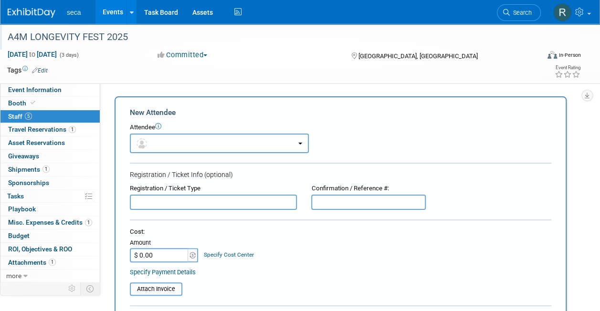
click at [304, 139] on button "button" at bounding box center [219, 144] width 179 height 20
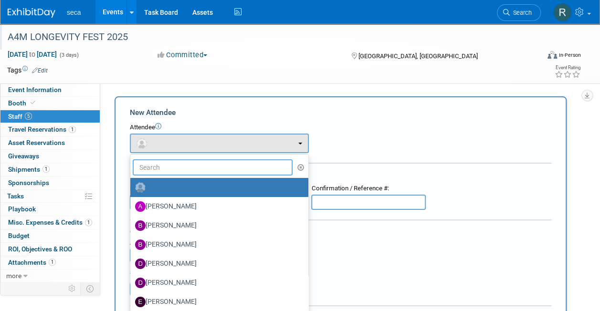
click at [218, 166] on input "text" at bounding box center [213, 167] width 160 height 16
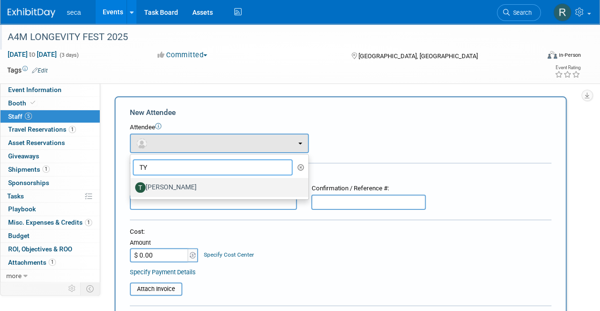
type input "TY"
click at [189, 191] on label "[PERSON_NAME]" at bounding box center [217, 187] width 164 height 15
click at [132, 190] on input "[PERSON_NAME]" at bounding box center [129, 186] width 6 height 6
select select "3df7e81f-ee32-47fa-821f-50e97319843e"
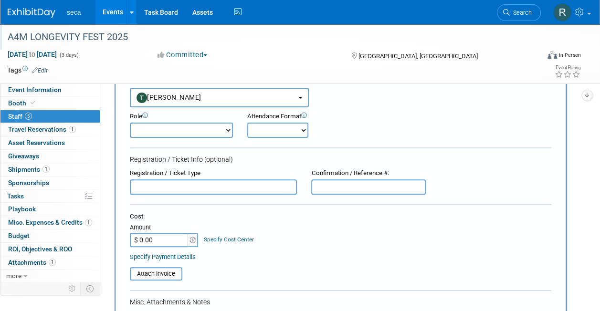
scroll to position [48, 0]
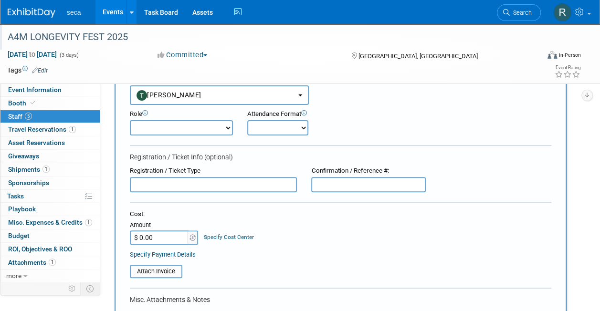
click at [265, 130] on select "Onsite Remote" at bounding box center [277, 127] width 61 height 15
select select "1"
click at [247, 120] on select "Onsite Remote" at bounding box center [277, 127] width 61 height 15
click at [215, 127] on select "Demonstrator Host Planner Presenter Sales Representative Set-up/Dismantle Crew …" at bounding box center [181, 127] width 103 height 15
click at [290, 158] on div "Registration / Ticket Info (optional)" at bounding box center [341, 157] width 422 height 10
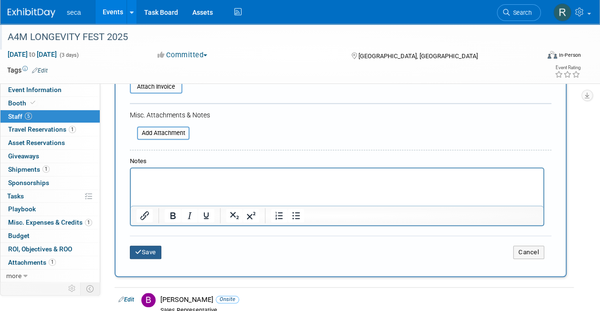
click at [148, 251] on button "Save" at bounding box center [146, 252] width 32 height 13
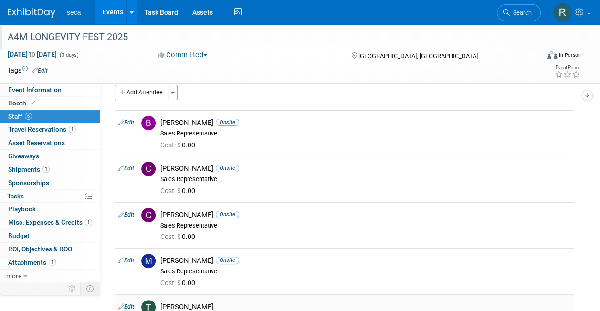
scroll to position [11, 0]
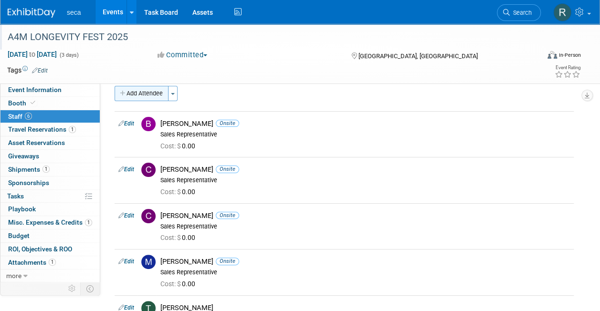
click at [143, 92] on button "Add Attendee" at bounding box center [142, 93] width 54 height 15
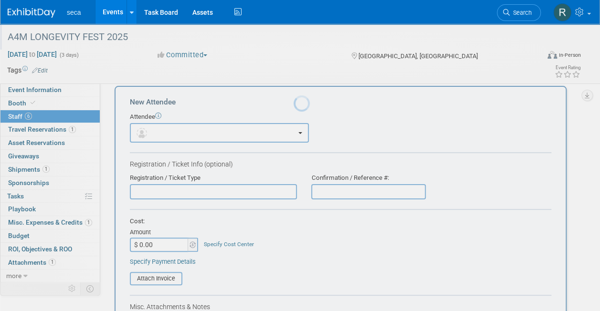
scroll to position [0, 0]
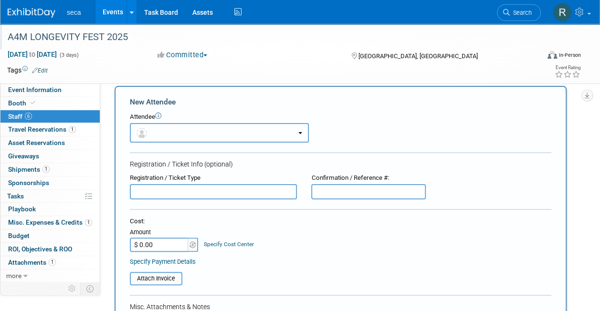
click at [168, 130] on button "button" at bounding box center [219, 133] width 179 height 20
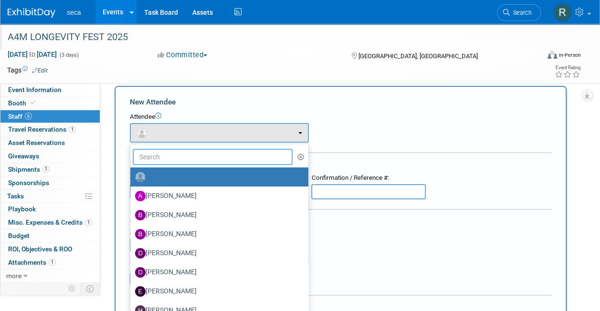
click at [170, 155] on input "text" at bounding box center [213, 157] width 160 height 16
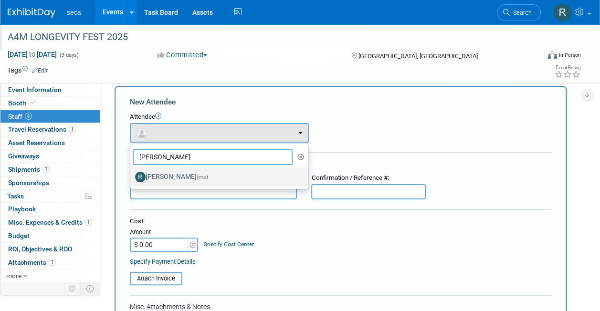
type input "[PERSON_NAME]"
click at [175, 174] on label "[PERSON_NAME] (me)" at bounding box center [217, 176] width 164 height 15
click at [132, 174] on input "[PERSON_NAME] (me)" at bounding box center [129, 176] width 6 height 6
select select "3932d096-6427-41d1-871b-9ff2abefdde3"
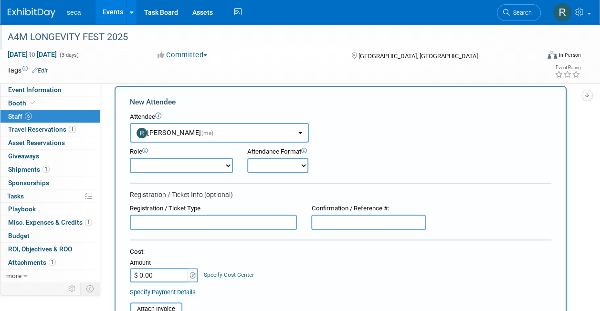
click at [262, 165] on select "Onsite Remote" at bounding box center [277, 165] width 61 height 15
select select "1"
click at [247, 158] on select "Onsite Remote" at bounding box center [277, 165] width 61 height 15
click at [366, 149] on div "Role Demonstrator Host Planner Presenter Sales Representative" at bounding box center [341, 158] width 436 height 31
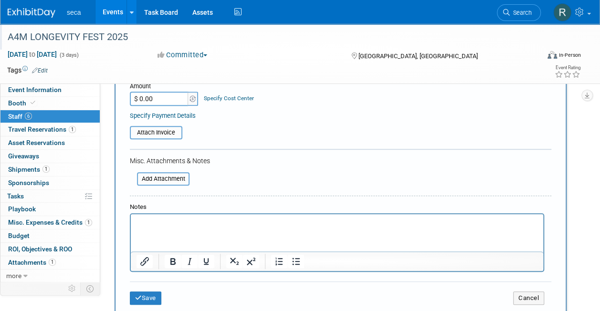
scroll to position [199, 0]
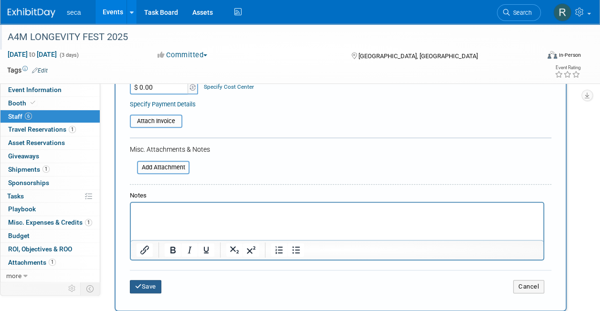
click at [148, 290] on button "Save" at bounding box center [146, 286] width 32 height 13
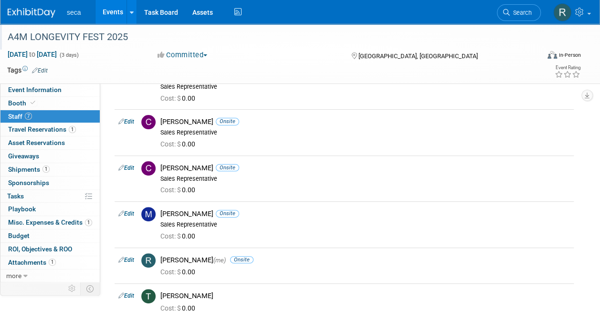
scroll to position [18, 0]
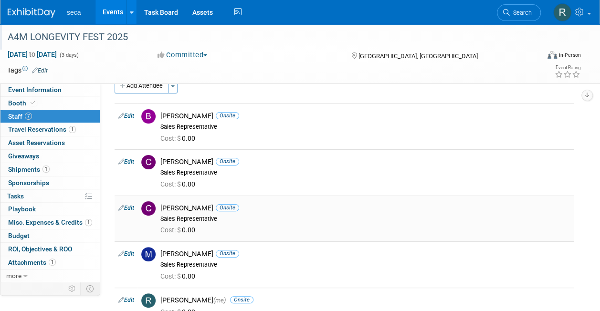
click at [131, 208] on link "Edit" at bounding box center [126, 208] width 16 height 7
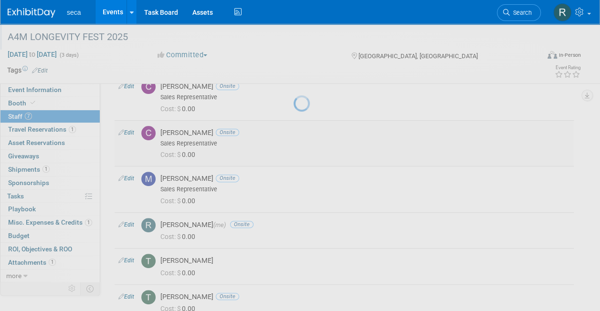
select select "59d78f74-87e7-4f27-91d6-f96418ab3dc7"
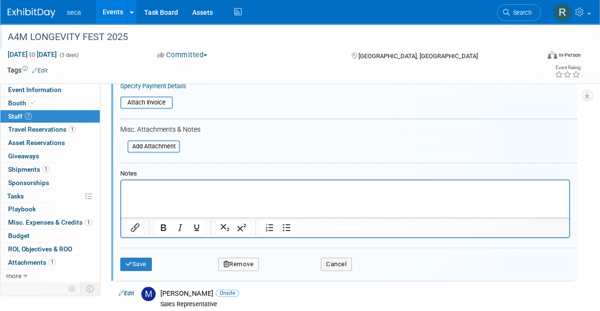
scroll to position [307, 0]
click at [240, 264] on button "Remove" at bounding box center [238, 263] width 41 height 13
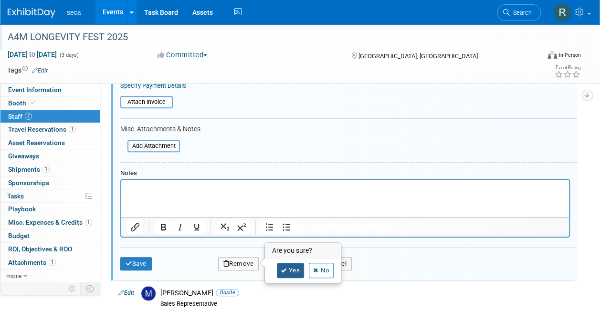
click at [289, 272] on link "Yes" at bounding box center [291, 270] width 28 height 15
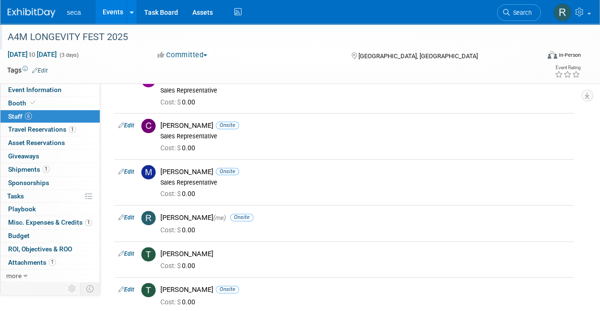
scroll to position [0, 0]
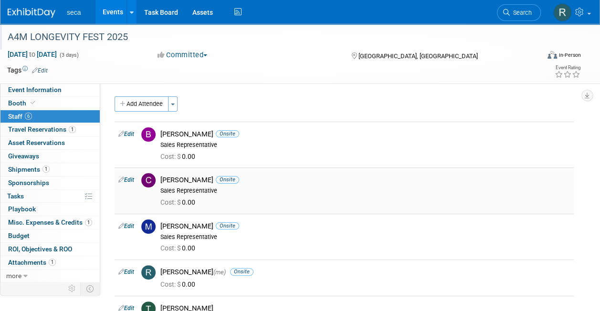
click at [132, 179] on link "Edit" at bounding box center [126, 180] width 16 height 7
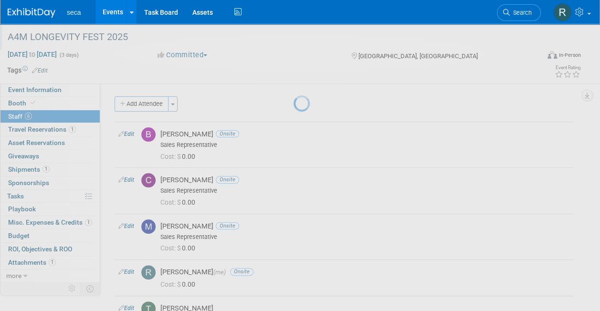
select select "36981c08-3568-4819-bd3d-14f32eaf32d7"
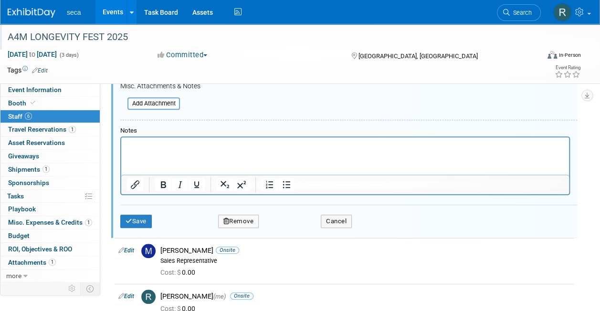
scroll to position [304, 0]
click at [247, 221] on button "Remove" at bounding box center [238, 220] width 41 height 13
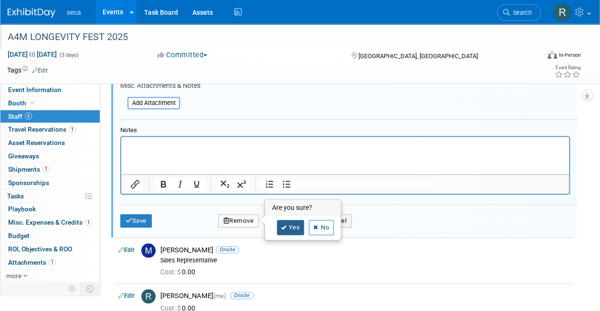
click at [286, 228] on link "Yes" at bounding box center [291, 227] width 28 height 15
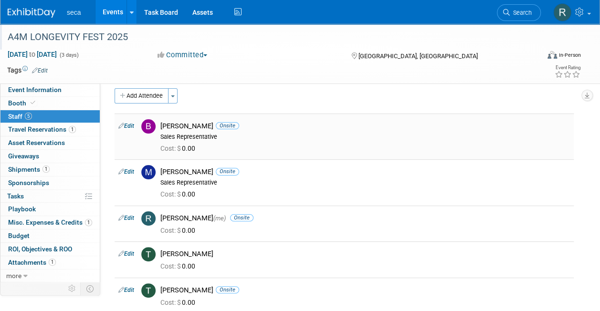
scroll to position [11, 0]
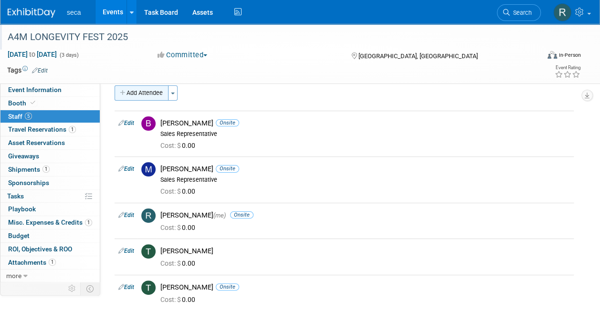
click at [143, 93] on button "Add Attendee" at bounding box center [142, 92] width 54 height 15
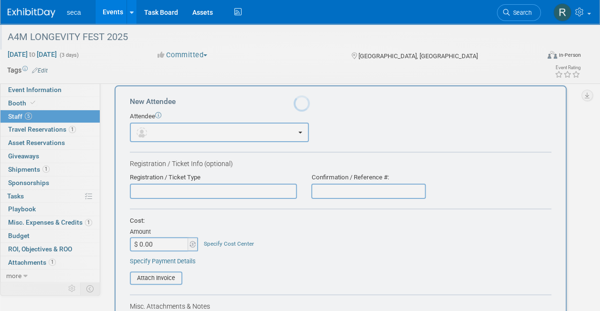
scroll to position [0, 0]
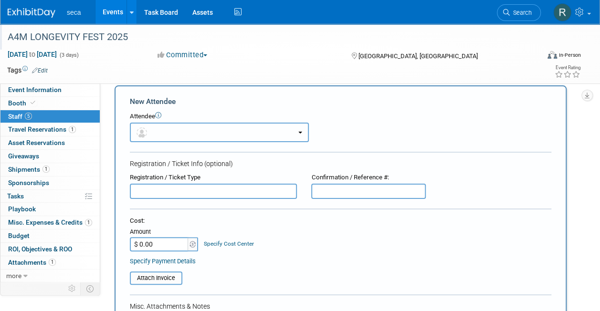
click at [158, 129] on button "button" at bounding box center [219, 133] width 179 height 20
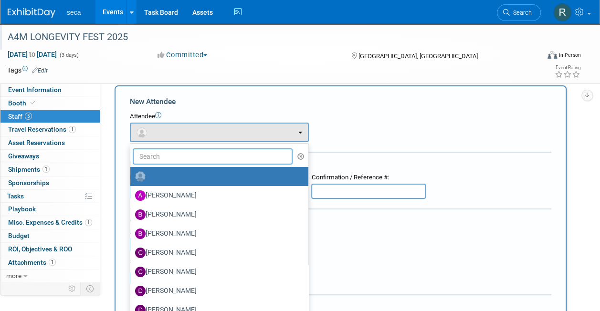
click at [171, 156] on input "text" at bounding box center [213, 156] width 160 height 16
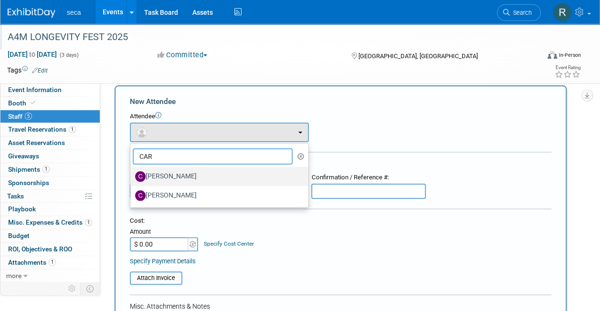
type input "CAR"
click at [172, 178] on label "[PERSON_NAME]" at bounding box center [217, 176] width 164 height 15
click at [132, 178] on input "[PERSON_NAME]" at bounding box center [129, 175] width 6 height 6
select select "36981c08-3568-4819-bd3d-14f32eaf32d7"
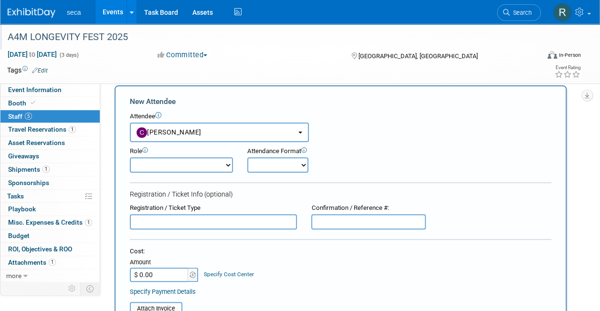
click at [271, 160] on select "Onsite Remote" at bounding box center [277, 165] width 61 height 15
select select "1"
click at [247, 158] on select "Onsite Remote" at bounding box center [277, 165] width 61 height 15
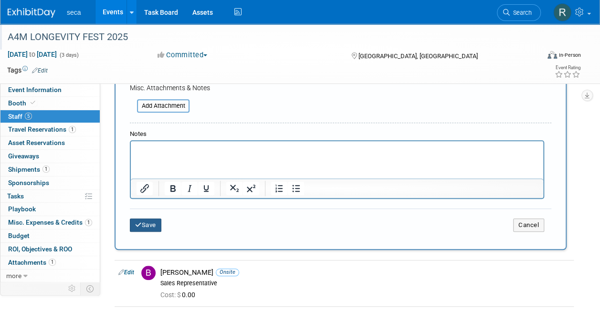
click at [154, 222] on button "Save" at bounding box center [146, 225] width 32 height 13
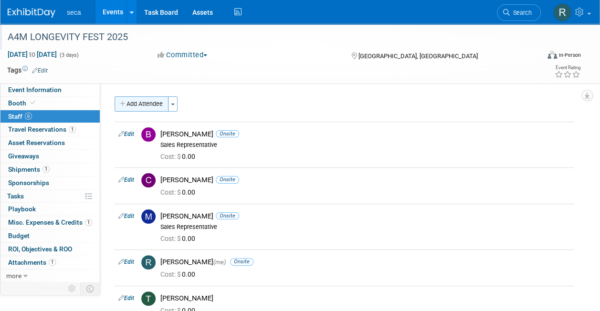
click at [148, 100] on button "Add Attendee" at bounding box center [142, 103] width 54 height 15
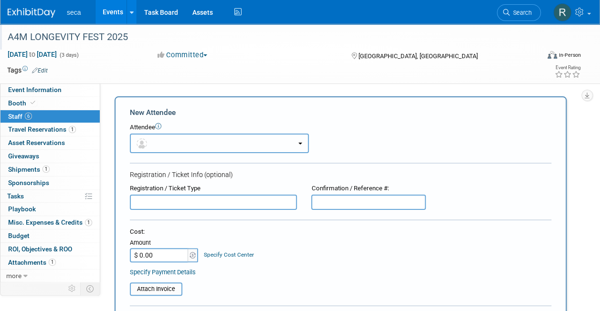
click at [160, 144] on button "button" at bounding box center [219, 144] width 179 height 20
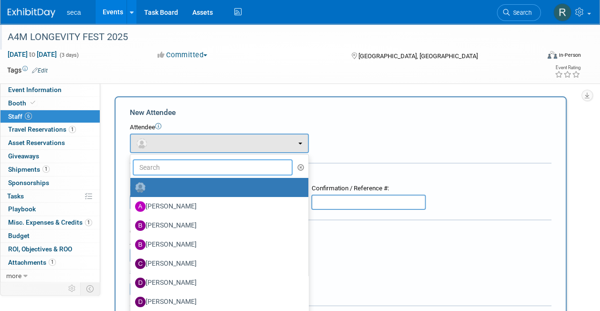
click at [170, 169] on input "text" at bounding box center [213, 167] width 160 height 16
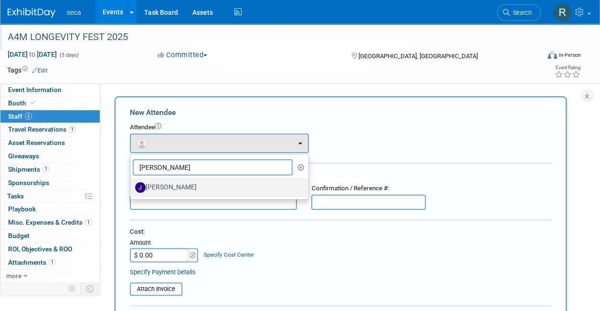
type input "[PERSON_NAME]"
click at [173, 183] on label "[PERSON_NAME]" at bounding box center [217, 187] width 164 height 15
click at [132, 183] on input "[PERSON_NAME]" at bounding box center [129, 186] width 6 height 6
select select "80bb7a8a-82f8-4c60-9ac0-14f1ea6598bb"
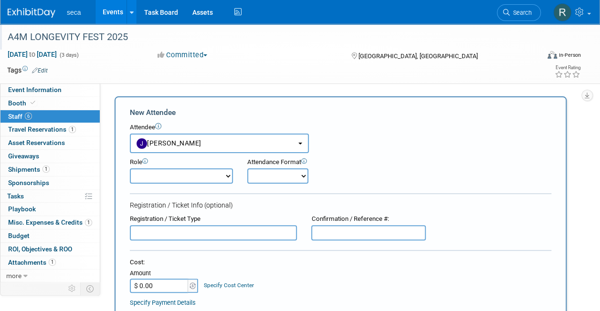
click at [258, 180] on select "Onsite Remote" at bounding box center [277, 176] width 61 height 15
select select "1"
click at [247, 169] on select "Onsite Remote" at bounding box center [277, 176] width 61 height 15
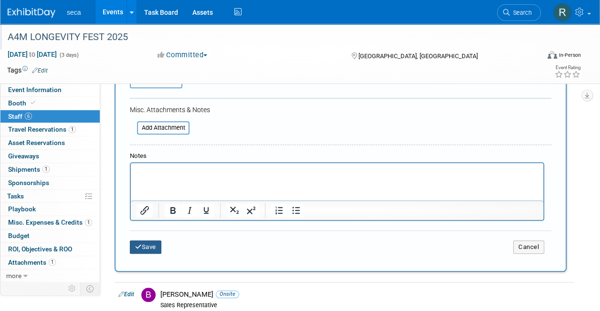
click at [156, 246] on button "Save" at bounding box center [146, 247] width 32 height 13
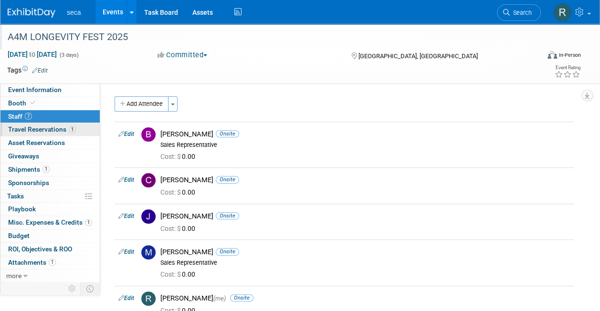
click at [80, 132] on link "1 Travel Reservations 1" at bounding box center [49, 129] width 99 height 13
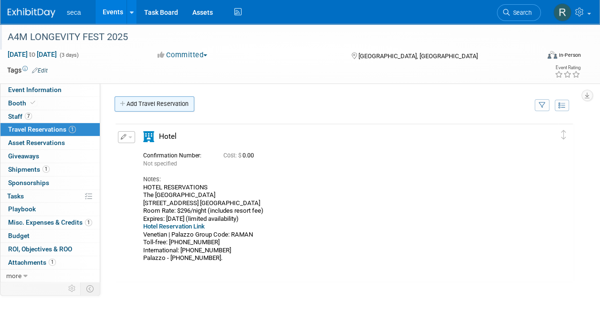
click at [164, 104] on link "Add Travel Reservation" at bounding box center [155, 103] width 80 height 15
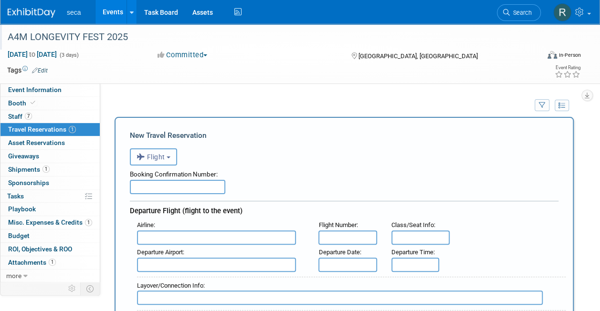
click at [161, 157] on span "Flight" at bounding box center [151, 157] width 29 height 8
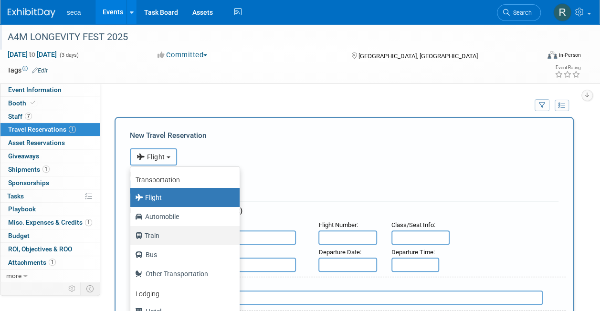
scroll to position [40, 0]
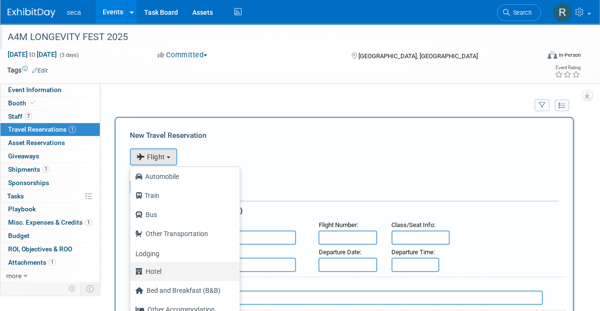
click at [163, 271] on label "Hotel" at bounding box center [182, 271] width 95 height 15
click at [132, 271] on input "Hotel" at bounding box center [129, 270] width 6 height 6
select select "6"
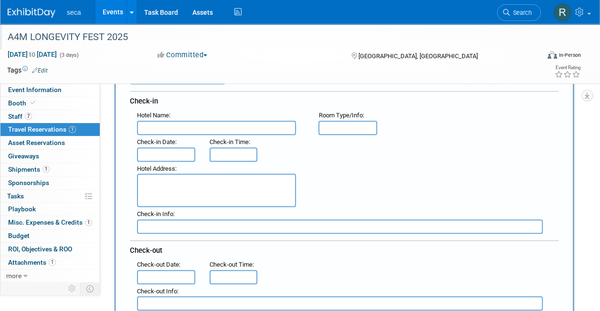
scroll to position [108, 0]
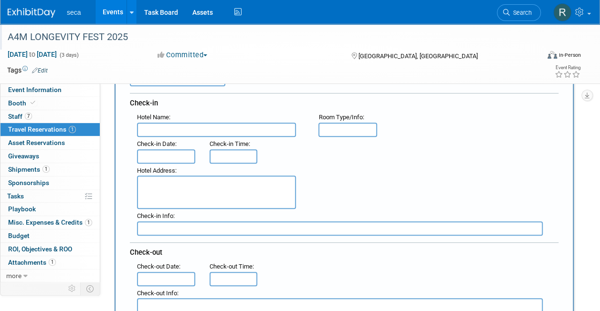
click at [221, 128] on input "text" at bounding box center [216, 130] width 159 height 14
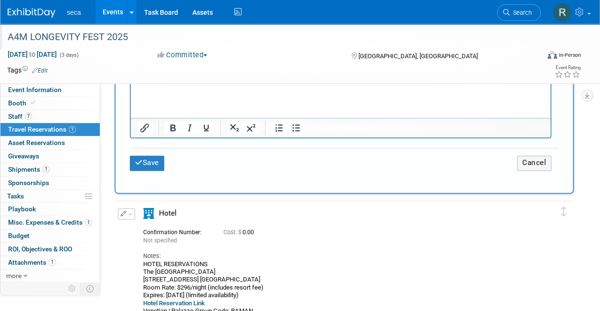
scroll to position [590, 0]
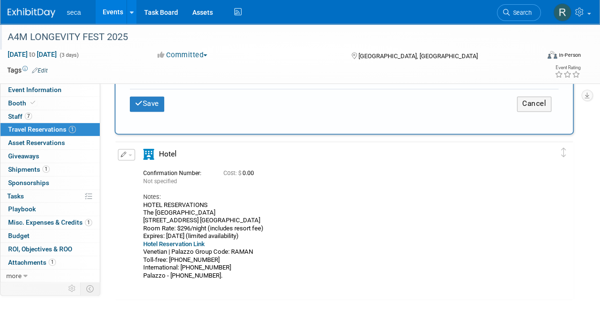
drag, startPoint x: 231, startPoint y: 208, endPoint x: 144, endPoint y: 210, distance: 87.4
click at [144, 210] on div "HOTEL RESERVATIONS The [GEOGRAPHIC_DATA][STREET_ADDRESS] [GEOGRAPHIC_DATA] Room…" at bounding box center [339, 248] width 392 height 94
copy div "The [GEOGRAPHIC_DATA]"
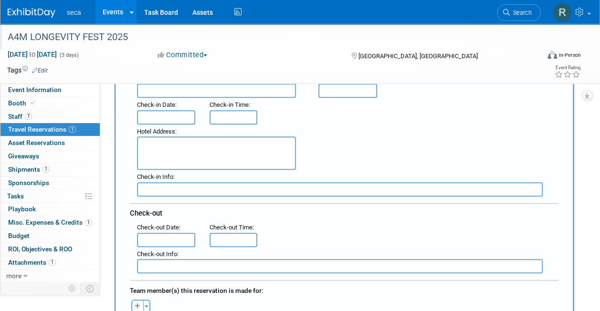
scroll to position [1, 0]
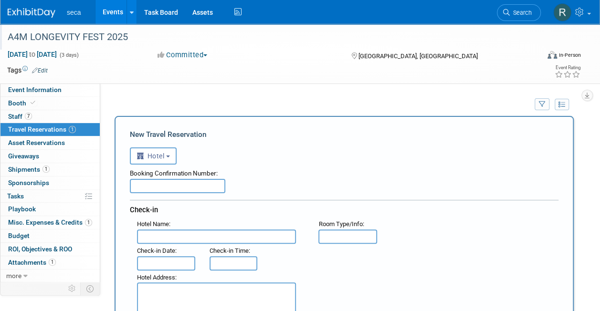
click at [171, 233] on input "text" at bounding box center [216, 237] width 159 height 14
paste input "The [GEOGRAPHIC_DATA]"
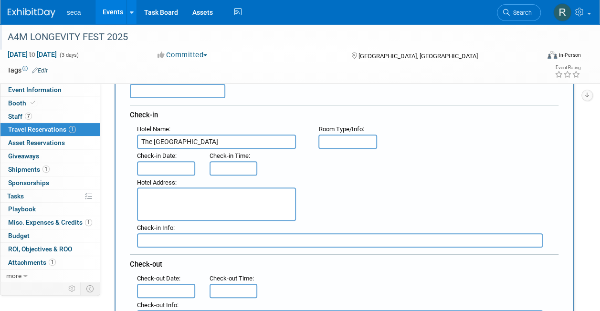
type input "The [GEOGRAPHIC_DATA]"
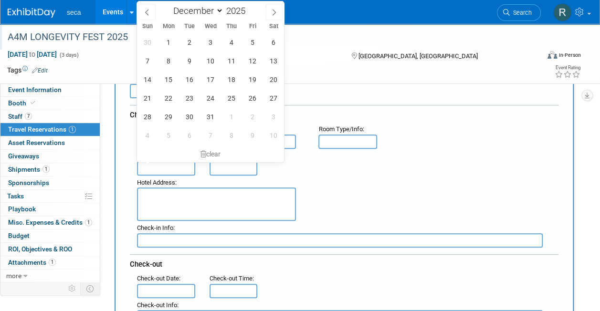
click at [169, 166] on input "text" at bounding box center [166, 168] width 58 height 14
click at [232, 61] on span "11" at bounding box center [231, 61] width 19 height 19
type input "[DATE]"
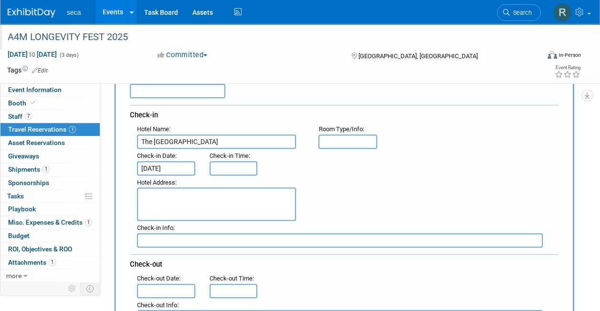
type input "3:00 PM"
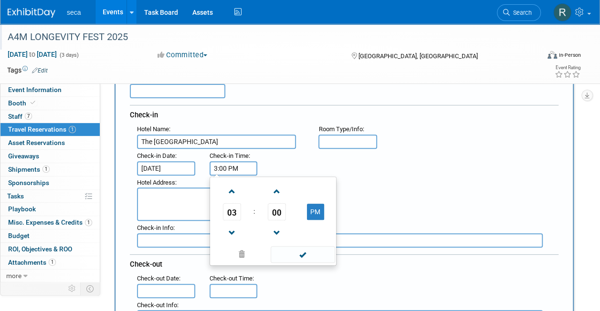
click at [228, 164] on input "3:00 PM" at bounding box center [234, 168] width 48 height 14
click at [176, 164] on input "[DATE]" at bounding box center [166, 168] width 58 height 14
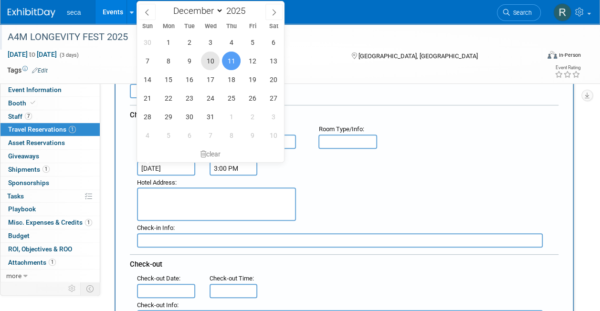
click at [210, 63] on span "10" at bounding box center [210, 61] width 19 height 19
type input "[DATE]"
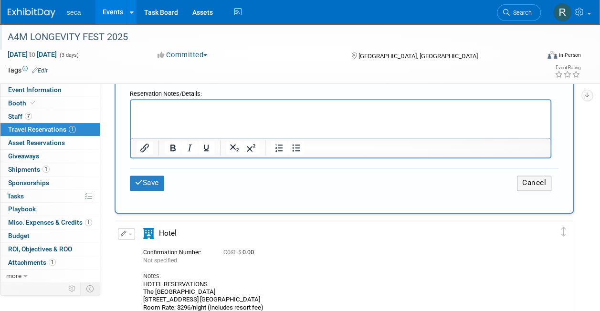
scroll to position [602, 0]
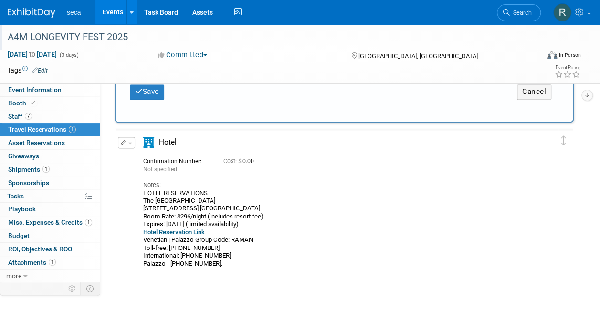
drag, startPoint x: 144, startPoint y: 204, endPoint x: 283, endPoint y: 203, distance: 138.9
click at [283, 203] on div "HOTEL RESERVATIONS The [GEOGRAPHIC_DATA][STREET_ADDRESS] [GEOGRAPHIC_DATA] Room…" at bounding box center [339, 237] width 392 height 94
copy div "[STREET_ADDRESS] [GEOGRAPHIC_DATA]"
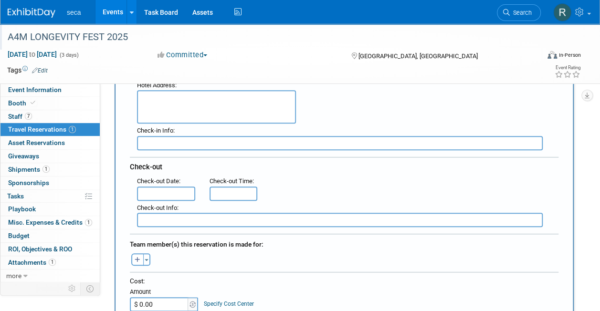
scroll to position [163, 0]
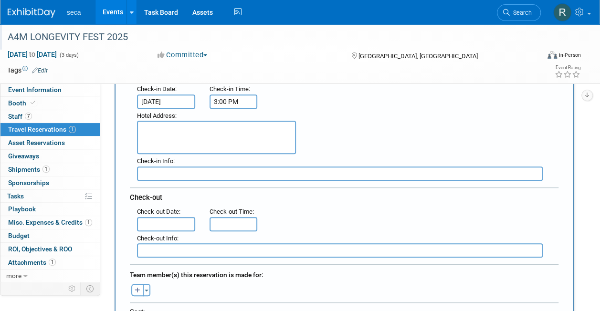
click at [209, 136] on textarea at bounding box center [216, 137] width 159 height 33
paste textarea "[STREET_ADDRESS] [GEOGRAPHIC_DATA]"
click at [213, 128] on textarea "[STREET_ADDRESS] [GEOGRAPHIC_DATA]" at bounding box center [216, 137] width 159 height 33
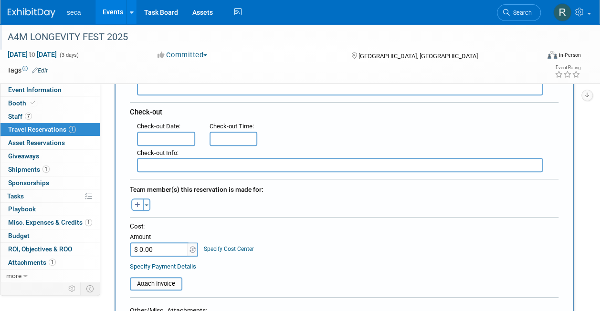
scroll to position [249, 0]
type textarea "[STREET_ADDRESS] [GEOGRAPHIC_DATA]"
click at [169, 131] on input "text" at bounding box center [166, 138] width 58 height 14
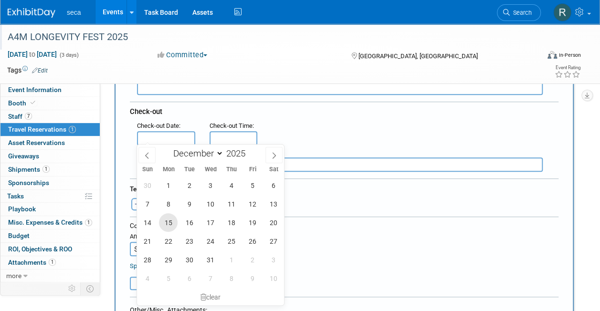
click at [168, 225] on span "15" at bounding box center [168, 222] width 19 height 19
type input "[DATE]"
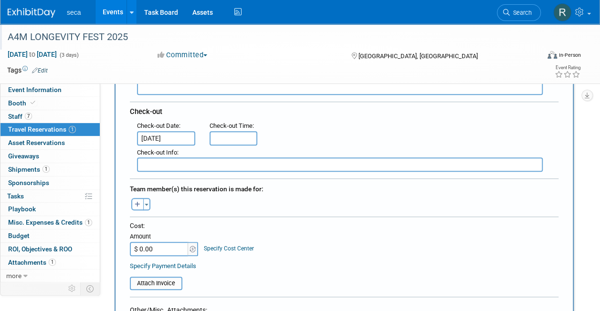
scroll to position [260, 0]
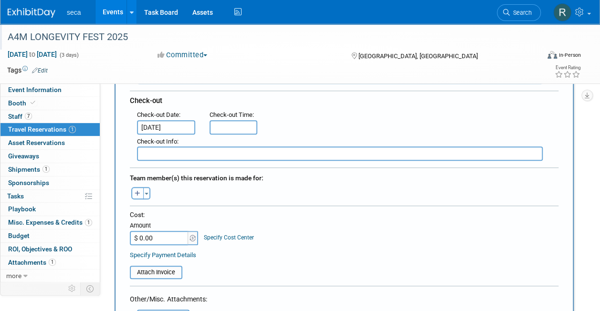
click at [140, 192] on icon "button" at bounding box center [138, 194] width 6 height 6
select select
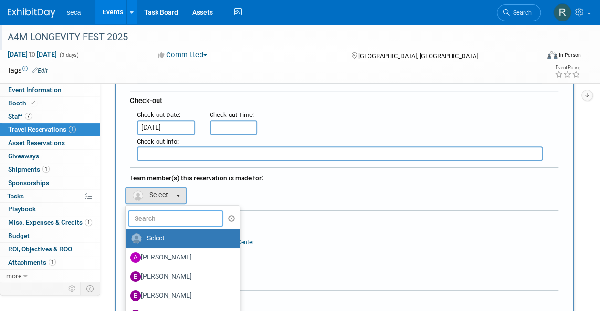
click at [166, 213] on input "text" at bounding box center [175, 219] width 95 height 16
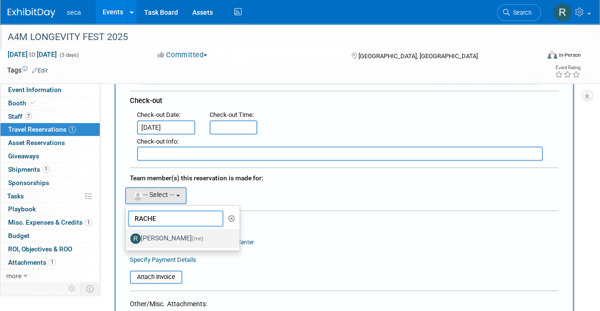
type input "RACHE"
click at [166, 235] on label "[PERSON_NAME] (me)" at bounding box center [180, 238] width 100 height 15
click at [127, 235] on input "[PERSON_NAME] (me)" at bounding box center [124, 237] width 6 height 6
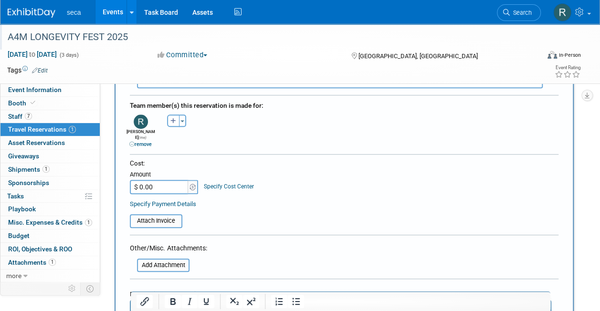
scroll to position [333, 0]
click at [173, 179] on input "$ 0.00" at bounding box center [160, 186] width 60 height 14
